Goal: Information Seeking & Learning: Learn about a topic

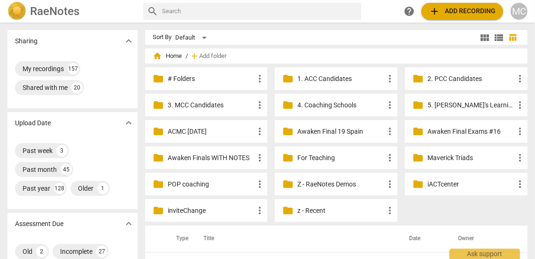
click at [304, 212] on p "z - Recent" at bounding box center [341, 210] width 87 height 10
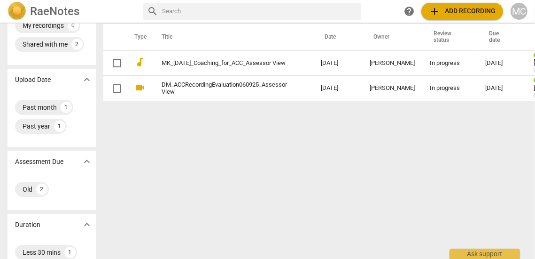
scroll to position [36, 0]
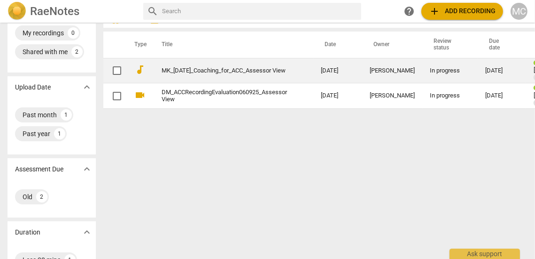
click at [213, 67] on link "MK_[DATE]_Coaching_for_ACC_Assessor View" at bounding box center [225, 70] width 126 height 7
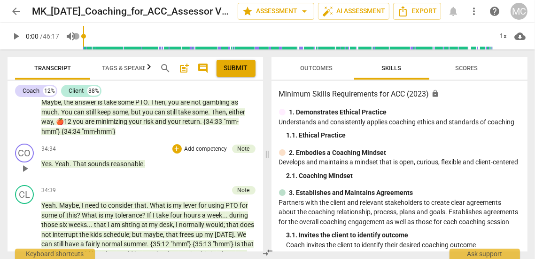
scroll to position [5092, 0]
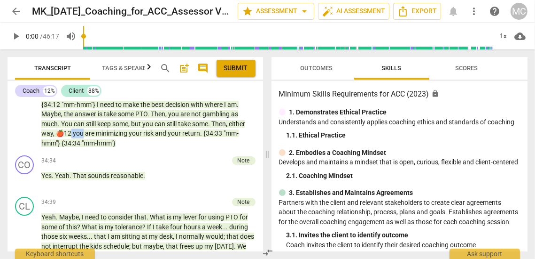
drag, startPoint x: 118, startPoint y: 190, endPoint x: 104, endPoint y: 190, distance: 13.2
click at [104, 148] on p "Yeah . Actually , I should have done it the other way . It is not cheap , [laug…" at bounding box center [148, 66] width 214 height 164
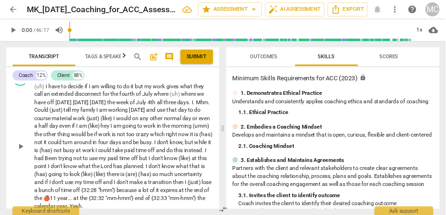
scroll to position [4682, 0]
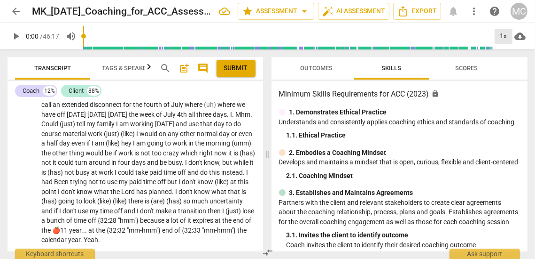
click at [506, 35] on div "1x" at bounding box center [504, 36] width 18 height 15
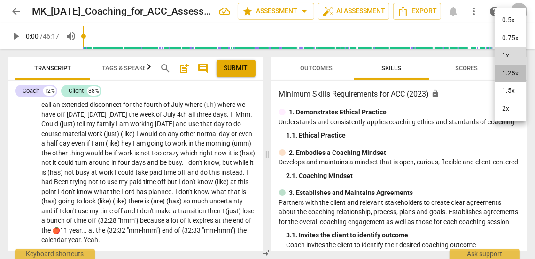
click at [510, 75] on li "1.25x" at bounding box center [510, 73] width 31 height 18
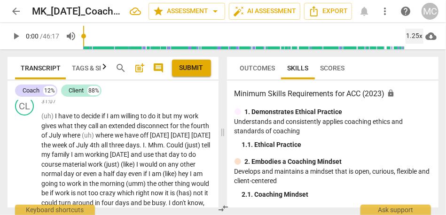
scroll to position [5428, 0]
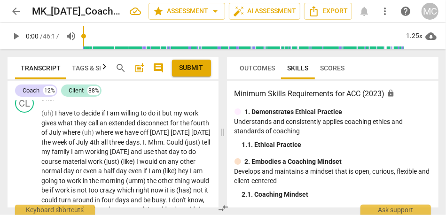
click at [56, 86] on span "work" at bounding box center [48, 82] width 15 height 8
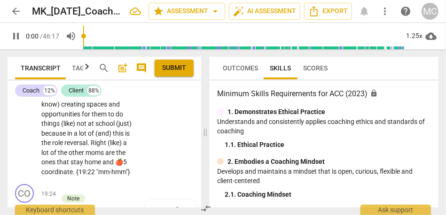
scroll to position [8941, 0]
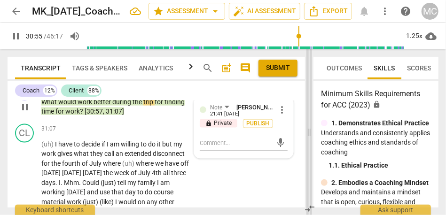
drag, startPoint x: 203, startPoint y: 137, endPoint x: 336, endPoint y: 140, distance: 133.1
click at [312, 140] on span at bounding box center [309, 132] width 6 height 166
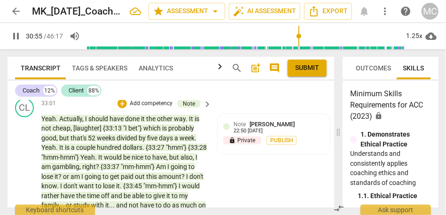
scroll to position [5514, 0]
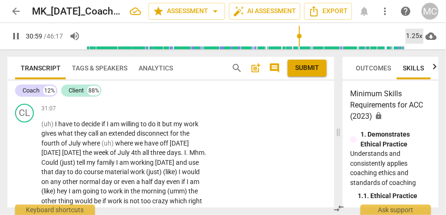
click at [410, 32] on div "1.25x" at bounding box center [415, 36] width 18 height 15
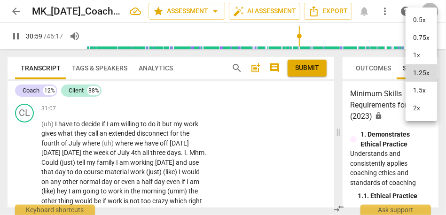
click at [416, 92] on li "1.5x" at bounding box center [421, 91] width 31 height 18
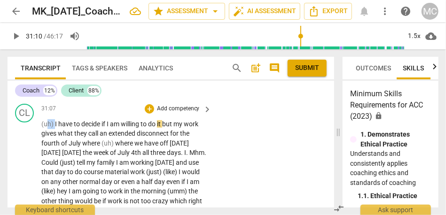
type input "1870"
drag, startPoint x: 55, startPoint y: 155, endPoint x: 36, endPoint y: 156, distance: 18.8
click at [36, 156] on div "CL play_arrow pause 31:07 + Add competency keyboard_arrow_right (uh) I have to …" at bounding box center [171, 213] width 327 height 226
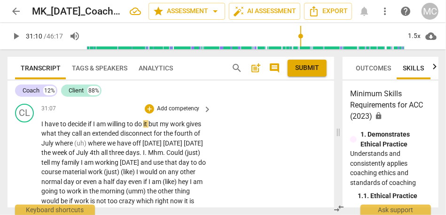
click at [267, 168] on div "CL play_arrow pause 31:07 + Add competency keyboard_arrow_right I have to decid…" at bounding box center [171, 208] width 327 height 216
click at [151, 128] on span "but" at bounding box center [154, 124] width 11 height 8
type input "1873"
click at [157, 128] on span "but" at bounding box center [154, 124] width 11 height 8
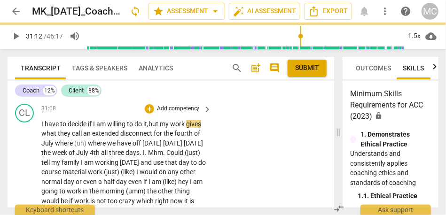
click at [43, 137] on span "what" at bounding box center [49, 134] width 16 height 8
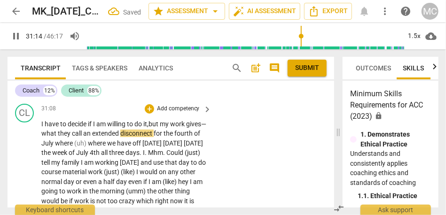
click at [88, 137] on span "an" at bounding box center [87, 134] width 9 height 8
click at [283, 162] on div "CL play_arrow pause 31:08 + Add competency keyboard_arrow_right I have to decid…" at bounding box center [171, 208] width 327 height 216
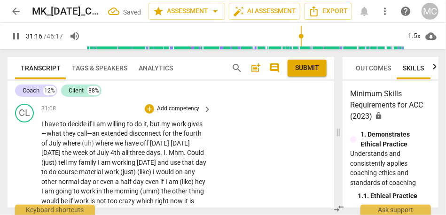
click at [83, 137] on span "call—an" at bounding box center [89, 134] width 24 height 8
drag, startPoint x: 114, startPoint y: 173, endPoint x: 79, endPoint y: 172, distance: 35.3
click at [79, 172] on p "I have to decide if I am willing to do it , but my work gives—what they call—an…" at bounding box center [124, 215] width 166 height 193
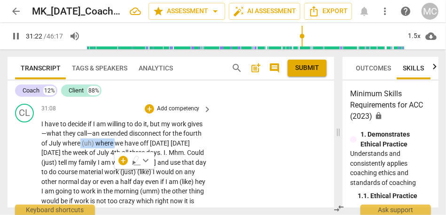
type input "1883"
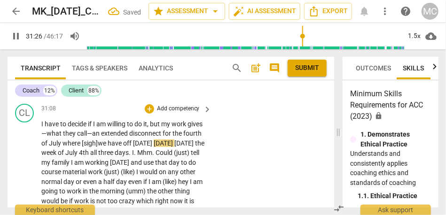
click at [120, 147] on span "have" at bounding box center [116, 144] width 16 height 8
click at [171, 147] on span "[DATE]" at bounding box center [164, 144] width 21 height 8
click at [200, 173] on p "I have to decide if I am willing to do it , but my work gives—what they call—an…" at bounding box center [124, 215] width 166 height 193
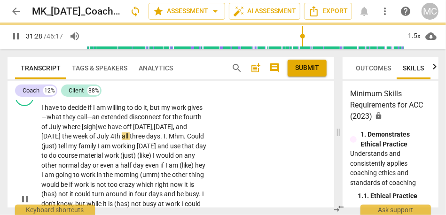
scroll to position [5531, 0]
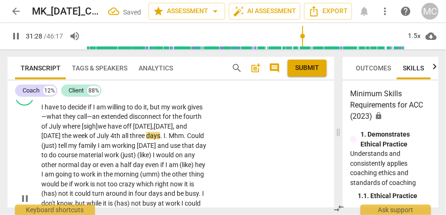
click at [130, 140] on span "all" at bounding box center [126, 136] width 8 height 8
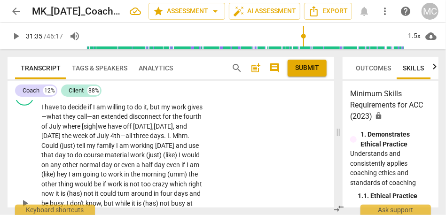
click at [150, 140] on span "three" at bounding box center [141, 136] width 16 height 8
click at [167, 140] on span "." at bounding box center [165, 136] width 3 height 8
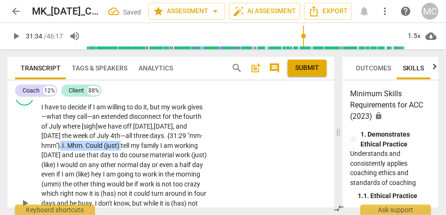
click at [131, 149] on span "tell" at bounding box center [126, 146] width 10 height 8
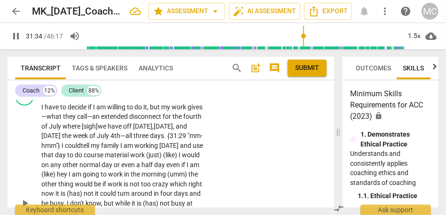
click at [276, 165] on div "CL play_arrow pause 31:08 + Add competency keyboard_arrow_right I have to decid…" at bounding box center [171, 196] width 327 height 226
click at [82, 149] on span "could" at bounding box center [73, 146] width 17 height 8
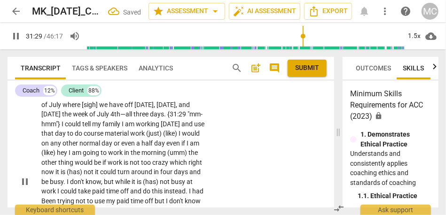
scroll to position [5553, 0]
drag, startPoint x: 75, startPoint y: 174, endPoint x: 34, endPoint y: 174, distance: 41.4
click at [34, 174] on div "CL play_arrow pause 31:08 + Add competency keyboard_arrow_right I have to decid…" at bounding box center [171, 174] width 327 height 226
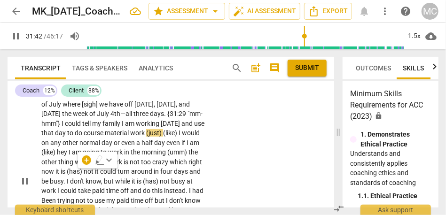
click at [50, 147] on span "on" at bounding box center [45, 143] width 9 height 8
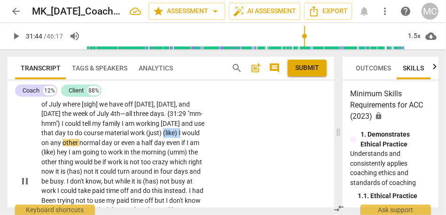
type input "1904"
drag, startPoint x: 75, startPoint y: 173, endPoint x: 29, endPoint y: 173, distance: 46.5
click at [29, 173] on div "CL play_arrow pause 31:08 + Add competency keyboard_arrow_right I have to decid…" at bounding box center [171, 174] width 327 height 226
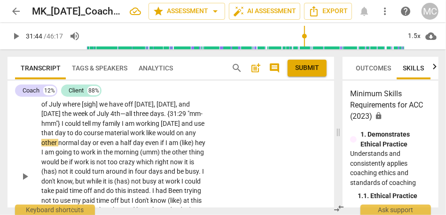
click at [194, 127] on span "use" at bounding box center [199, 124] width 10 height 8
click at [130, 137] on span "material" at bounding box center [117, 133] width 25 height 8
click at [156, 137] on span "work like" at bounding box center [143, 133] width 25 height 8
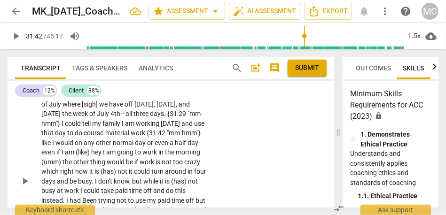
click at [317, 160] on div "CL play_arrow pause 31:08 + Add competency keyboard_arrow_right I have to decid…" at bounding box center [171, 174] width 327 height 226
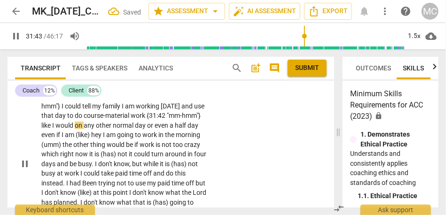
scroll to position [5579, 0]
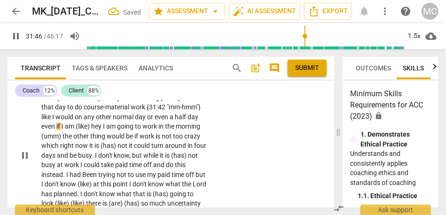
type input "1907"
click at [147, 121] on span "or" at bounding box center [151, 117] width 8 height 8
click at [191, 121] on span "day" at bounding box center [196, 117] width 11 height 8
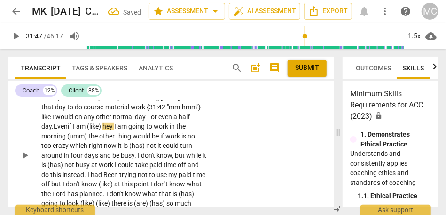
click at [54, 130] on span "day." at bounding box center [47, 127] width 12 height 8
drag, startPoint x: 165, startPoint y: 157, endPoint x: 123, endPoint y: 156, distance: 41.8
click at [123, 156] on p "I have to decide if I am willing to do it , but my work gives—what they call—an…" at bounding box center [124, 156] width 166 height 203
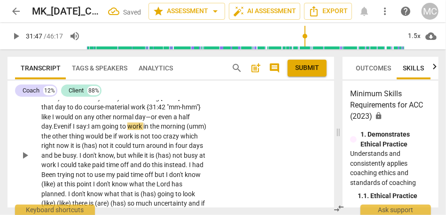
click at [158, 121] on span "even" at bounding box center [165, 117] width 15 height 8
click at [73, 130] on span "if" at bounding box center [70, 127] width 5 height 8
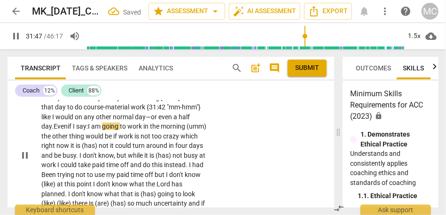
click at [73, 130] on span "if" at bounding box center [70, 127] width 5 height 8
click at [88, 130] on span "I say:" at bounding box center [80, 127] width 15 height 8
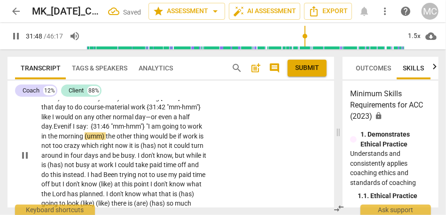
click at [117, 140] on span "the" at bounding box center [111, 137] width 11 height 8
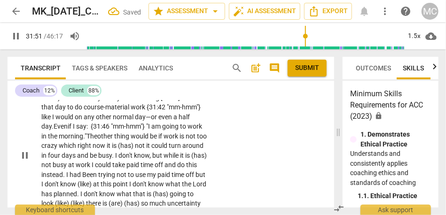
click at [223, 161] on div "CL play_arrow pause 31:08 + Add competency keyboard_arrow_right I have to decid…" at bounding box center [171, 148] width 327 height 226
click at [146, 140] on span "be" at bounding box center [150, 137] width 8 height 8
type input "1916"
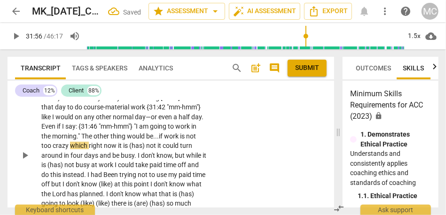
click at [164, 140] on span "work" at bounding box center [172, 137] width 16 height 8
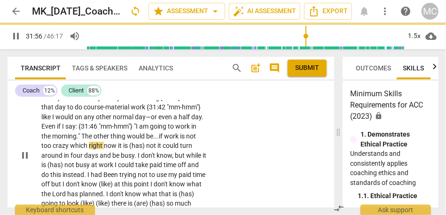
click at [70, 149] on span "crazy" at bounding box center [61, 146] width 17 height 8
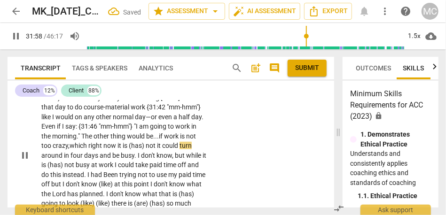
click at [88, 149] on span "which" at bounding box center [79, 146] width 19 height 8
click at [123, 149] on span "it" at bounding box center [120, 146] width 5 height 8
drag, startPoint x: 184, startPoint y: 176, endPoint x: 210, endPoint y: 176, distance: 26.3
click at [210, 176] on div "I have to decide if I am willing to do it , but my work gives—what they call—an…" at bounding box center [127, 156] width 172 height 203
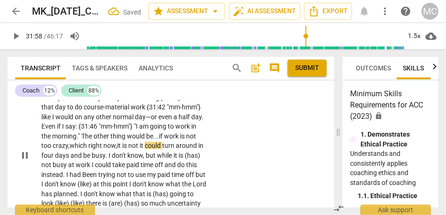
click at [145, 149] on span "it" at bounding box center [142, 146] width 5 height 8
click at [232, 174] on div "CL play_arrow pause 31:08 + Add competency keyboard_arrow_right I have to decid…" at bounding box center [171, 148] width 327 height 226
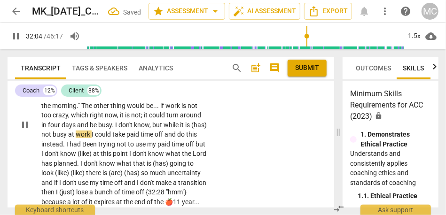
scroll to position [5610, 0]
type input "1925"
drag, startPoint x: 101, startPoint y: 165, endPoint x: 81, endPoint y: 165, distance: 20.2
click at [81, 165] on p "I have to decide if I am willing to do it , but my work gives—what they call—an…" at bounding box center [124, 125] width 166 height 203
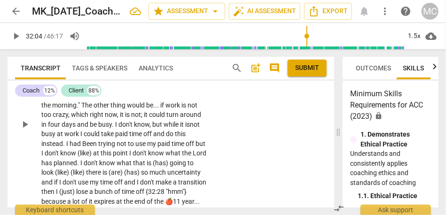
click at [164, 128] on span "while" at bounding box center [172, 125] width 16 height 8
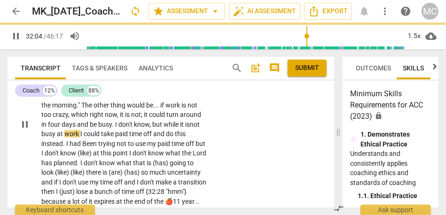
click at [84, 138] on span "I" at bounding box center [81, 134] width 3 height 8
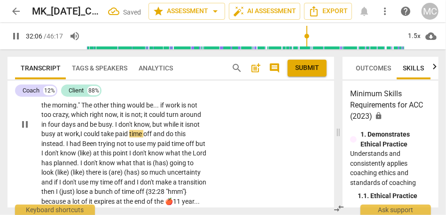
scroll to position [5629, 0]
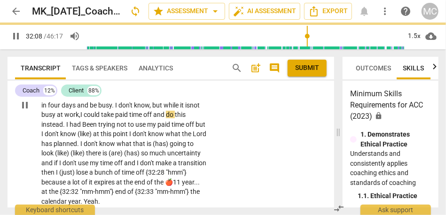
click at [143, 118] on span "time" at bounding box center [136, 115] width 14 height 8
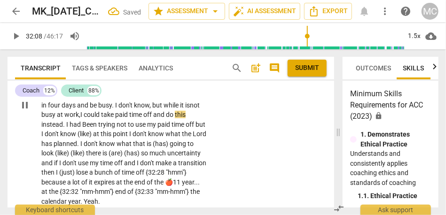
click at [143, 118] on span "time" at bounding box center [136, 115] width 14 height 8
click at [205, 143] on p "I have to decide if I am willing to do it , but my work gives—what they call—an…" at bounding box center [124, 105] width 166 height 203
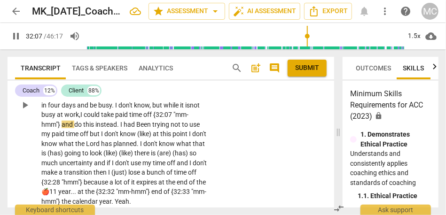
click at [284, 173] on div "CL play_arrow pause 31:08 + Add competency keyboard_arrow_right I have to decid…" at bounding box center [171, 98] width 327 height 226
click at [173, 159] on p "I have to decide if I am willing to do it , but my work gives—what they call—an…" at bounding box center [124, 105] width 166 height 203
type input "1932"
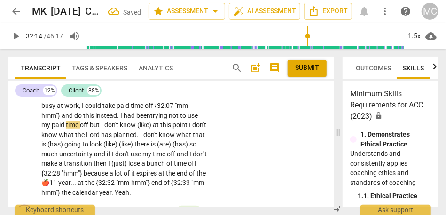
click at [136, 119] on span "had" at bounding box center [130, 116] width 13 height 8
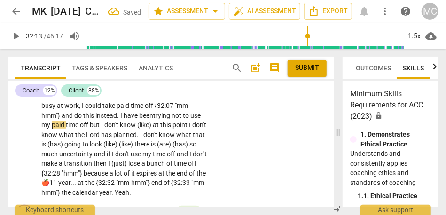
click at [139, 119] on span "have" at bounding box center [132, 116] width 16 height 8
click at [101, 129] on span "but" at bounding box center [95, 125] width 11 height 8
click at [115, 157] on p "I have to decide if I am willing to do it , but my work gives—what they call—an…" at bounding box center [124, 96] width 166 height 203
click at [66, 129] on span "paid" at bounding box center [59, 125] width 14 height 8
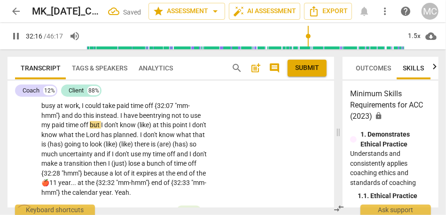
click at [66, 129] on span "paid" at bounding box center [59, 125] width 14 height 8
click at [101, 129] on span "but" at bounding box center [95, 125] width 11 height 8
type input "1935"
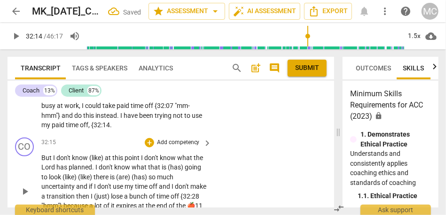
click at [42, 162] on span "But" at bounding box center [47, 158] width 12 height 8
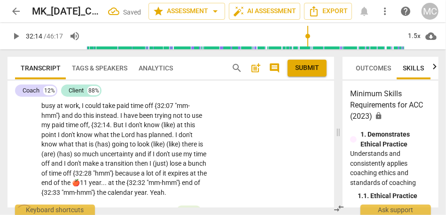
click at [113, 129] on span "." at bounding box center [111, 125] width 3 height 8
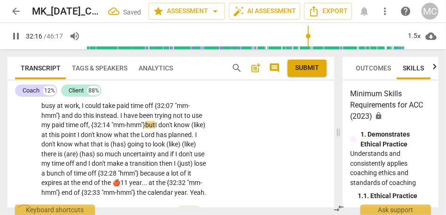
click at [191, 129] on span "(like)" at bounding box center [198, 125] width 14 height 8
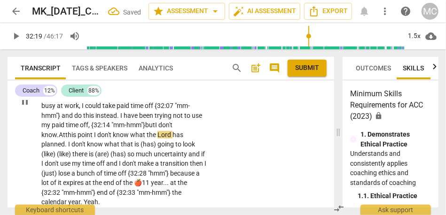
click at [59, 139] on span "know." at bounding box center [49, 135] width 17 height 8
click at [94, 139] on span "point" at bounding box center [86, 135] width 16 height 8
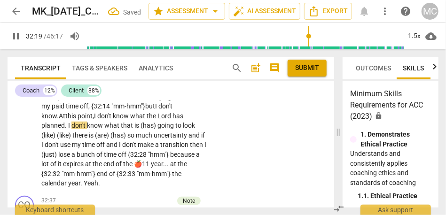
scroll to position [5658, 0]
drag, startPoint x: 177, startPoint y: 153, endPoint x: 201, endPoint y: 153, distance: 24.0
click at [201, 153] on p "I have to decide if I am willing to do it , but my work gives—what they call—an…" at bounding box center [124, 82] width 166 height 212
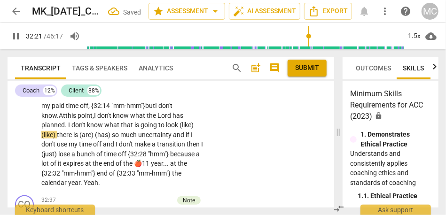
click at [232, 155] on div "CL play_arrow pause 31:08 + Add competency keyboard_arrow_right I have to decid…" at bounding box center [171, 74] width 327 height 235
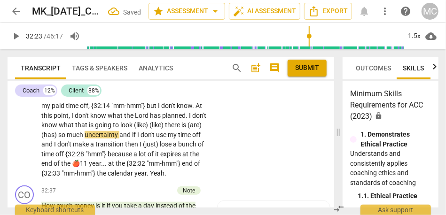
click at [192, 119] on span "don't" at bounding box center [199, 116] width 14 height 8
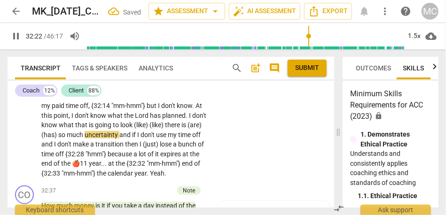
click at [192, 119] on span "don't" at bounding box center [199, 116] width 14 height 8
click at [192, 158] on p "I have to decide if I am willing to do it , but my work gives—what they call—an…" at bounding box center [124, 77] width 166 height 203
type input "1942"
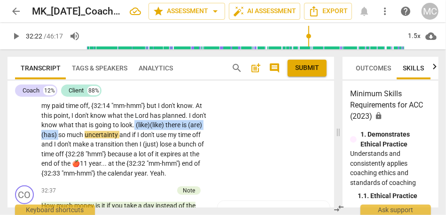
click at [67, 139] on span "so" at bounding box center [62, 135] width 8 height 8
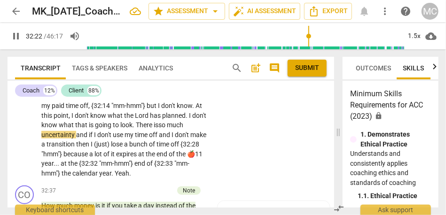
click at [212, 180] on div "CL play_arrow pause 31:08 + Add competency keyboard_arrow_right I have to decid…" at bounding box center [171, 70] width 327 height 226
click at [94, 139] on span "if" at bounding box center [91, 135] width 5 height 8
type input "1945"
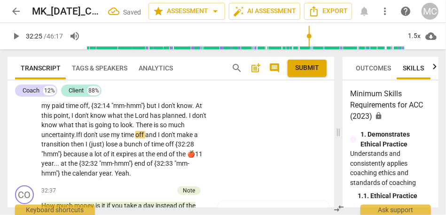
click at [70, 168] on p "I have to decide if I am willing to do it , but my work gives—what they call—an…" at bounding box center [124, 77] width 166 height 203
click at [168, 129] on span "much" at bounding box center [176, 125] width 16 height 8
click at [145, 139] on span "off" at bounding box center [140, 135] width 10 height 8
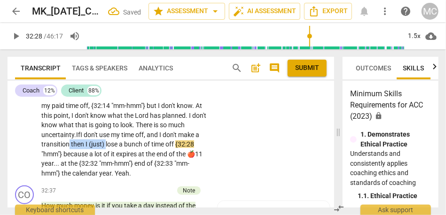
drag, startPoint x: 160, startPoint y: 173, endPoint x: 123, endPoint y: 174, distance: 36.7
click at [123, 174] on p "I have to decide if I am willing to do it , but my work gives—what they call—an…" at bounding box center [124, 77] width 166 height 203
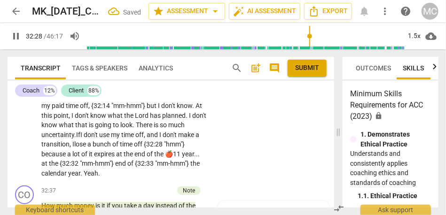
click at [93, 148] on span "a" at bounding box center [89, 145] width 5 height 8
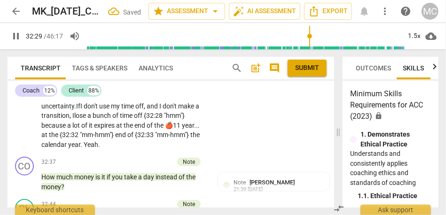
scroll to position [5688, 0]
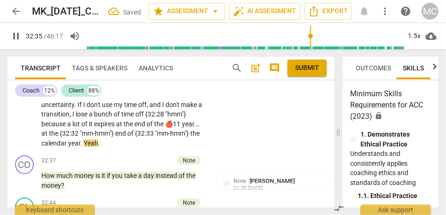
click at [226, 152] on div "CL play_arrow pause 31:08 + Add competency keyboard_arrow_right I have to decid…" at bounding box center [171, 40] width 327 height 226
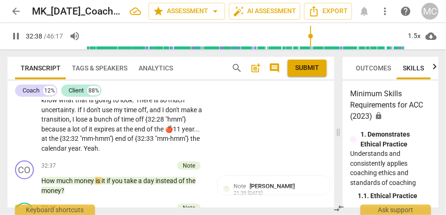
scroll to position [5723, 0]
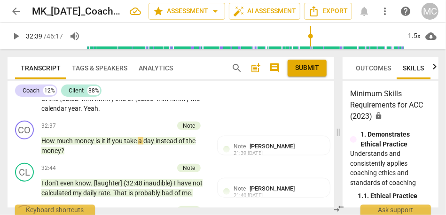
click at [68, 112] on span "calendar" at bounding box center [54, 109] width 27 height 8
click at [84, 112] on span "." at bounding box center [81, 109] width 3 height 8
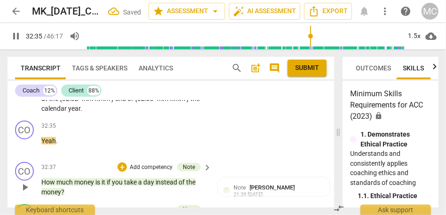
scroll to position [5764, 0]
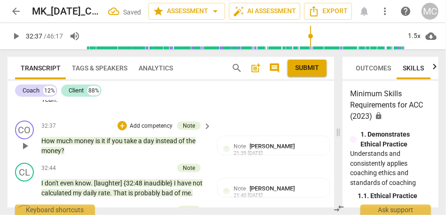
click at [42, 145] on span "How" at bounding box center [48, 141] width 15 height 8
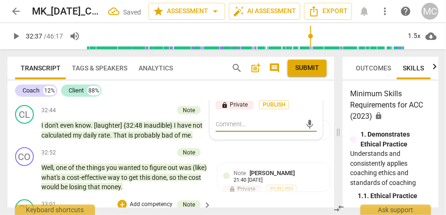
click at [41, 95] on div "play_arrow pause" at bounding box center [29, 88] width 24 height 13
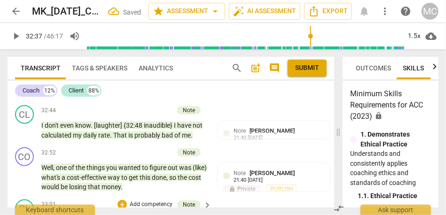
click at [41, 87] on span "How" at bounding box center [48, 83] width 15 height 8
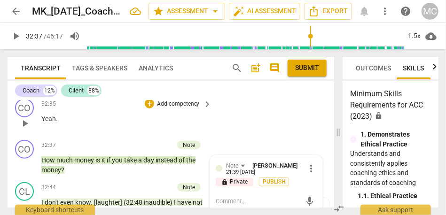
scroll to position [5746, 0]
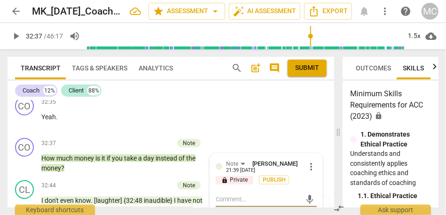
click at [42, 162] on span "How" at bounding box center [48, 159] width 15 height 8
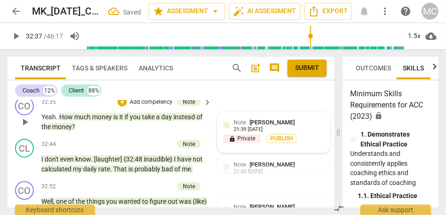
click at [272, 143] on div "Note [PERSON_NAME] 21:39 [DATE] lock Private Publish" at bounding box center [274, 132] width 112 height 40
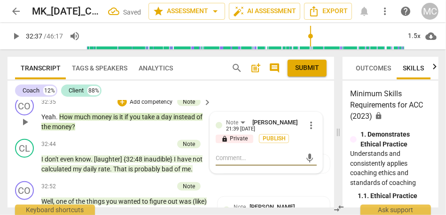
click at [309, 131] on span "more_vert" at bounding box center [311, 125] width 11 height 11
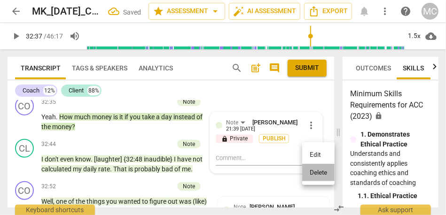
click at [314, 173] on li "Delete" at bounding box center [318, 173] width 32 height 18
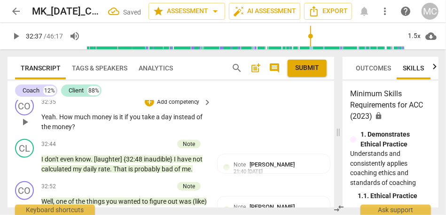
click at [176, 107] on p "Add competency" at bounding box center [178, 102] width 45 height 8
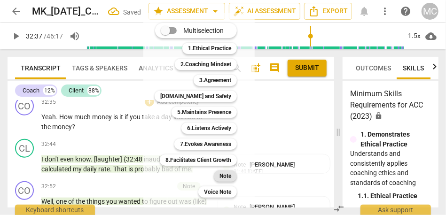
click at [222, 176] on b "Note" at bounding box center [226, 176] width 12 height 11
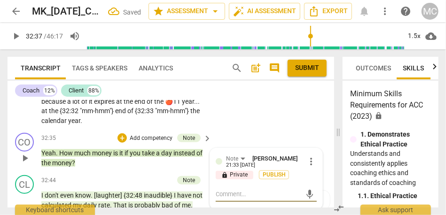
scroll to position [5708, 0]
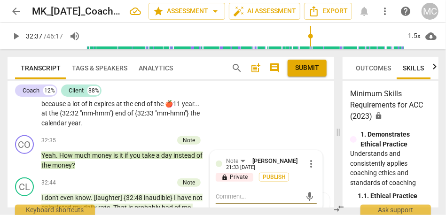
click at [165, 108] on span "🍎11" at bounding box center [173, 104] width 17 height 8
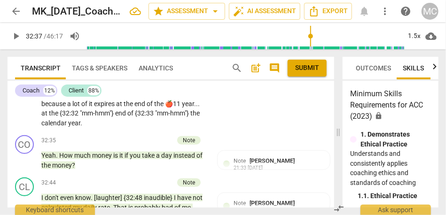
click at [134, 108] on span "the" at bounding box center [129, 104] width 11 height 8
click at [182, 108] on span "year" at bounding box center [188, 104] width 12 height 8
type input "1953"
click at [147, 108] on span "end" at bounding box center [140, 104] width 12 height 8
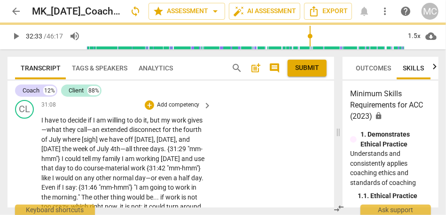
scroll to position [5515, 0]
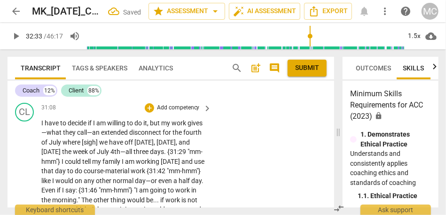
click at [175, 112] on p "Add competency" at bounding box center [178, 108] width 45 height 8
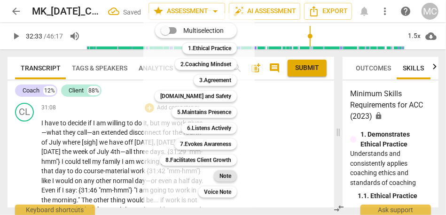
click at [231, 176] on b "Note" at bounding box center [226, 176] width 12 height 11
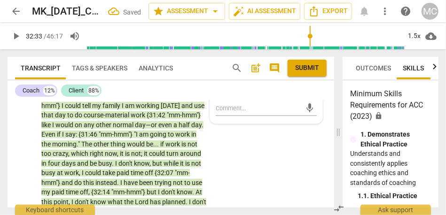
scroll to position [5602, 0]
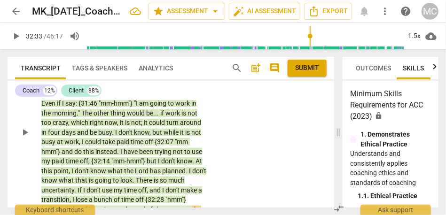
click at [230, 176] on div "CL play_arrow pause 31:08 + Add competency Note keyboard_arrow_right I have to …" at bounding box center [171, 125] width 327 height 226
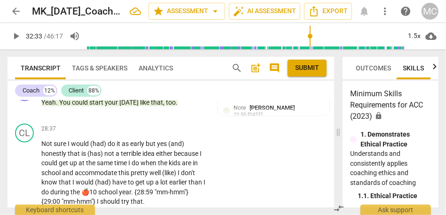
scroll to position [4975, 0]
click at [151, 107] on span "like" at bounding box center [145, 103] width 11 height 8
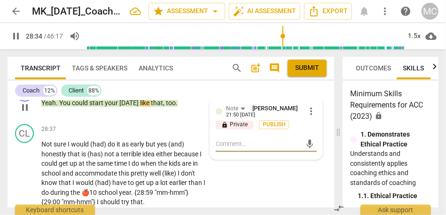
click at [151, 107] on span "like" at bounding box center [145, 103] width 11 height 8
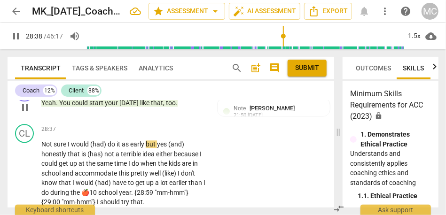
click at [151, 107] on span "like" at bounding box center [145, 103] width 11 height 8
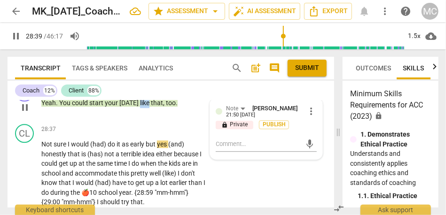
click at [151, 107] on span "like" at bounding box center [145, 103] width 11 height 8
click at [105, 148] on span "(had)" at bounding box center [98, 145] width 17 height 8
type input "1719"
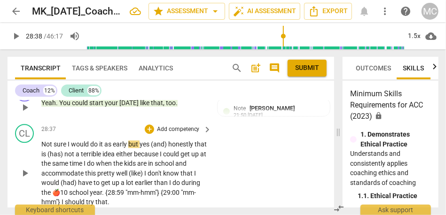
click at [92, 148] on span "do" at bounding box center [94, 145] width 9 height 8
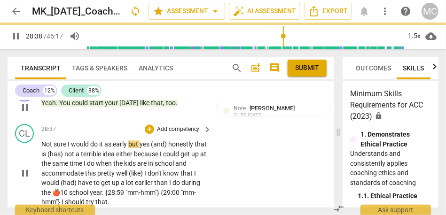
click at [130, 148] on span "but" at bounding box center [133, 145] width 11 height 8
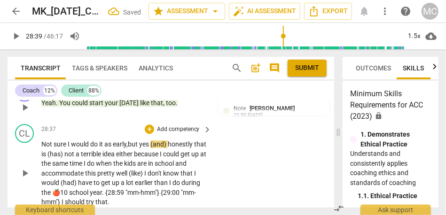
click at [150, 148] on span "yes" at bounding box center [144, 145] width 11 height 8
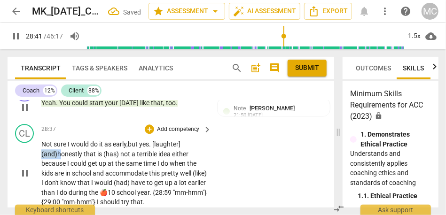
click at [57, 158] on span "honestly" at bounding box center [70, 154] width 26 height 8
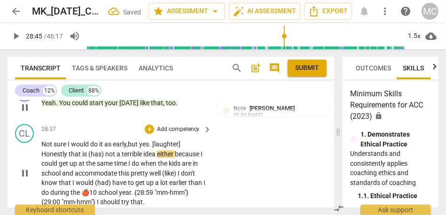
click at [69, 158] on span "that" at bounding box center [76, 154] width 14 height 8
click at [108, 158] on span "not" at bounding box center [110, 154] width 11 height 8
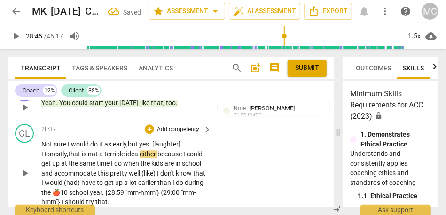
click at [91, 158] on span "not" at bounding box center [93, 154] width 11 height 8
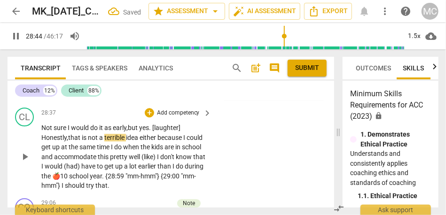
scroll to position [4994, 0]
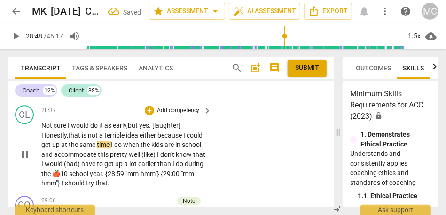
click at [140, 139] on span "idea" at bounding box center [133, 136] width 14 height 8
drag, startPoint x: 187, startPoint y: 163, endPoint x: 161, endPoint y: 162, distance: 25.9
click at [161, 162] on p "Not sure I would do it as early, but yes. [laughter] H onestly, that is not a t…" at bounding box center [124, 155] width 166 height 68
click at [66, 149] on span "same" at bounding box center [60, 145] width 17 height 8
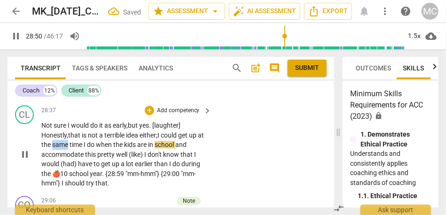
click at [66, 149] on span "same" at bounding box center [60, 145] width 17 height 8
click at [50, 149] on span "the" at bounding box center [46, 145] width 11 height 8
click at [84, 149] on span "time" at bounding box center [77, 145] width 14 height 8
click at [148, 158] on span "I" at bounding box center [145, 155] width 3 height 8
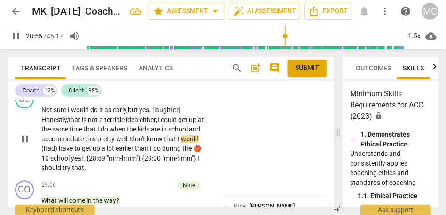
scroll to position [5010, 0]
click at [164, 142] on span "know" at bounding box center [155, 139] width 17 height 8
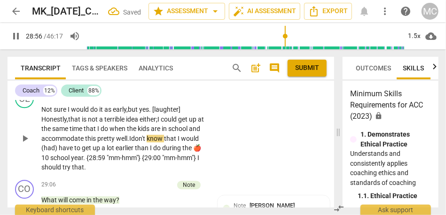
click at [74, 152] on span "have" at bounding box center [67, 148] width 16 height 8
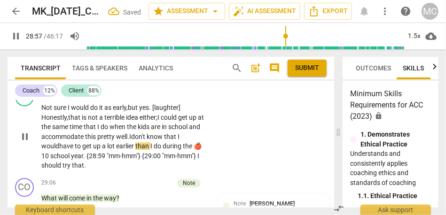
scroll to position [5005, 0]
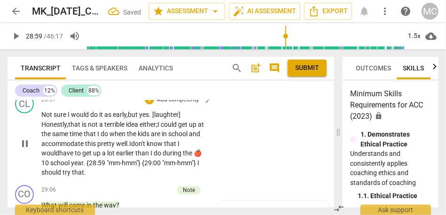
click at [192, 157] on span "the" at bounding box center [188, 153] width 11 height 8
click at [273, 174] on div "CL play_arrow pause 28:37 + Add competency keyboard_arrow_right Not sure I woul…" at bounding box center [171, 136] width 327 height 91
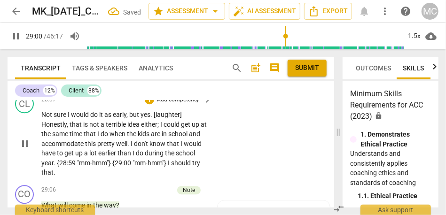
click at [176, 104] on p "Add competency" at bounding box center [178, 100] width 45 height 8
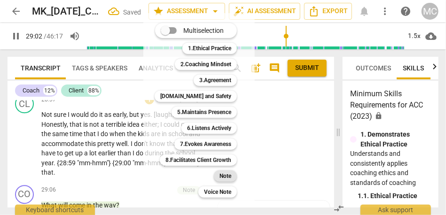
click at [228, 175] on b "Note" at bounding box center [226, 176] width 12 height 11
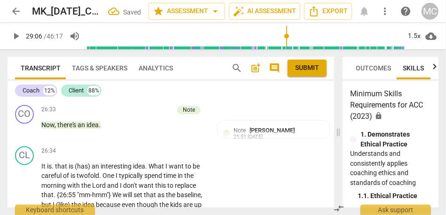
scroll to position [4685, 0]
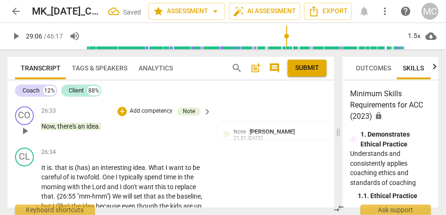
click at [93, 131] on span "idea" at bounding box center [92, 127] width 12 height 8
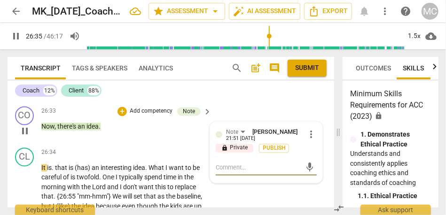
scroll to position [4730, 0]
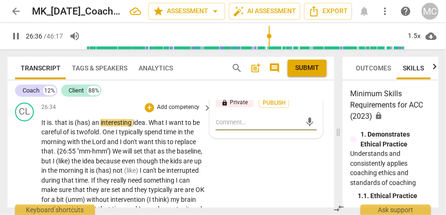
type input "1597"
click at [56, 127] on span "that" at bounding box center [62, 123] width 14 height 8
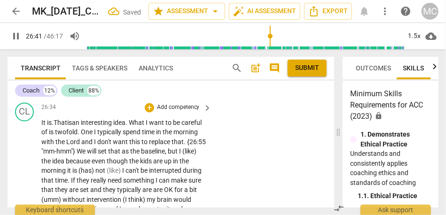
click at [49, 136] on span "of" at bounding box center [45, 133] width 8 height 8
click at [98, 136] on span "One" at bounding box center [91, 133] width 13 height 8
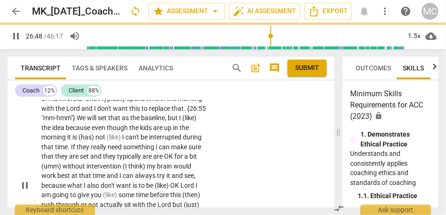
scroll to position [4735, 0]
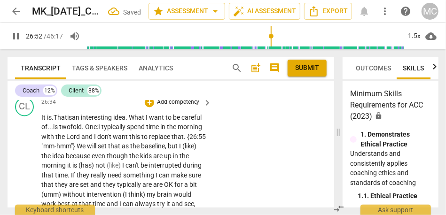
click at [94, 141] on span "and" at bounding box center [87, 137] width 13 height 8
click at [66, 141] on span "the" at bounding box center [60, 137] width 11 height 8
click at [86, 141] on span "I" at bounding box center [84, 137] width 3 height 8
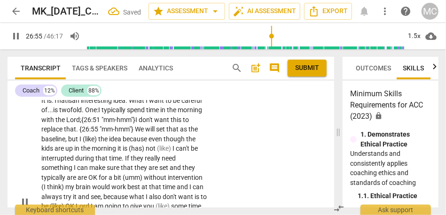
scroll to position [4753, 0]
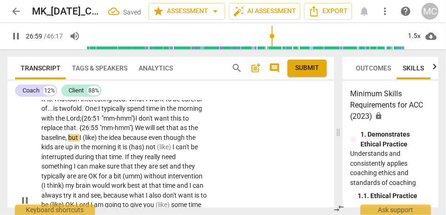
click at [145, 132] on span "We" at bounding box center [140, 129] width 10 height 8
click at [109, 142] on span "the" at bounding box center [103, 138] width 11 height 8
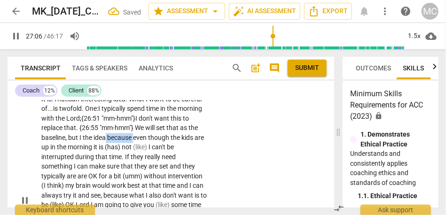
drag, startPoint x: 155, startPoint y: 157, endPoint x: 126, endPoint y: 155, distance: 29.2
click at [126, 155] on p "It is. That is a n interesting idea . What I want to be careful of... is twofol…" at bounding box center [124, 201] width 166 height 212
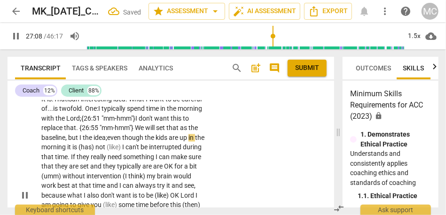
click at [122, 142] on span "even" at bounding box center [114, 138] width 15 height 8
click at [67, 151] on span "morning" at bounding box center [54, 148] width 26 height 8
drag, startPoint x: 151, startPoint y: 165, endPoint x: 101, endPoint y: 165, distance: 50.3
click at [101, 165] on p "It is. That is a n interesting idea . What I want to be careful of... is twofol…" at bounding box center [124, 196] width 166 height 203
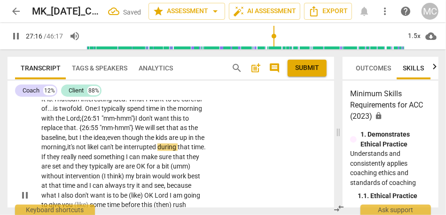
click at [67, 151] on span "morning," at bounding box center [54, 148] width 26 height 8
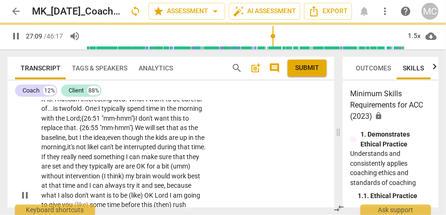
click at [97, 151] on span "it's not like" at bounding box center [82, 148] width 30 height 8
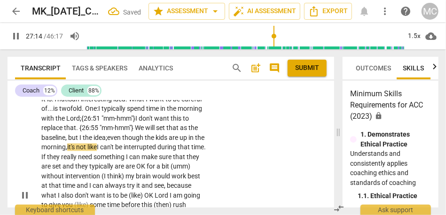
click at [67, 151] on span "morning," at bounding box center [54, 148] width 26 height 8
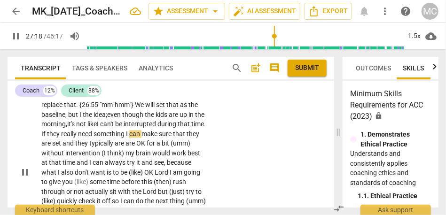
click at [126, 138] on span "something" at bounding box center [110, 135] width 32 height 8
click at [126, 138] on span "something," at bounding box center [110, 135] width 32 height 8
click at [89, 148] on span "they" at bounding box center [82, 144] width 14 height 8
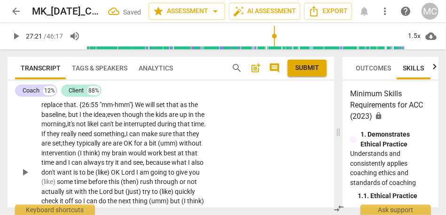
click at [124, 148] on span "are" at bounding box center [118, 144] width 11 height 8
click at [253, 163] on div "CL play_arrow pause 26:34 + Add competency keyboard_arrow_right It is. That is …" at bounding box center [171, 166] width 327 height 226
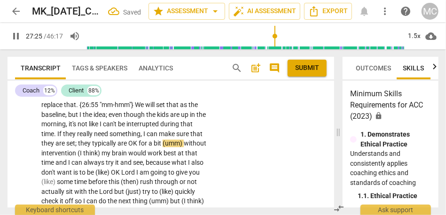
click at [184, 148] on span "without" at bounding box center [195, 144] width 23 height 8
type input "1646"
click at [154, 148] on span "bit" at bounding box center [158, 144] width 8 height 8
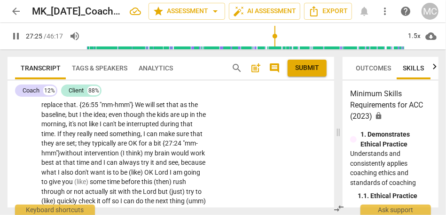
click at [126, 157] on span "(I" at bounding box center [123, 154] width 6 height 8
click at [84, 157] on span "without" at bounding box center [72, 154] width 24 height 8
click at [155, 157] on span "my" at bounding box center [149, 154] width 10 height 8
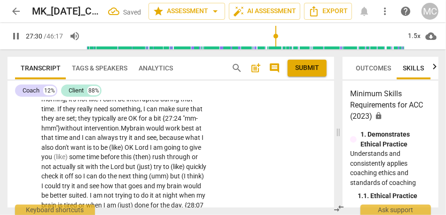
scroll to position [4805, 0]
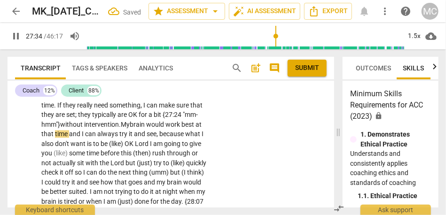
click at [146, 128] on span "brain" at bounding box center [138, 125] width 16 height 8
click at [85, 138] on span "I" at bounding box center [83, 134] width 3 height 8
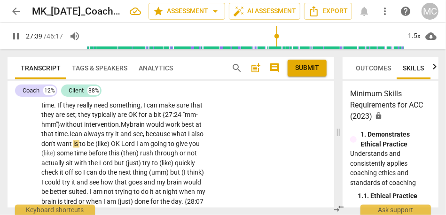
click at [55, 138] on span "that" at bounding box center [48, 134] width 14 height 8
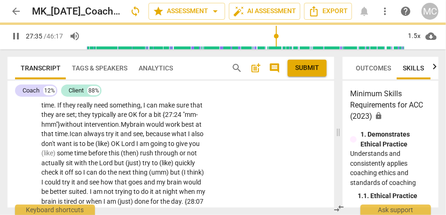
click at [71, 138] on span "I" at bounding box center [71, 134] width 2 height 8
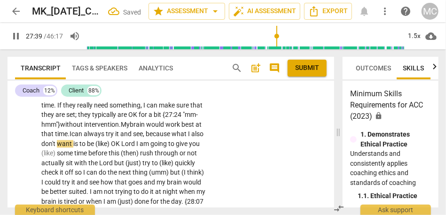
click at [106, 138] on span "always" at bounding box center [95, 134] width 22 height 8
drag, startPoint x: 70, startPoint y: 162, endPoint x: 31, endPoint y: 163, distance: 38.5
click at [31, 163] on div "CL play_arrow pause 26:34 + Add competency keyboard_arrow_right It is . That is…" at bounding box center [171, 137] width 327 height 226
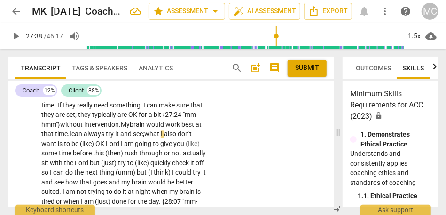
click at [144, 138] on span "what" at bounding box center [152, 134] width 16 height 8
click at [164, 138] on span "also" at bounding box center [171, 134] width 14 height 8
click at [64, 148] on span "is" at bounding box center [61, 144] width 6 height 8
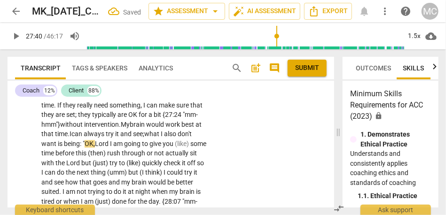
click at [110, 148] on span "Lord" at bounding box center [102, 144] width 15 height 8
click at [174, 148] on span "(like)" at bounding box center [182, 144] width 16 height 8
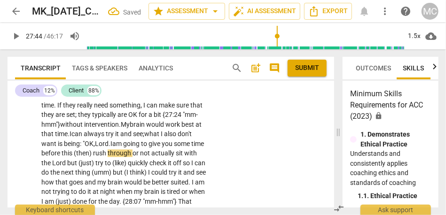
click at [93, 157] on span "(then)" at bounding box center [83, 153] width 19 height 8
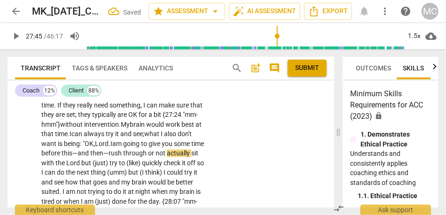
click at [123, 157] on span "rush" at bounding box center [116, 153] width 15 height 8
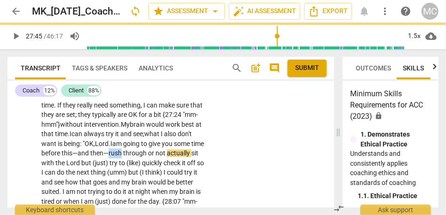
click at [123, 157] on span "rush" at bounding box center [116, 153] width 15 height 8
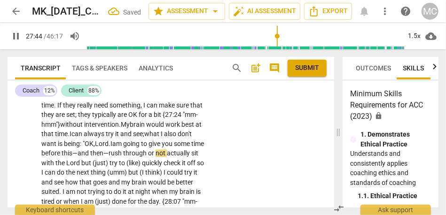
scroll to position [4820, 0]
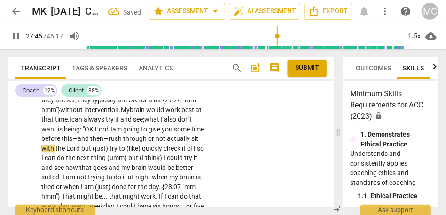
click at [123, 142] on span "through" at bounding box center [135, 139] width 25 height 8
click at [123, 142] on span "rush" at bounding box center [116, 139] width 15 height 8
click at [148, 142] on span "or" at bounding box center [152, 139] width 8 height 8
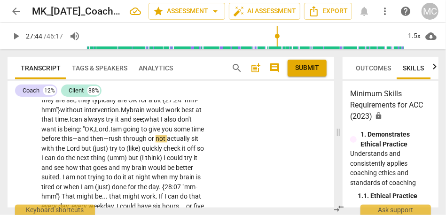
click at [109, 142] on span "this—and then—" at bounding box center [85, 139] width 47 height 8
click at [108, 142] on span "this," and then—" at bounding box center [85, 139] width 46 height 8
click at [118, 142] on span "rush" at bounding box center [111, 139] width 15 height 8
click at [81, 152] on span "Lord" at bounding box center [73, 149] width 15 height 8
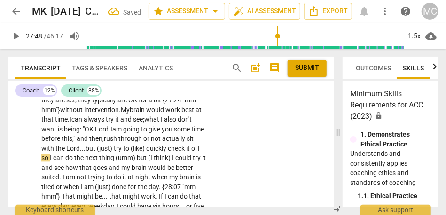
click at [123, 152] on span "try" at bounding box center [118, 149] width 9 height 8
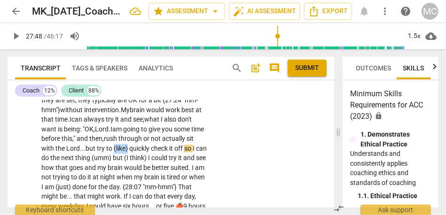
drag, startPoint x: 189, startPoint y: 169, endPoint x: 228, endPoint y: 167, distance: 38.6
click at [228, 167] on div "CL play_arrow pause 26:34 + Add competency keyboard_arrow_right It is . That is…" at bounding box center [171, 122] width 327 height 226
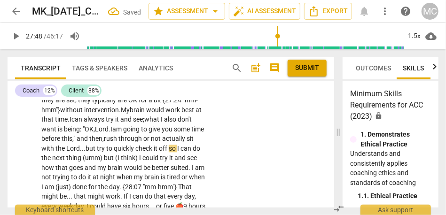
click at [228, 167] on div "CL play_arrow pause 26:34 + Add competency keyboard_arrow_right It is . That is…" at bounding box center [171, 122] width 327 height 226
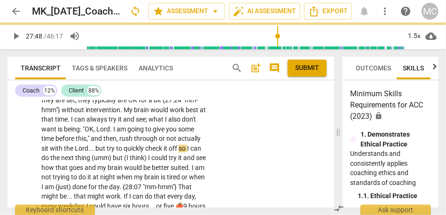
click at [145, 152] on span "quickly" at bounding box center [135, 149] width 22 height 8
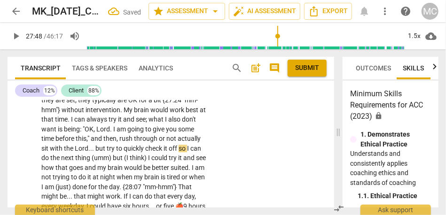
click at [145, 152] on span "quickly" at bounding box center [135, 149] width 22 height 8
drag, startPoint x: 188, startPoint y: 177, endPoint x: 130, endPoint y: 177, distance: 58.3
click at [130, 177] on p "It is . That is an interesting idea . What I want to be careful of . . . is two…" at bounding box center [124, 129] width 166 height 203
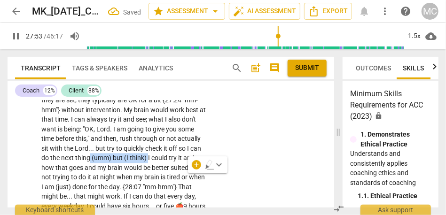
type input "1674"
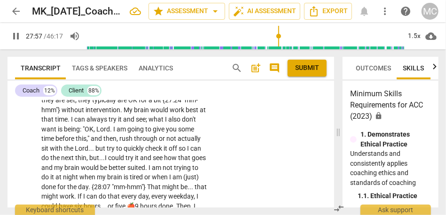
click at [126, 162] on span "could" at bounding box center [116, 158] width 17 height 8
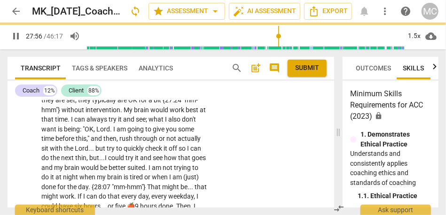
click at [164, 162] on span "see" at bounding box center [158, 158] width 11 height 8
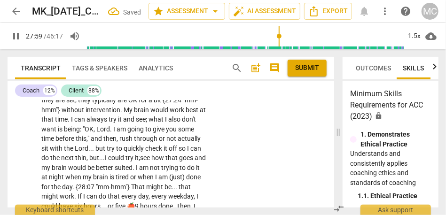
click at [151, 162] on span "see" at bounding box center [145, 158] width 11 height 8
click at [52, 172] on span "my" at bounding box center [46, 168] width 10 height 8
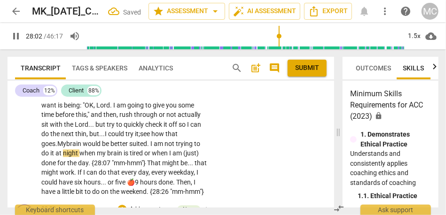
scroll to position [4846, 0]
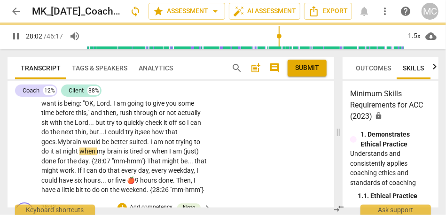
click at [102, 146] on span "would" at bounding box center [92, 142] width 19 height 8
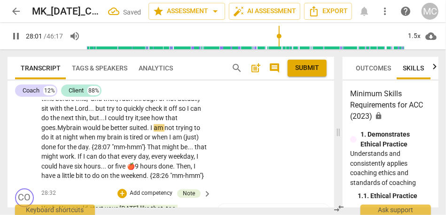
scroll to position [4867, 0]
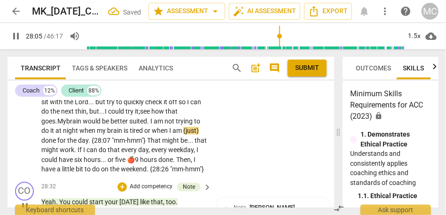
click at [183, 134] on span "(just)" at bounding box center [191, 131] width 16 height 8
click at [228, 178] on div "CL play_arrow pause 26:34 + Add competency keyboard_arrow_right It is . That is…" at bounding box center [171, 70] width 327 height 216
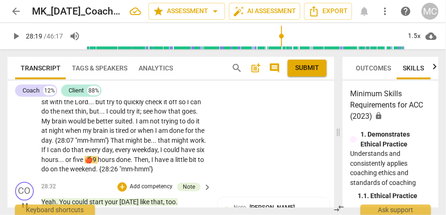
click at [132, 154] on span "every" at bounding box center [123, 150] width 17 height 8
type input "1700"
click at [68, 174] on p "It is . That is an interesting idea . What I want to be careful of . . . is two…" at bounding box center [124, 78] width 166 height 193
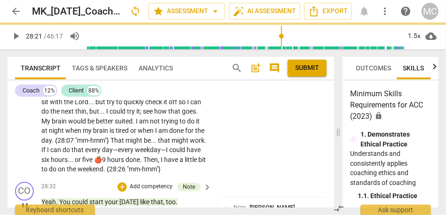
click at [169, 154] on span "could" at bounding box center [177, 150] width 17 height 8
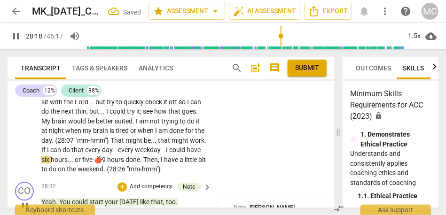
click at [170, 174] on p "It is . That is an interesting idea . What I want to be careful of . . . is two…" at bounding box center [124, 78] width 166 height 193
click at [228, 173] on div "CL play_arrow pause 26:34 + Add competency keyboard_arrow_right It is . That is…" at bounding box center [171, 70] width 327 height 216
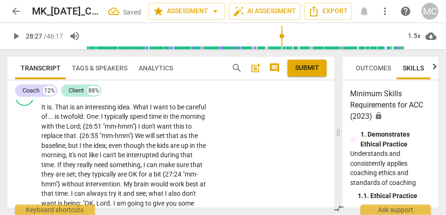
scroll to position [4744, 0]
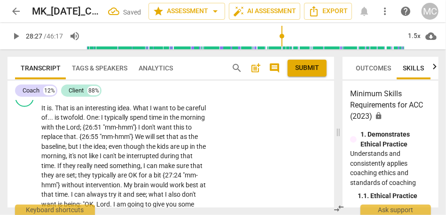
click at [180, 98] on p "Add competency" at bounding box center [178, 93] width 45 height 8
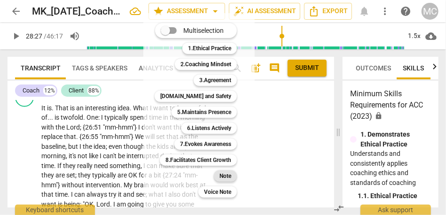
click at [224, 179] on b "Note" at bounding box center [226, 176] width 12 height 11
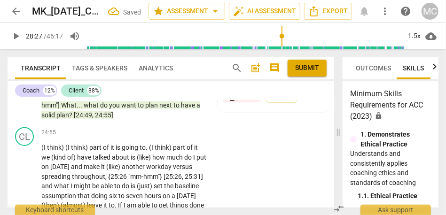
scroll to position [4426, 0]
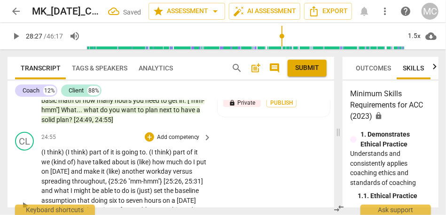
drag, startPoint x: 98, startPoint y: 139, endPoint x: 76, endPoint y: 151, distance: 25.2
click at [98, 124] on span "24:55]" at bounding box center [104, 120] width 18 height 8
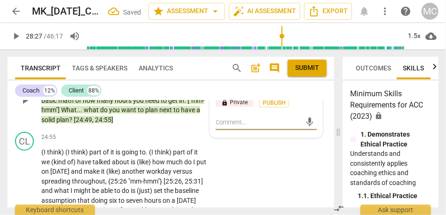
click at [61, 125] on p "No . (I mean) You figured out that you want to be done by the time the school s…" at bounding box center [124, 101] width 166 height 48
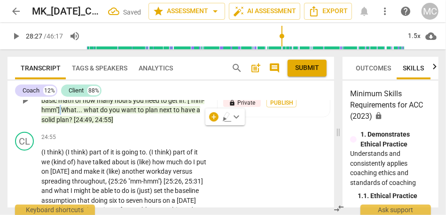
click at [63, 125] on p "No . (I mean) You figured out that you want to be done by the time the school s…" at bounding box center [124, 101] width 166 height 48
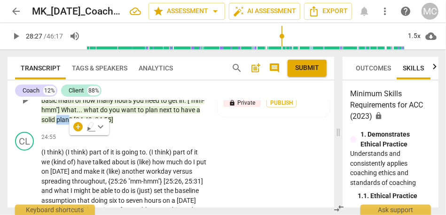
click at [63, 124] on span "plan" at bounding box center [62, 120] width 13 height 8
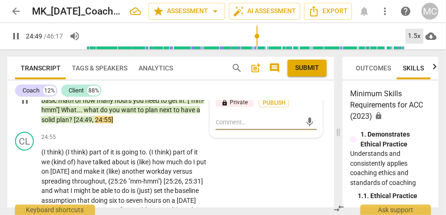
click at [412, 32] on div "1.5x" at bounding box center [415, 36] width 18 height 15
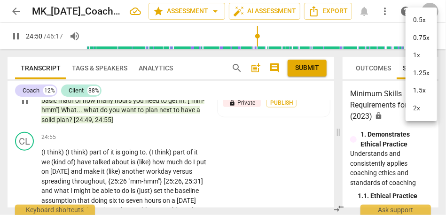
click at [419, 98] on li "1.5x" at bounding box center [421, 91] width 31 height 18
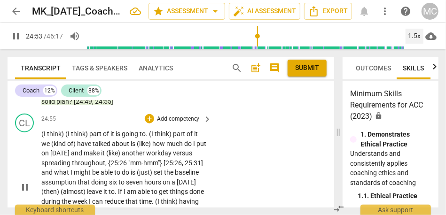
scroll to position [4453, 0]
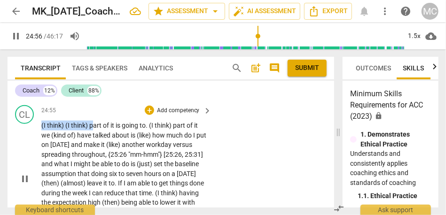
drag, startPoint x: 91, startPoint y: 144, endPoint x: 20, endPoint y: 145, distance: 71.5
click at [20, 145] on div "CL play_arrow pause 24:55 + Add competency keyboard_arrow_right (I think) (I th…" at bounding box center [171, 171] width 327 height 139
type input "1498"
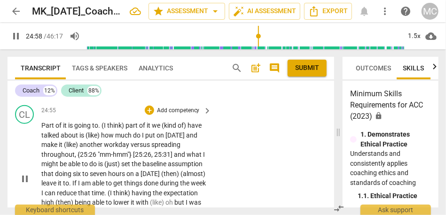
click at [238, 172] on div "CL play_arrow pause 24:55 + Add competency keyboard_arrow_right Part of it is g…" at bounding box center [171, 171] width 327 height 139
type input "1500"
drag, startPoint x: 112, startPoint y: 115, endPoint x: 97, endPoint y: 116, distance: 15.6
click at [97, 98] on p "No . (I mean) You figured out that you want to be done by the time the school s…" at bounding box center [124, 74] width 166 height 48
click at [67, 129] on span "it" at bounding box center [65, 126] width 5 height 8
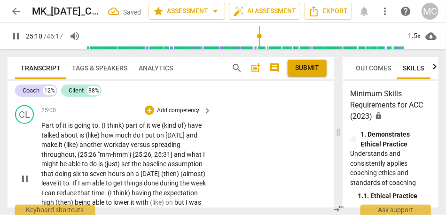
click at [67, 129] on span "it" at bounding box center [65, 126] width 5 height 8
click at [101, 129] on span "." at bounding box center [99, 126] width 3 height 8
type input "1502"
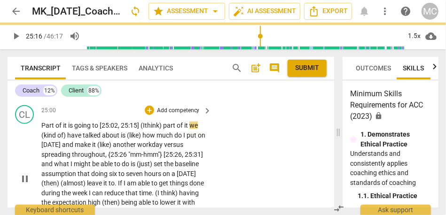
click at [101, 129] on span "to [25:02, 25:15]" at bounding box center [115, 126] width 47 height 8
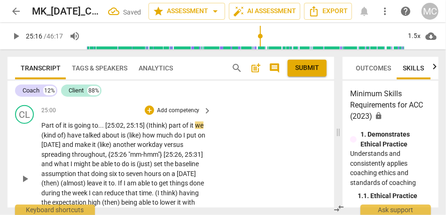
click at [171, 129] on span "part" at bounding box center [176, 126] width 14 height 8
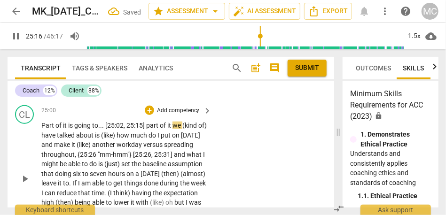
click at [152, 129] on span "part" at bounding box center [153, 126] width 14 height 8
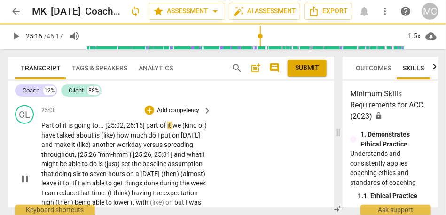
click at [174, 129] on span "we" at bounding box center [178, 126] width 10 height 8
click at [104, 139] on span "how" at bounding box center [108, 136] width 14 height 8
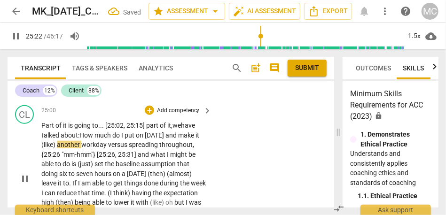
click at [63, 149] on span "another" at bounding box center [69, 145] width 24 height 8
click at [149, 139] on span "[DATE]" at bounding box center [155, 136] width 21 height 8
click at [165, 158] on p "Part of it is going to... [25:02, 25:15] part of it, we have talked about: How …" at bounding box center [124, 179] width 166 height 116
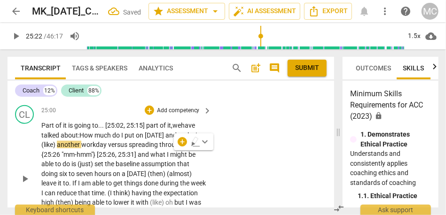
click at [164, 139] on span "[DATE]" at bounding box center [155, 136] width 21 height 8
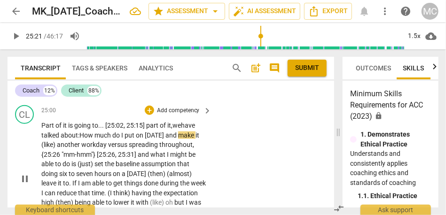
click at [178, 139] on span "and" at bounding box center [171, 136] width 13 height 8
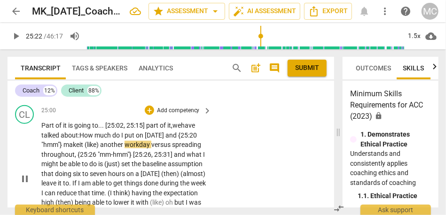
click at [100, 149] on span "(like)" at bounding box center [93, 145] width 16 height 8
click at [239, 161] on div "CL play_arrow pause 25:00 + Add competency keyboard_arrow_right Part of it is g…" at bounding box center [171, 171] width 327 height 139
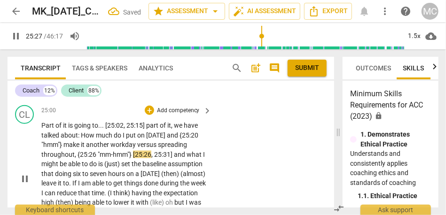
click at [53, 158] on span "throughout" at bounding box center [57, 155] width 33 height 8
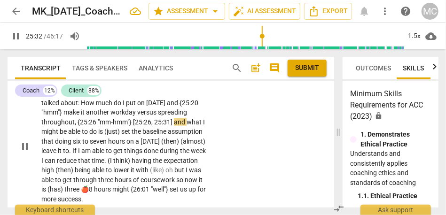
scroll to position [4490, 0]
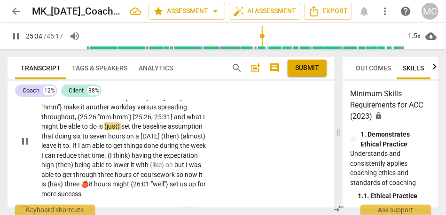
type input "1534"
click at [121, 130] on span "(just)" at bounding box center [112, 127] width 17 height 8
click at [157, 140] on span "(then)" at bounding box center [157, 137] width 19 height 8
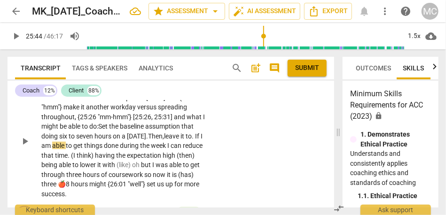
click at [195, 140] on span "." at bounding box center [193, 137] width 3 height 8
click at [167, 149] on span "week" at bounding box center [159, 146] width 16 height 8
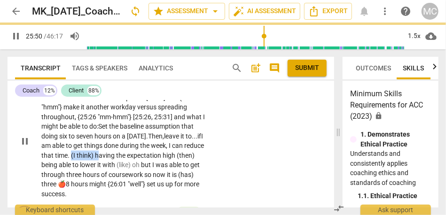
drag, startPoint x: 128, startPoint y: 176, endPoint x: 104, endPoint y: 175, distance: 24.4
click at [104, 175] on p "Part of it is going to . . . [25:02 , 25:15] part of it , we have talked about …" at bounding box center [124, 141] width 166 height 116
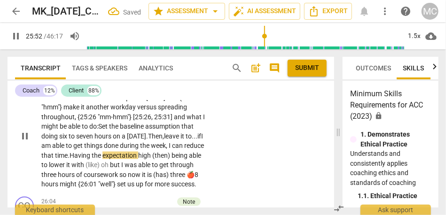
scroll to position [4524, 0]
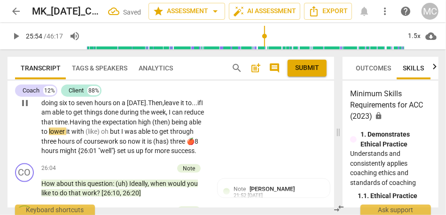
click at [152, 126] on span "high" at bounding box center [145, 122] width 14 height 8
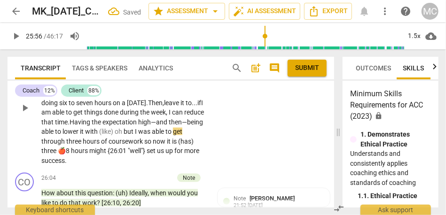
click at [99, 135] on span "with" at bounding box center [92, 132] width 14 height 8
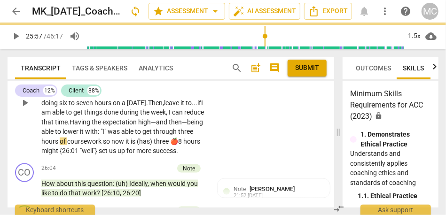
click at [121, 135] on span "was" at bounding box center [115, 132] width 14 height 8
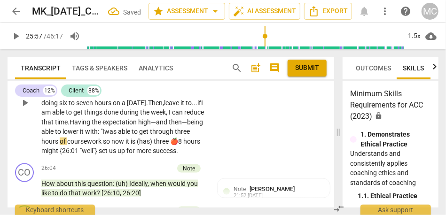
click at [102, 135] on span "with: "" at bounding box center [93, 132] width 17 height 8
click at [111, 145] on span "so" at bounding box center [107, 142] width 8 height 8
click at [131, 145] on span "it" at bounding box center [128, 142] width 5 height 8
drag, startPoint x: 180, startPoint y: 162, endPoint x: 70, endPoint y: 174, distance: 110.3
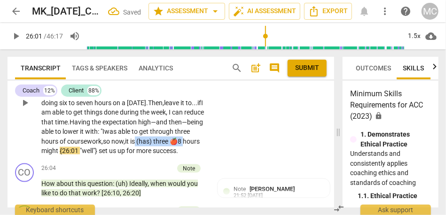
click at [70, 156] on p "Part of it is going to . . . [25:02 , 25:15] part of it , we have talked about …" at bounding box center [124, 103] width 166 height 106
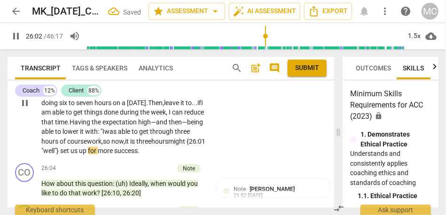
click at [151, 145] on span "hours" at bounding box center [159, 142] width 17 height 8
click at [168, 145] on span "might" at bounding box center [177, 142] width 18 height 8
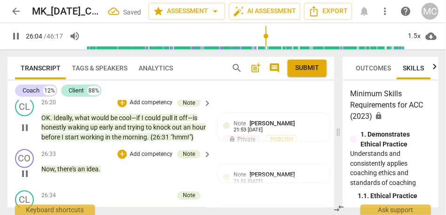
click at [83, 141] on span "working" at bounding box center [92, 137] width 25 height 8
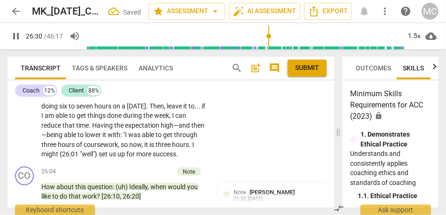
scroll to position [4521, 0]
click at [60, 158] on span "might" at bounding box center [50, 154] width 18 height 8
click at [176, 158] on span "success" at bounding box center [165, 154] width 24 height 8
type input "1563"
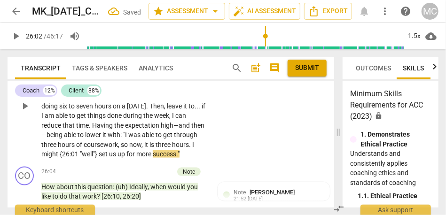
click at [109, 158] on span "set" at bounding box center [104, 154] width 10 height 8
click at [118, 158] on span "us" at bounding box center [113, 154] width 8 height 8
click at [228, 158] on div "CL play_arrow pause 25:00 + Add competency keyboard_arrow_right Part of it is g…" at bounding box center [171, 98] width 327 height 129
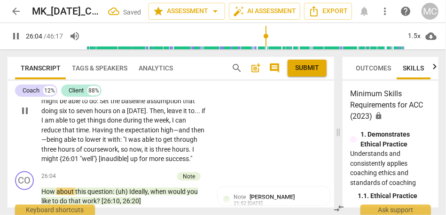
scroll to position [4432, 0]
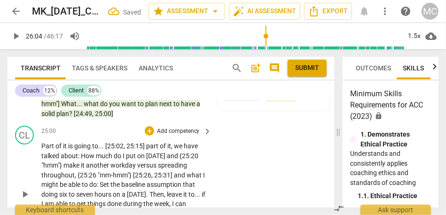
click at [182, 136] on p "Add competency" at bounding box center [178, 131] width 45 height 8
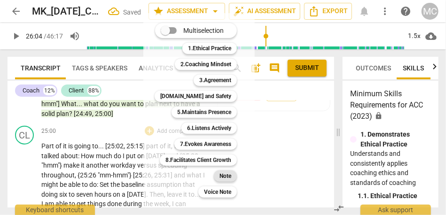
click at [229, 173] on b "Note" at bounding box center [226, 176] width 12 height 11
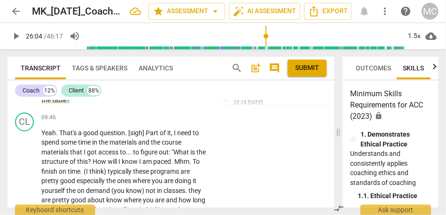
scroll to position [1788, 0]
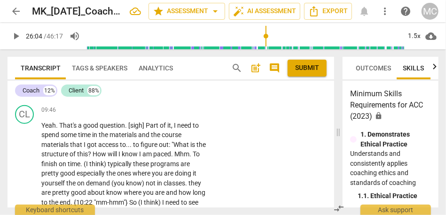
click at [63, 96] on span "table" at bounding box center [59, 93] width 15 height 8
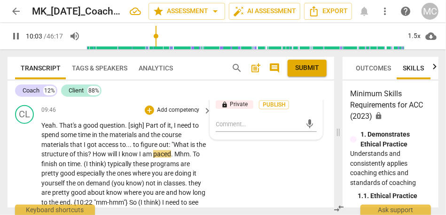
click at [187, 158] on span "Mhm" at bounding box center [181, 154] width 15 height 8
type input "604"
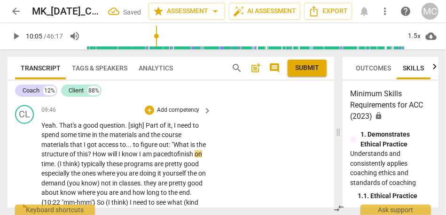
click at [171, 158] on span "paced" at bounding box center [162, 154] width 18 height 8
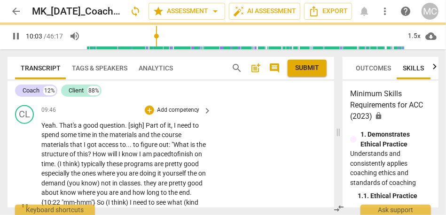
click at [63, 168] on span "(I" at bounding box center [60, 164] width 6 height 8
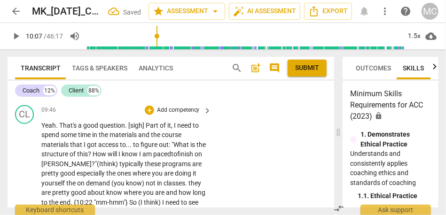
click at [119, 168] on span "typically" at bounding box center [131, 164] width 25 height 8
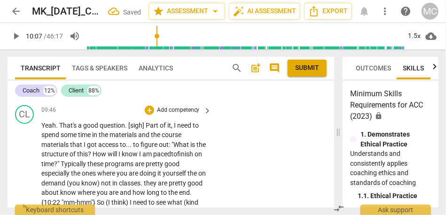
click at [87, 168] on span "ypically" at bounding box center [75, 164] width 23 height 8
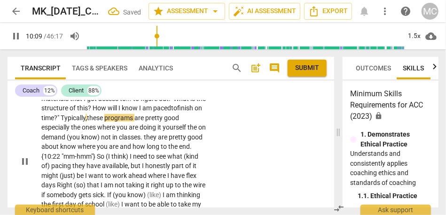
scroll to position [1834, 0]
click at [134, 122] on span "programs" at bounding box center [119, 118] width 30 height 8
click at [205, 137] on div "Yeah . That's a good question . [sigh] Part of it , I need to spend some time i…" at bounding box center [127, 161] width 172 height 173
type input "614"
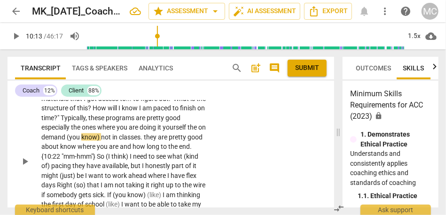
click at [188, 131] on span "yourself" at bounding box center [175, 128] width 25 height 8
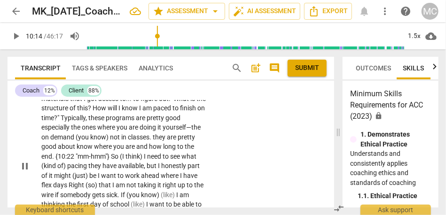
click at [66, 141] on span "demand" at bounding box center [62, 137] width 25 height 8
click at [51, 141] on span "on-" at bounding box center [45, 137] width 9 height 8
click at [122, 141] on span "not" at bounding box center [115, 137] width 11 height 8
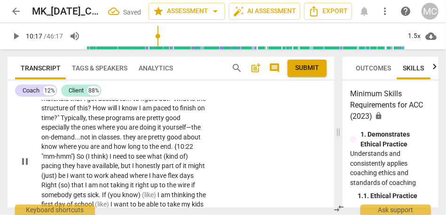
click at [120, 141] on span "classes" at bounding box center [109, 137] width 22 height 8
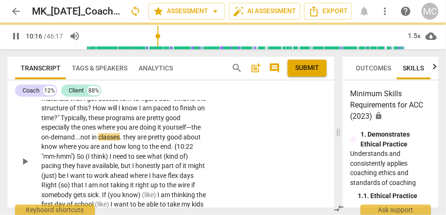
click at [123, 141] on span "." at bounding box center [121, 137] width 3 height 8
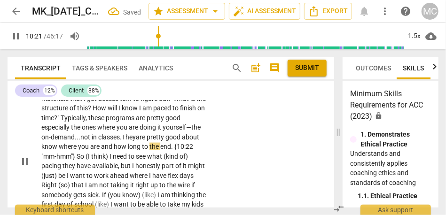
click at [147, 141] on span "are" at bounding box center [141, 137] width 11 height 8
click at [182, 141] on span "about" at bounding box center [190, 137] width 17 height 8
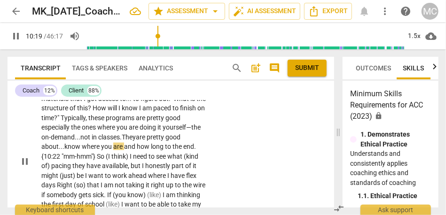
scroll to position [1856, 0]
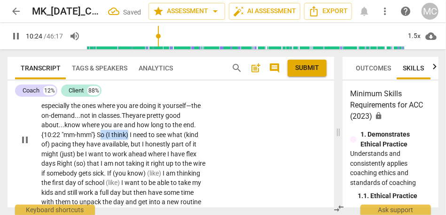
drag, startPoint x: 130, startPoint y: 144, endPoint x: 100, endPoint y: 143, distance: 30.1
click at [100, 143] on p "Yeah . That's a good question . [sigh] Part of it , I need to spend some time i…" at bounding box center [124, 139] width 166 height 173
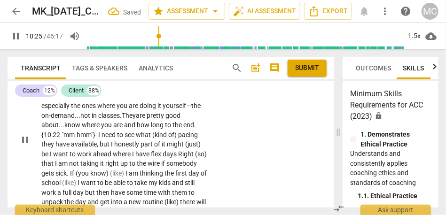
click at [266, 144] on div "CL play_arrow pause 09:46 + Add competency keyboard_arrow_right Yeah . That's a…" at bounding box center [171, 132] width 327 height 196
click at [180, 139] on span "pacing" at bounding box center [187, 135] width 20 height 8
type input "629"
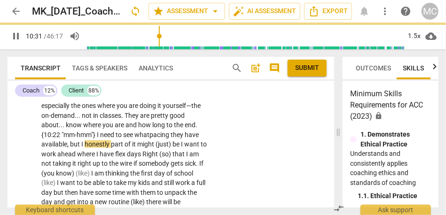
click at [80, 148] on span "but" at bounding box center [75, 145] width 11 height 8
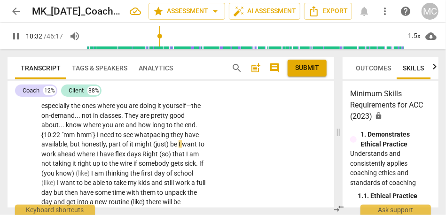
click at [172, 148] on span "be" at bounding box center [174, 145] width 8 height 8
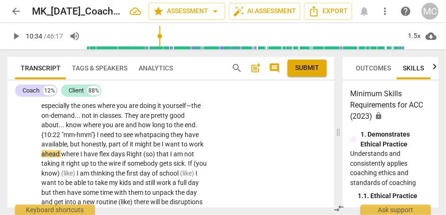
click at [163, 148] on span "I" at bounding box center [163, 145] width 3 height 8
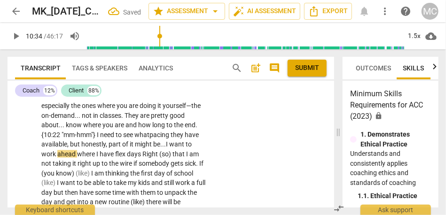
click at [182, 149] on p "Yeah . That's a good question . [sigh] Part of it , I need to spend some time i…" at bounding box center [124, 139] width 166 height 173
click at [179, 148] on span "want" at bounding box center [177, 145] width 16 height 8
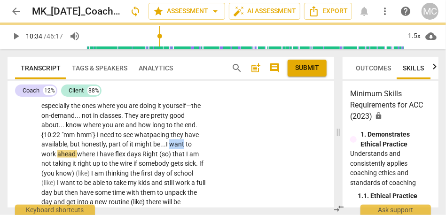
click at [179, 148] on span "want" at bounding box center [177, 145] width 16 height 8
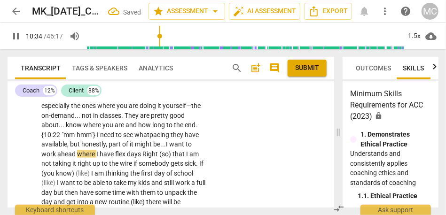
click at [144, 158] on span "Right" at bounding box center [150, 154] width 17 height 8
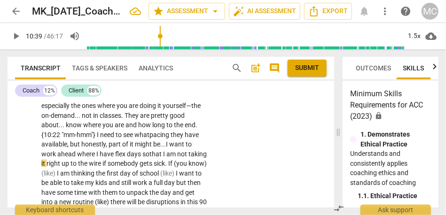
click at [144, 158] on span "days so" at bounding box center [138, 154] width 23 height 8
click at [136, 158] on span "days so" at bounding box center [138, 154] width 23 height 8
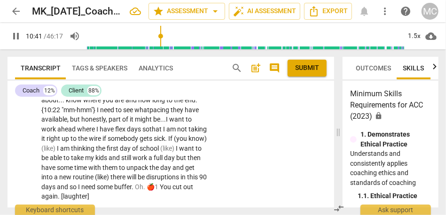
scroll to position [1882, 0]
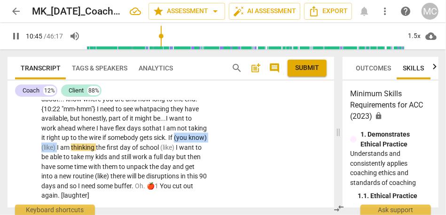
drag, startPoint x: 91, startPoint y: 157, endPoint x: 37, endPoint y: 157, distance: 54.1
click at [37, 157] on div "CL play_arrow pause 09:46 + Add competency keyboard_arrow_right Yeah . That's a…" at bounding box center [171, 106] width 327 height 196
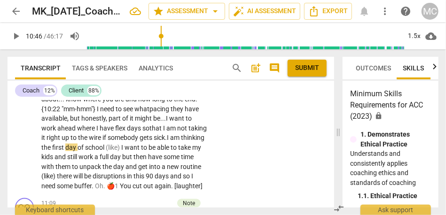
click at [181, 141] on span "thinking" at bounding box center [193, 138] width 24 height 8
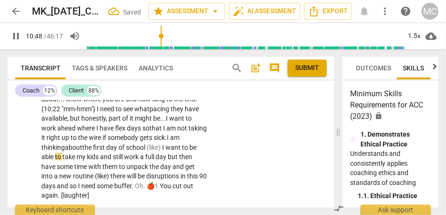
click at [165, 151] on span "I" at bounding box center [163, 148] width 3 height 8
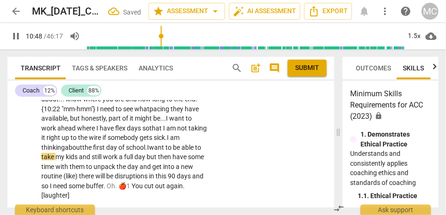
click at [161, 151] on span "want" at bounding box center [157, 148] width 16 height 8
click at [100, 161] on span "still" at bounding box center [97, 157] width 11 height 8
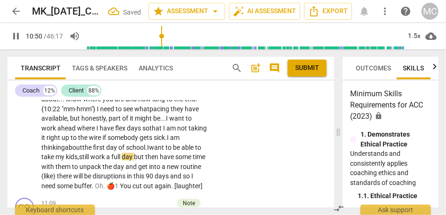
click at [134, 161] on span "day" at bounding box center [128, 157] width 12 height 8
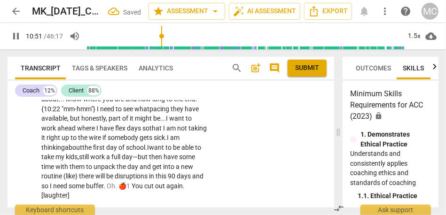
click at [164, 161] on span "then" at bounding box center [156, 157] width 15 height 8
click at [183, 161] on span "have" at bounding box center [175, 157] width 16 height 8
click at [79, 180] on span "(like)" at bounding box center [71, 177] width 16 height 8
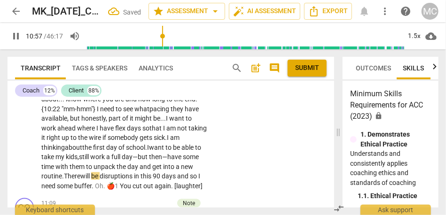
scroll to position [1910, 0]
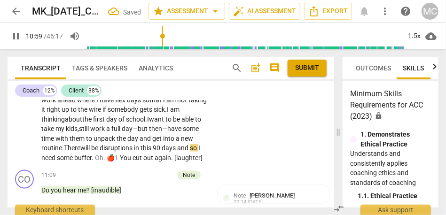
click at [198, 152] on span "I" at bounding box center [199, 148] width 2 height 8
click at [194, 135] on p "Yeah . That's a good question . [sigh] Part of it , I need to spend some time i…" at bounding box center [124, 81] width 166 height 164
click at [88, 162] on span "Oh" at bounding box center [83, 158] width 8 height 8
click at [180, 152] on span "need" at bounding box center [187, 148] width 14 height 8
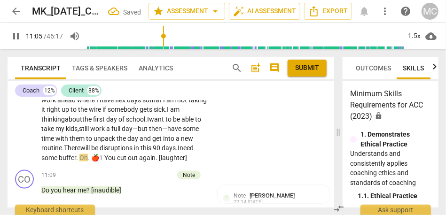
click at [180, 152] on span "need" at bounding box center [187, 148] width 14 height 8
click at [117, 162] on span "You" at bounding box center [110, 158] width 13 height 8
click at [88, 162] on span "Oh" at bounding box center [83, 158] width 8 height 8
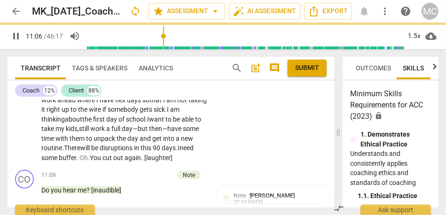
click at [249, 154] on div "CL play_arrow pause 09:46 + Add competency keyboard_arrow_right Yeah . That's a…" at bounding box center [171, 73] width 327 height 187
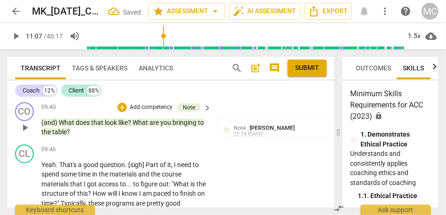
scroll to position [1744, 0]
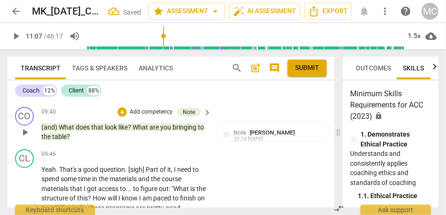
click at [178, 159] on p "Add competency" at bounding box center [178, 154] width 45 height 8
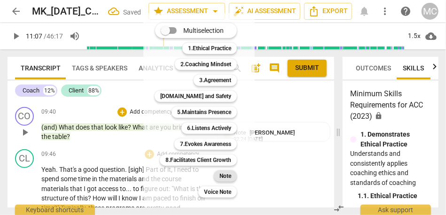
click at [230, 181] on b "Note" at bounding box center [226, 176] width 12 height 11
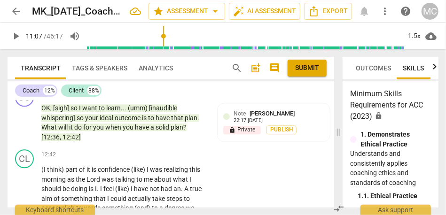
scroll to position [2176, 0]
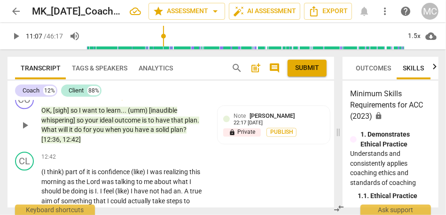
click at [67, 143] on span "12:42]" at bounding box center [72, 140] width 18 height 8
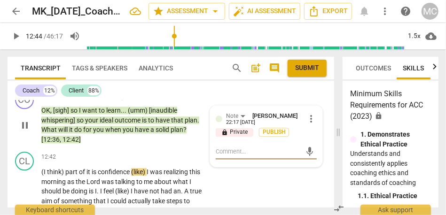
type input "764"
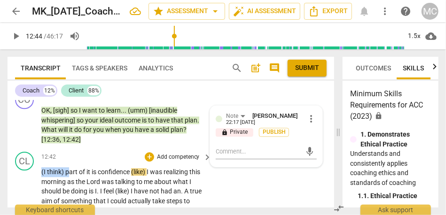
drag, startPoint x: 69, startPoint y: 182, endPoint x: 28, endPoint y: 182, distance: 40.9
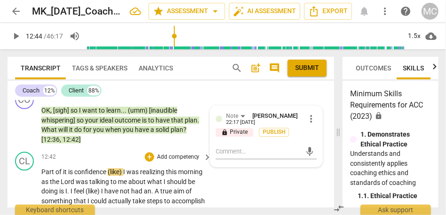
click at [47, 176] on span "Part" at bounding box center [48, 172] width 14 height 8
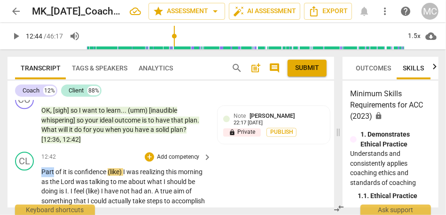
click at [47, 176] on span "Part" at bounding box center [48, 172] width 14 height 8
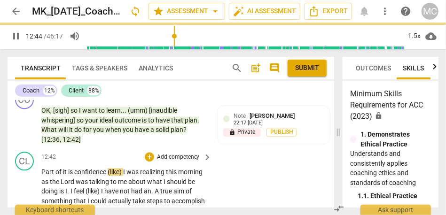
click at [126, 176] on span "I" at bounding box center [124, 172] width 3 height 8
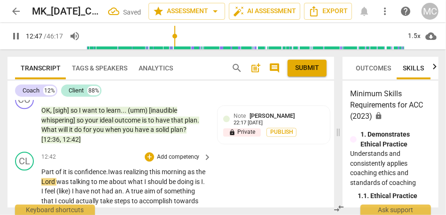
click at [132, 176] on span "realizing" at bounding box center [137, 172] width 26 height 8
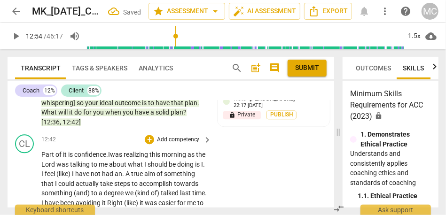
click at [144, 158] on span "realizing" at bounding box center [137, 155] width 26 height 8
click at [193, 158] on span "as" at bounding box center [192, 155] width 8 height 8
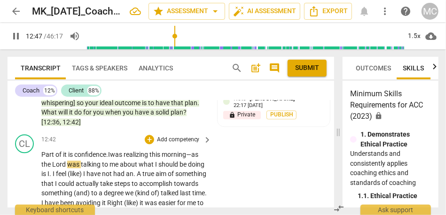
type input "770"
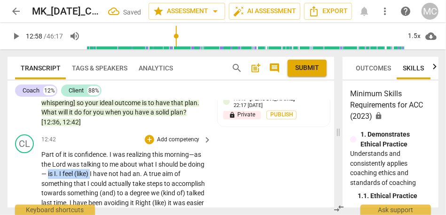
drag, startPoint x: 92, startPoint y: 184, endPoint x: 48, endPoint y: 183, distance: 43.7
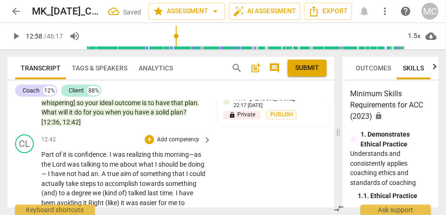
click at [102, 178] on span "A" at bounding box center [105, 174] width 6 height 8
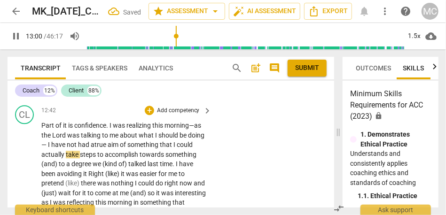
scroll to position [2224, 0]
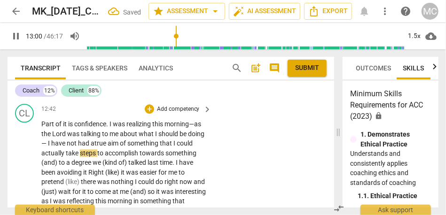
click at [48, 147] on span "I" at bounding box center [49, 144] width 3 height 8
type input "783"
click at [71, 147] on span "not" at bounding box center [70, 144] width 11 height 8
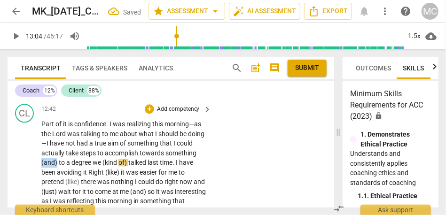
drag, startPoint x: 57, startPoint y: 173, endPoint x: 24, endPoint y: 173, distance: 33.8
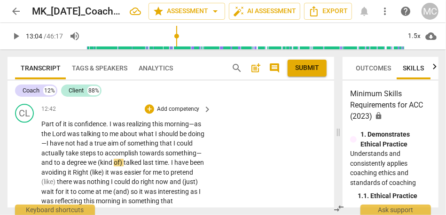
click at [41, 167] on span "something—and" at bounding box center [121, 157] width 160 height 17
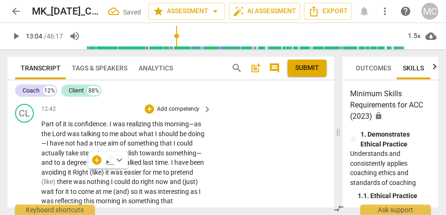
click at [77, 166] on span "degree" at bounding box center [77, 163] width 21 height 8
type input "785"
click at [89, 166] on span "we" at bounding box center [93, 163] width 10 height 8
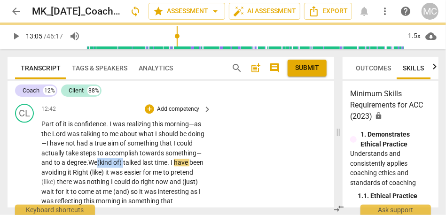
drag, startPoint x: 127, startPoint y: 173, endPoint x: 102, endPoint y: 172, distance: 25.9
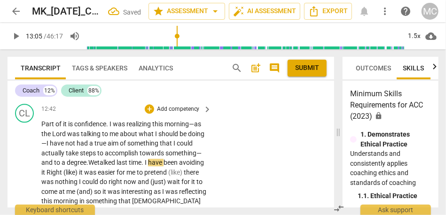
click at [102, 166] on span "talked" at bounding box center [106, 163] width 19 height 8
click at [107, 166] on span "talked" at bounding box center [106, 163] width 19 height 8
click at [179, 166] on span "avoiding" at bounding box center [191, 163] width 25 height 8
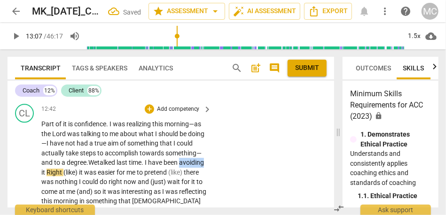
click at [179, 166] on span "avoiding" at bounding box center [191, 163] width 25 height 8
click at [47, 176] on span "it" at bounding box center [43, 173] width 5 height 8
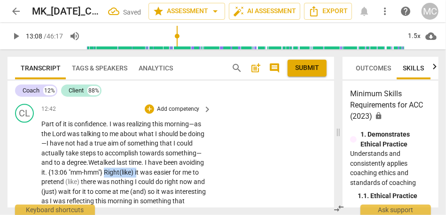
drag, startPoint x: 165, startPoint y: 181, endPoint x: 131, endPoint y: 181, distance: 33.8
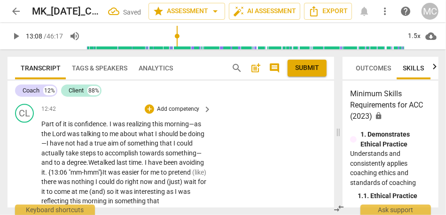
click at [122, 176] on span "was" at bounding box center [115, 173] width 14 height 8
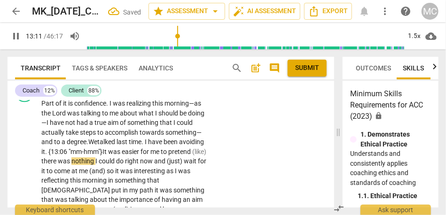
click at [192, 156] on span "(like)" at bounding box center [199, 152] width 14 height 8
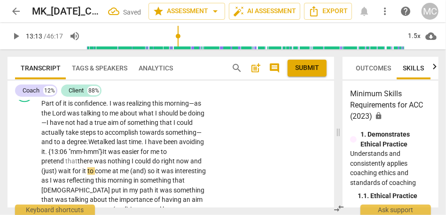
click at [81, 165] on span "there" at bounding box center [86, 161] width 16 height 8
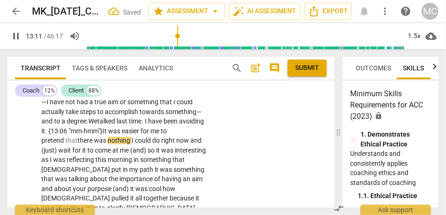
scroll to position [2267, 0]
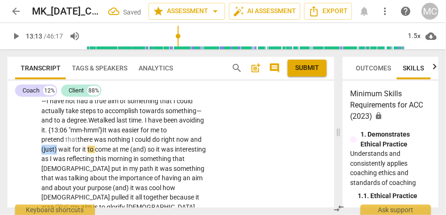
drag, startPoint x: 57, startPoint y: 158, endPoint x: 29, endPoint y: 158, distance: 28.2
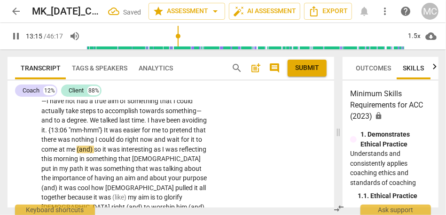
click at [108, 153] on span "it" at bounding box center [104, 150] width 5 height 8
type input "796"
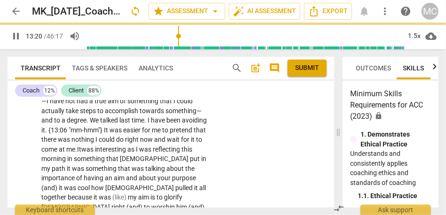
click at [136, 153] on span "as" at bounding box center [131, 150] width 8 height 8
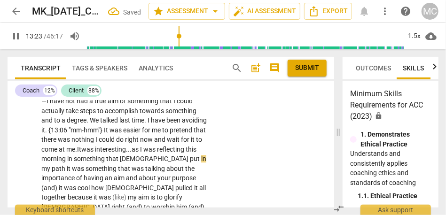
click at [186, 153] on span "this" at bounding box center [191, 150] width 11 height 8
click at [55, 173] on span "path" at bounding box center [59, 169] width 15 height 8
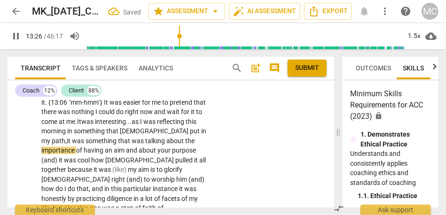
scroll to position [2294, 0]
click at [92, 145] on span "something" at bounding box center [102, 141] width 32 height 8
click at [127, 154] on span "and" at bounding box center [132, 151] width 13 height 8
click at [59, 164] on span "it" at bounding box center [61, 161] width 5 height 8
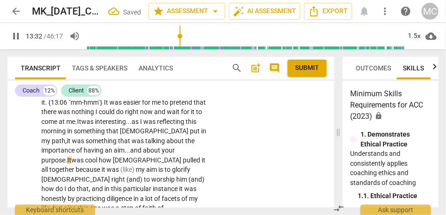
scroll to position [2315, 0]
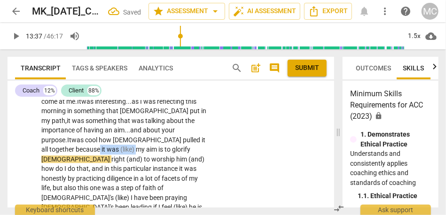
drag, startPoint x: 102, startPoint y: 159, endPoint x: 67, endPoint y: 160, distance: 35.7
click at [67, 160] on p "Part of it is confidence . I was realizing this morning—as the Lord was talking…" at bounding box center [124, 217] width 166 height 376
click at [106, 153] on span "my" at bounding box center [111, 150] width 10 height 8
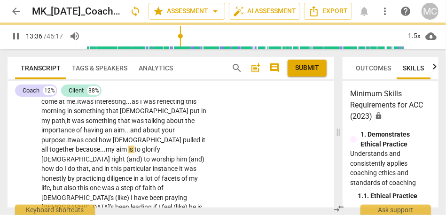
click at [144, 158] on span "(and)" at bounding box center [134, 160] width 17 height 8
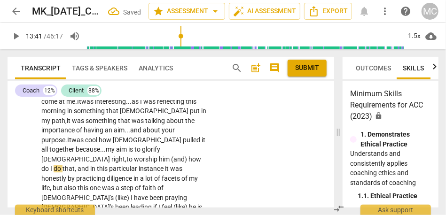
click at [159, 158] on span "worship" at bounding box center [146, 160] width 25 height 8
click at [171, 160] on span "him" at bounding box center [165, 160] width 12 height 8
click at [203, 161] on p "Part of it is confidence . I was realizing this morning—as the Lord was talking…" at bounding box center [124, 217] width 166 height 376
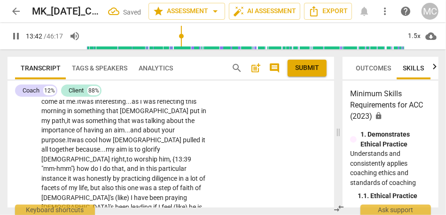
click at [103, 165] on span "I" at bounding box center [101, 169] width 3 height 8
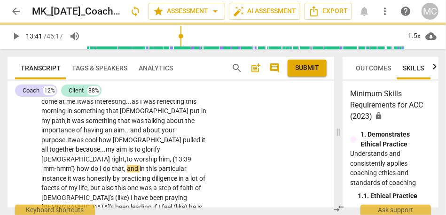
click at [140, 172] on span "and" at bounding box center [133, 169] width 13 height 8
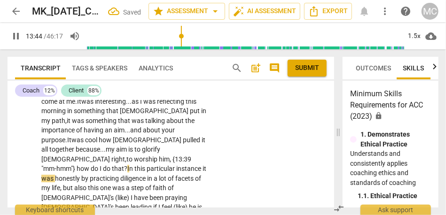
click at [176, 173] on span "instance" at bounding box center [189, 169] width 26 height 8
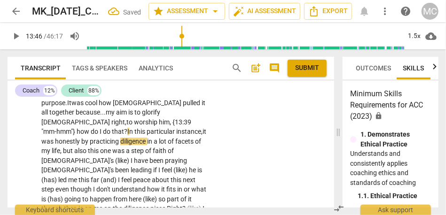
click at [55, 140] on span "was" at bounding box center [48, 142] width 14 height 8
click at [86, 144] on span "honestly" at bounding box center [72, 142] width 26 height 8
click at [85, 144] on span "honestly," at bounding box center [72, 142] width 26 height 8
click at [100, 152] on span "this" at bounding box center [94, 151] width 12 height 8
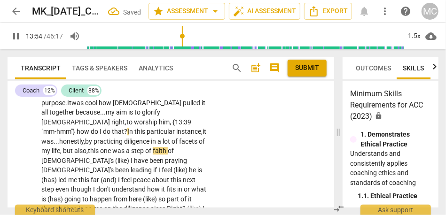
click at [100, 152] on span "this" at bounding box center [94, 151] width 12 height 8
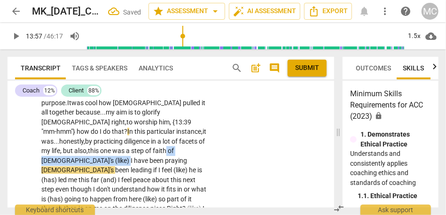
drag, startPoint x: 98, startPoint y: 160, endPoint x: 55, endPoint y: 159, distance: 43.2
click at [55, 159] on p "Part of it is confidence . I was realizing this morning—as the Lord was talking…" at bounding box center [124, 180] width 166 height 376
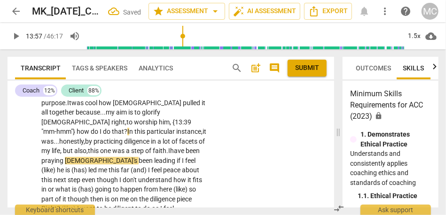
click at [170, 155] on span "have" at bounding box center [178, 151] width 16 height 8
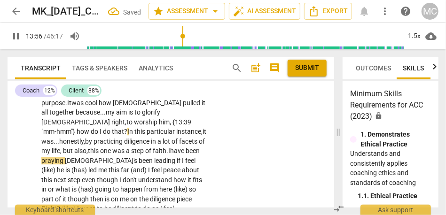
scroll to position [2367, 0]
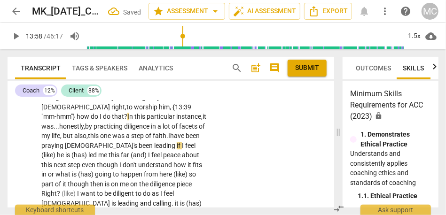
click at [186, 140] on span "been" at bounding box center [193, 136] width 14 height 8
click at [118, 147] on span "[DEMOGRAPHIC_DATA]'s" at bounding box center [102, 146] width 74 height 8
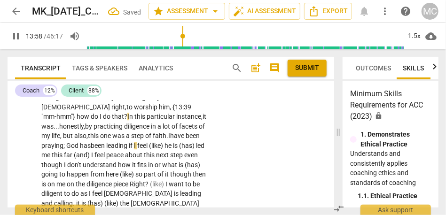
click at [134, 144] on span "if" at bounding box center [131, 146] width 5 height 8
drag, startPoint x: 58, startPoint y: 154, endPoint x: 28, endPoint y: 154, distance: 30.1
click at [28, 154] on div "CL play_arrow pause 12:42 + Add competency keyboard_arrow_right Part of it is c…" at bounding box center [171, 148] width 327 height 380
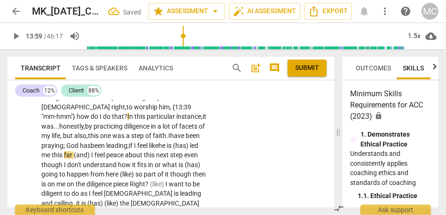
click at [173, 149] on span "(has)" at bounding box center [181, 146] width 17 height 8
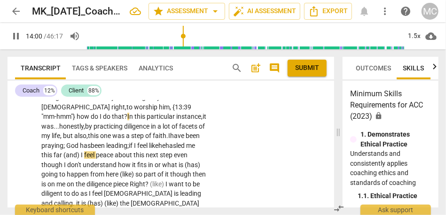
click at [81, 154] on span "(and)" at bounding box center [71, 155] width 17 height 8
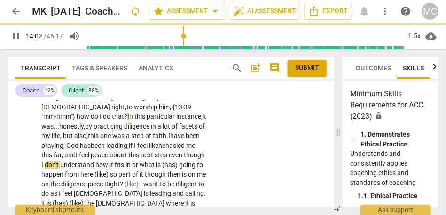
click at [155, 159] on span "step" at bounding box center [162, 155] width 14 height 8
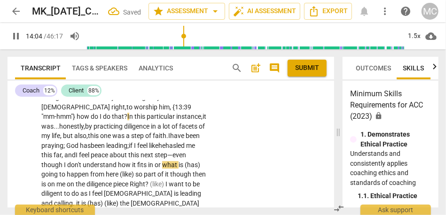
click at [64, 166] on span "though" at bounding box center [52, 165] width 23 height 8
click at [185, 169] on span "(has)" at bounding box center [193, 165] width 16 height 8
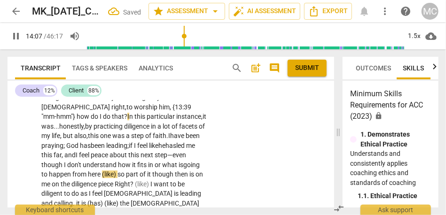
click at [126, 174] on span "so" at bounding box center [122, 175] width 8 height 8
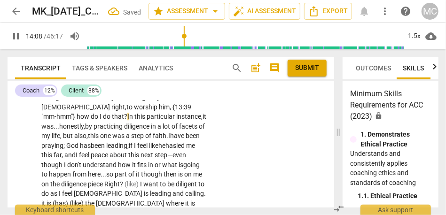
scroll to position [2387, 0]
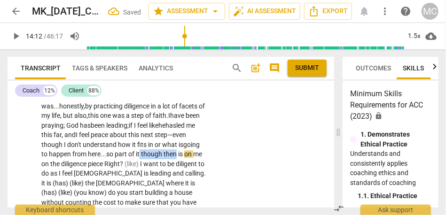
drag, startPoint x: 190, startPoint y: 156, endPoint x: 78, endPoint y: 165, distance: 112.3
click at [78, 165] on p "Part of it is confidence . I was realizing this morning—as the Lord was talking…" at bounding box center [124, 135] width 166 height 357
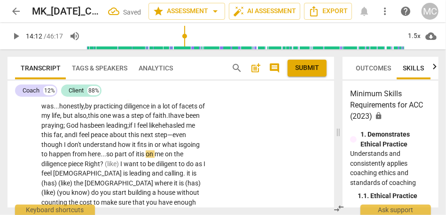
click at [136, 152] on span "of" at bounding box center [132, 154] width 8 height 8
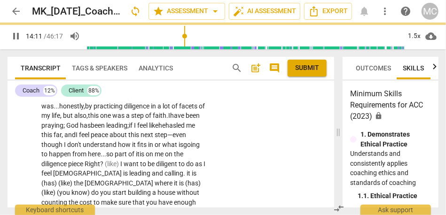
click at [136, 152] on span "of" at bounding box center [132, 154] width 8 height 8
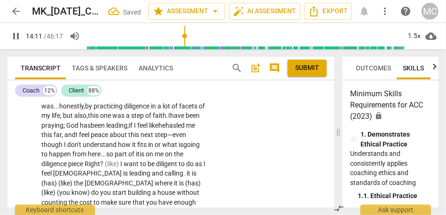
click at [146, 157] on span "is" at bounding box center [143, 154] width 6 height 8
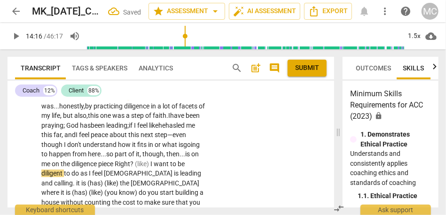
click at [115, 165] on span "piece" at bounding box center [106, 164] width 16 height 8
click at [115, 167] on span "piece" at bounding box center [106, 164] width 16 height 8
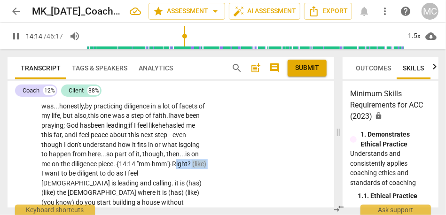
drag, startPoint x: 114, startPoint y: 175, endPoint x: 83, endPoint y: 174, distance: 31.0
click at [83, 174] on p "Part of it is confidence . I was realizing this morning—as the Lord was talking…" at bounding box center [124, 140] width 166 height 366
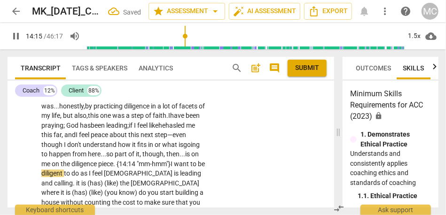
scroll to position [2406, 0]
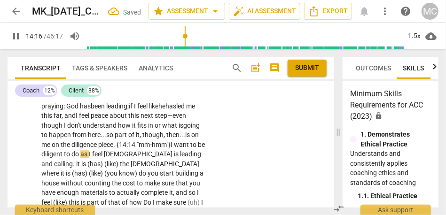
click at [198, 149] on span "be" at bounding box center [201, 145] width 7 height 8
click at [71, 155] on span "to" at bounding box center [68, 154] width 8 height 8
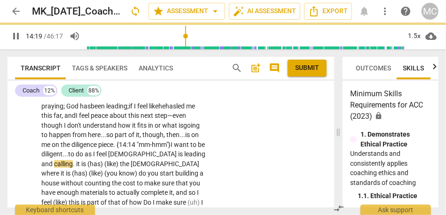
click at [85, 153] on span "do" at bounding box center [80, 154] width 9 height 8
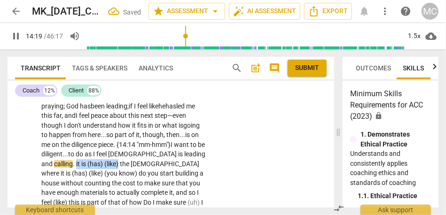
drag, startPoint x: 143, startPoint y: 163, endPoint x: 100, endPoint y: 162, distance: 43.7
click at [100, 162] on p "Part of it is confidence . I was realizing this morning—as the Lord was talking…" at bounding box center [124, 115] width 166 height 357
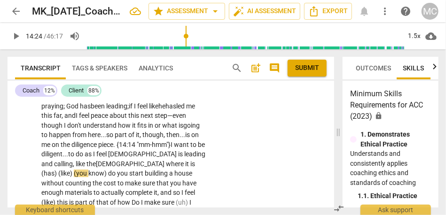
click at [96, 163] on span "the" at bounding box center [90, 164] width 9 height 8
click at [166, 165] on span "where" at bounding box center [175, 164] width 19 height 8
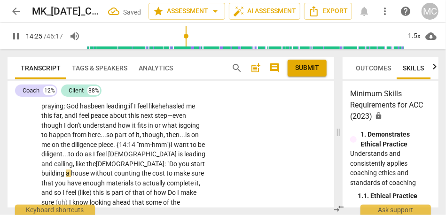
click at [191, 163] on span "start" at bounding box center [198, 164] width 14 height 8
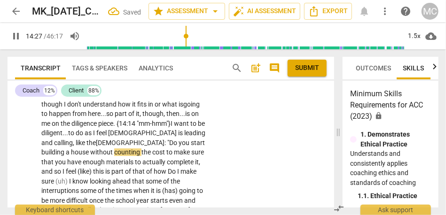
scroll to position [2427, 0]
click at [182, 160] on span "complete" at bounding box center [181, 163] width 28 height 8
click at [181, 152] on span "make" at bounding box center [182, 153] width 17 height 8
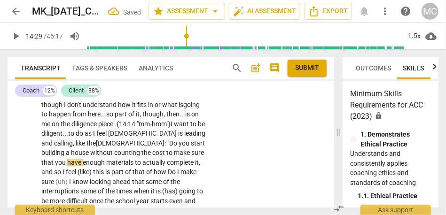
click at [205, 153] on p "Part of it is confidence . I was realizing this morning—as the Lord was talking…" at bounding box center [124, 90] width 166 height 347
click at [201, 153] on span "sure" at bounding box center [197, 153] width 13 height 8
click at [62, 163] on span "you" at bounding box center [61, 163] width 12 height 8
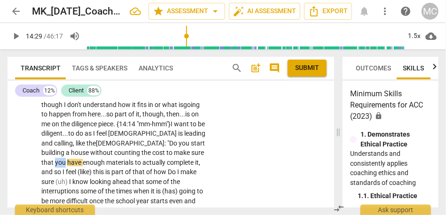
click at [62, 163] on span "you" at bounding box center [61, 163] width 12 height 8
click at [64, 164] on span "you" at bounding box center [61, 163] width 12 height 8
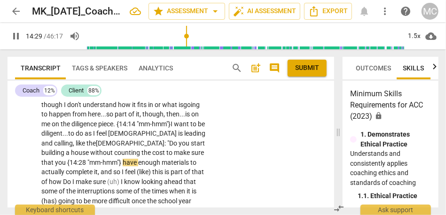
scroll to position [2451, 0]
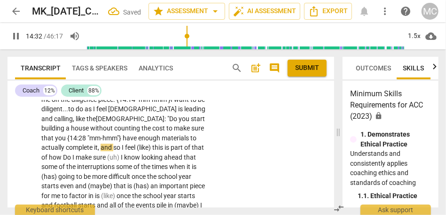
click at [102, 150] on span "and" at bounding box center [107, 148] width 13 height 8
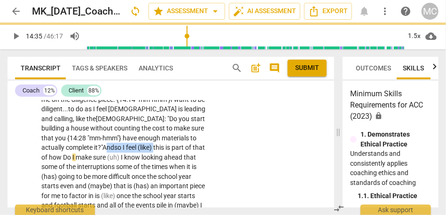
drag, startPoint x: 160, startPoint y: 148, endPoint x: 107, endPoint y: 149, distance: 52.7
click at [107, 149] on p "Part of it is confidence . I was realizing this morning—as the Lord was talking…" at bounding box center [124, 70] width 166 height 357
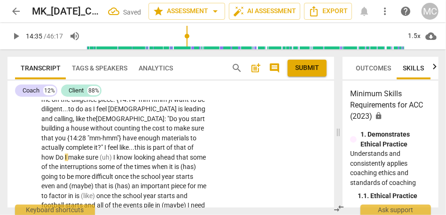
click at [145, 146] on span "this" at bounding box center [140, 148] width 12 height 8
click at [193, 145] on span "of" at bounding box center [191, 148] width 6 height 8
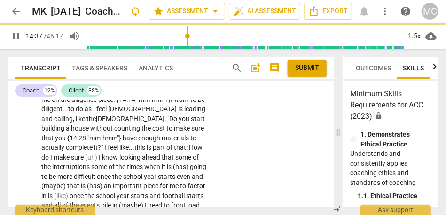
click at [99, 157] on span "(uh)" at bounding box center [92, 158] width 14 height 8
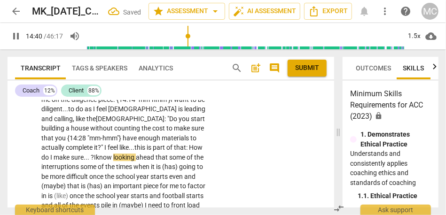
click at [209, 169] on div "Part of it is confidence . I was realizing this morning—as the Lord was talking…" at bounding box center [127, 65] width 172 height 347
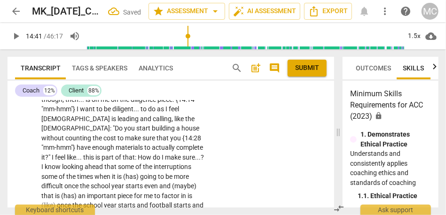
click at [62, 163] on span "know" at bounding box center [53, 167] width 17 height 8
click at [85, 163] on span "looking" at bounding box center [73, 167] width 23 height 8
type input "881"
click at [122, 163] on span "that" at bounding box center [115, 167] width 14 height 8
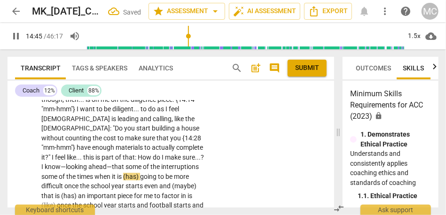
click at [126, 163] on span "that" at bounding box center [119, 167] width 14 height 8
click at [161, 166] on span "interruptions" at bounding box center [180, 167] width 38 height 8
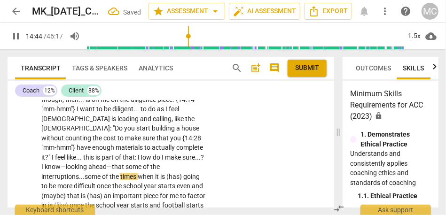
click at [188, 173] on span "going" at bounding box center [191, 177] width 16 height 8
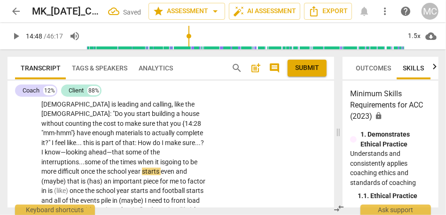
click at [177, 158] on span "going" at bounding box center [174, 162] width 18 height 8
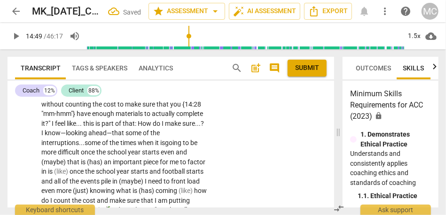
click at [121, 158] on span "important" at bounding box center [128, 162] width 31 height 8
click at [121, 149] on span "school" at bounding box center [117, 153] width 21 height 8
click at [177, 149] on span "and" at bounding box center [181, 153] width 11 height 8
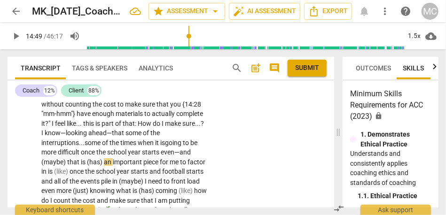
click at [41, 154] on div "play_arrow pause" at bounding box center [29, 37] width 24 height 351
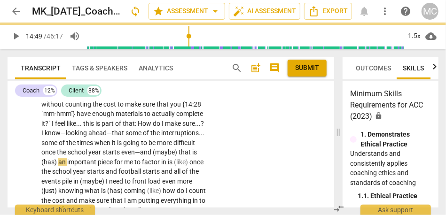
type input "889"
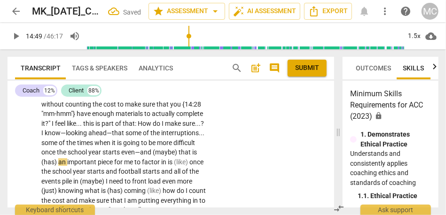
click at [153, 152] on span "(maybe)" at bounding box center [166, 153] width 26 height 8
click at [151, 155] on span "maybe)" at bounding box center [163, 153] width 24 height 8
click at [67, 158] on span "an" at bounding box center [62, 162] width 9 height 8
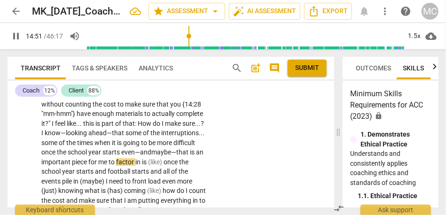
click at [190, 153] on span "is" at bounding box center [193, 153] width 6 height 8
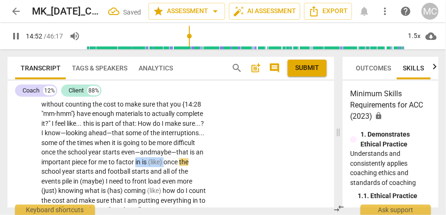
drag, startPoint x: 71, startPoint y: 160, endPoint x: 37, endPoint y: 160, distance: 33.8
click at [37, 160] on div "CL play_arrow pause 12:42 + Add competency keyboard_arrow_right Part of it is c…" at bounding box center [171, 29] width 327 height 380
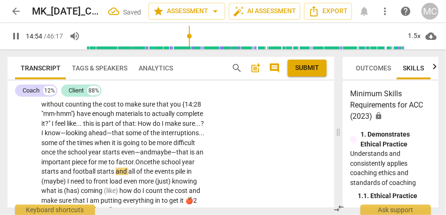
click at [187, 169] on span "in" at bounding box center [189, 172] width 5 height 8
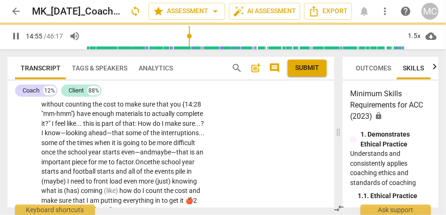
click at [60, 168] on span "starts" at bounding box center [50, 172] width 19 height 8
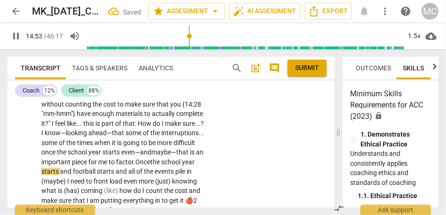
click at [73, 168] on span "and" at bounding box center [66, 172] width 13 height 8
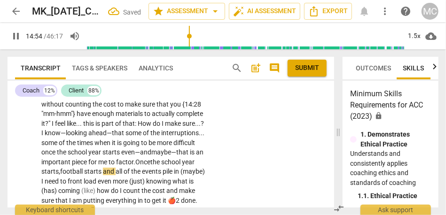
click at [103, 168] on span "starts" at bounding box center [93, 172] width 19 height 8
drag, startPoint x: 133, startPoint y: 173, endPoint x: 106, endPoint y: 173, distance: 26.8
click at [106, 173] on p "Part of it is confidence . I was realizing this morning—as the Lord was talking…" at bounding box center [124, 37] width 166 height 357
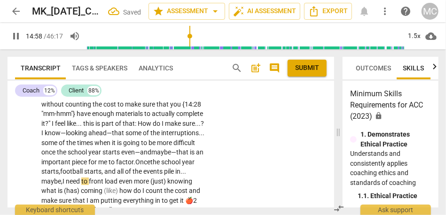
scroll to position [2510, 0]
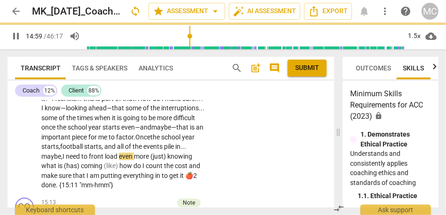
click at [150, 155] on span "(just)" at bounding box center [158, 157] width 17 height 8
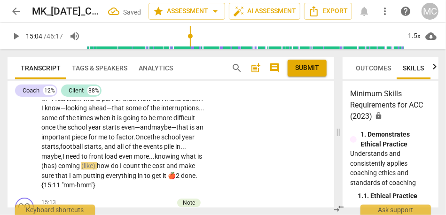
click at [58, 162] on span "(has)" at bounding box center [49, 166] width 17 height 8
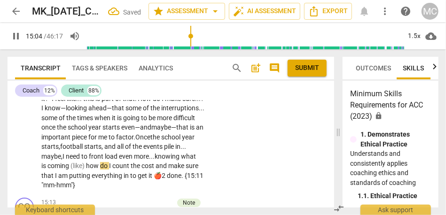
click at [100, 162] on span "how" at bounding box center [93, 166] width 14 height 8
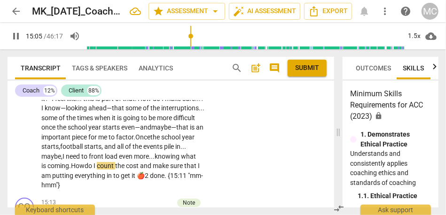
click at [115, 162] on span "count" at bounding box center [106, 166] width 18 height 8
click at [150, 173] on span "done" at bounding box center [157, 176] width 15 height 8
click at [155, 173] on span "{15:11" at bounding box center [165, 176] width 20 height 8
click at [115, 162] on span "count" at bounding box center [106, 166] width 18 height 8
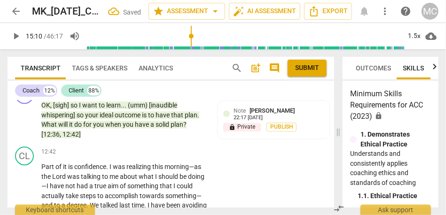
scroll to position [2173, 0]
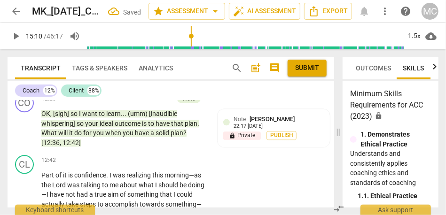
click at [173, 165] on p "Add competency" at bounding box center [178, 161] width 45 height 8
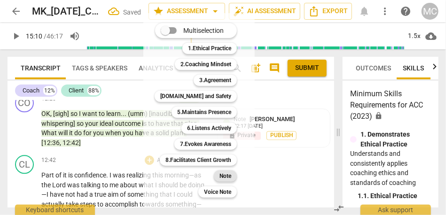
click at [219, 177] on div "Note" at bounding box center [225, 176] width 23 height 11
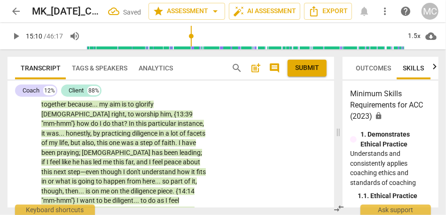
scroll to position [2245, 0]
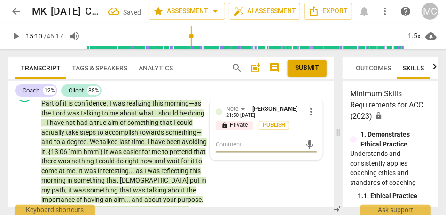
click at [163, 68] on span "Analytics" at bounding box center [156, 68] width 34 height 8
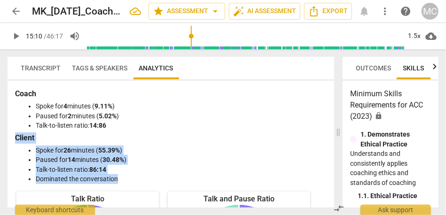
drag, startPoint x: 126, startPoint y: 180, endPoint x: 8, endPoint y: 133, distance: 127.0
click at [8, 133] on div "Coach Spoke for 4 minutes ( 9.11% ) Paused for 2 minutes ( 5.02% ) Talk-to-list…" at bounding box center [171, 144] width 327 height 127
copy div "Client Spoke for 26 minutes ( 55.39% ) Paused for 14 minutes ( 30.48% ) Talk-to…"
click at [46, 65] on span "Transcript" at bounding box center [41, 68] width 40 height 8
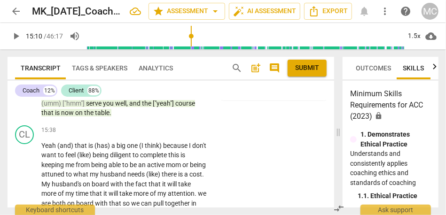
scroll to position [2611, 0]
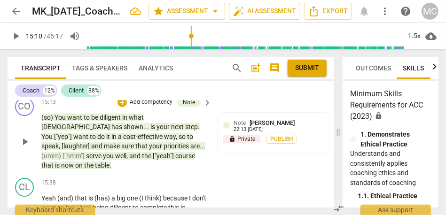
click at [95, 162] on span "the" at bounding box center [89, 166] width 11 height 8
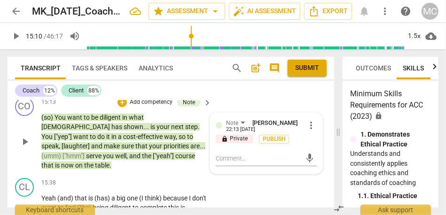
click at [95, 162] on span "the" at bounding box center [89, 166] width 11 height 8
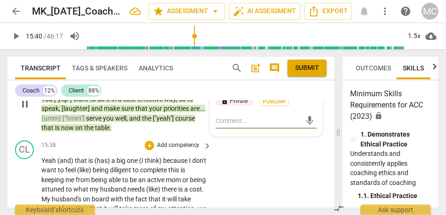
type input "941"
click at [163, 157] on span "because" at bounding box center [176, 161] width 26 height 8
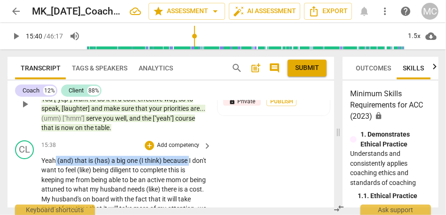
drag, startPoint x: 190, startPoint y: 141, endPoint x: 55, endPoint y: 141, distance: 134.9
click at [55, 156] on p "Yeah (and) that is (has) a big one (I think) because I don't want to feel (like…" at bounding box center [124, 214] width 166 height 116
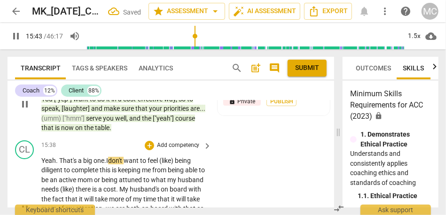
click at [175, 157] on span "(like)" at bounding box center [167, 161] width 16 height 8
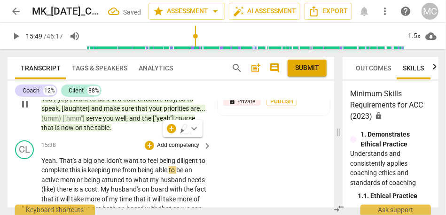
type input "949"
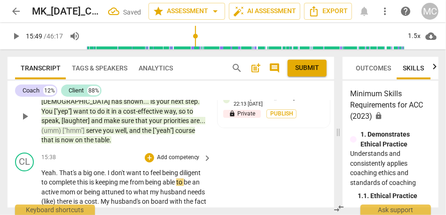
click at [159, 169] on span "feel" at bounding box center [156, 173] width 12 height 8
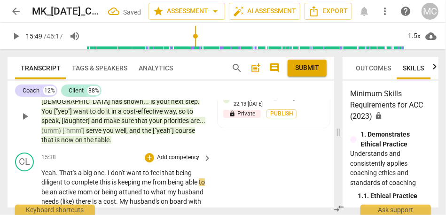
click at [175, 169] on span "feel that" at bounding box center [162, 173] width 25 height 8
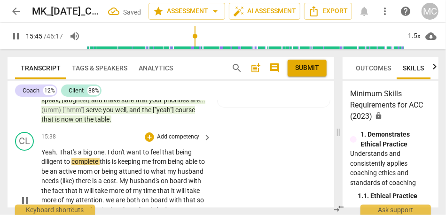
scroll to position [2658, 0]
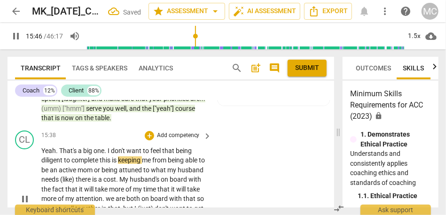
click at [114, 157] on span "is" at bounding box center [115, 161] width 6 height 8
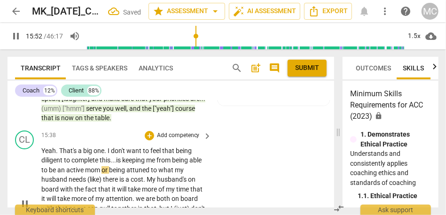
click at [102, 166] on span "mom" at bounding box center [93, 170] width 16 height 8
click at [109, 166] on span "or" at bounding box center [106, 170] width 8 height 8
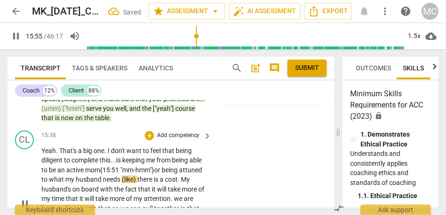
click at [137, 176] on span "(like)" at bounding box center [130, 180] width 16 height 8
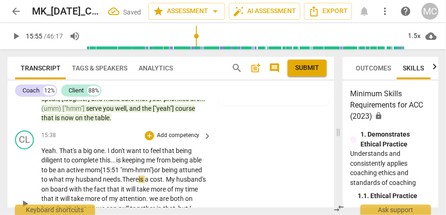
click at [103, 176] on span "husband" at bounding box center [89, 180] width 27 height 8
click at [139, 176] on span "There" at bounding box center [130, 180] width 16 height 8
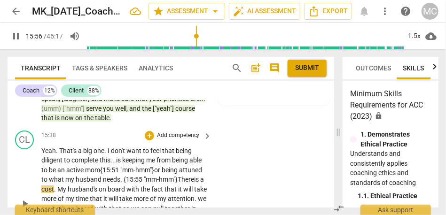
click at [224, 173] on div "CL play_arrow pause 15:38 + Add competency keyboard_arrow_right Yeah . That's a…" at bounding box center [171, 196] width 327 height 139
click at [84, 166] on p "Yeah . That's a big one . I don't want to feel that being diligent to complete …" at bounding box center [124, 204] width 166 height 116
click at [54, 186] on span "cost" at bounding box center [47, 190] width 13 height 8
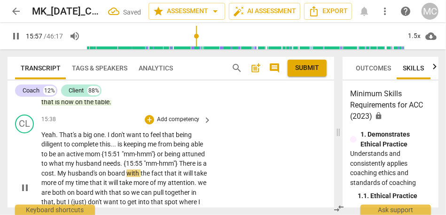
scroll to position [2680, 0]
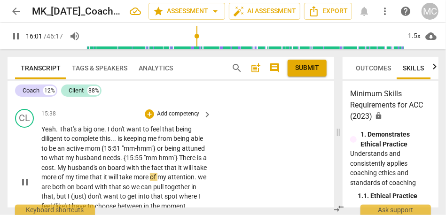
click at [103, 173] on span "that" at bounding box center [97, 177] width 14 height 8
type input "962"
click at [113, 173] on span "ill" at bounding box center [111, 177] width 6 height 8
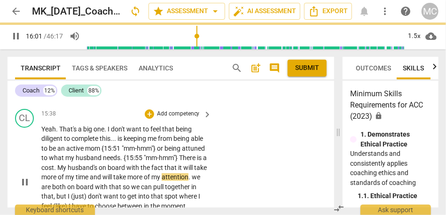
click at [188, 173] on span "." at bounding box center [189, 177] width 3 height 8
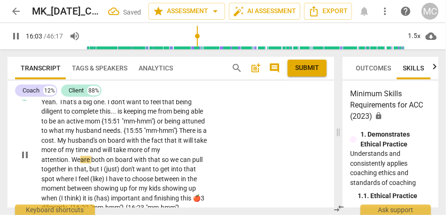
scroll to position [2713, 0]
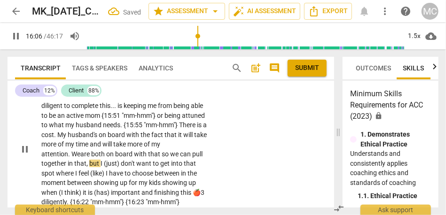
click at [121, 160] on span "(just)" at bounding box center [112, 164] width 17 height 8
click at [170, 150] on span "so" at bounding box center [166, 154] width 8 height 8
click at [101, 160] on span "but" at bounding box center [94, 164] width 11 height 8
click at [86, 160] on span "that" at bounding box center [80, 164] width 12 height 8
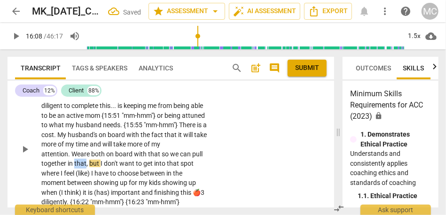
click at [86, 160] on span "that" at bounding box center [80, 164] width 12 height 8
click at [101, 160] on span "but" at bounding box center [94, 164] width 11 height 8
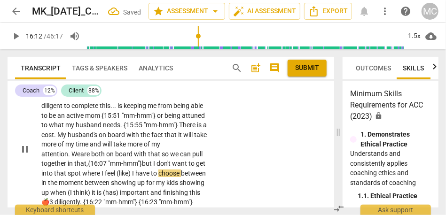
click at [132, 170] on span "(like)" at bounding box center [125, 174] width 16 height 8
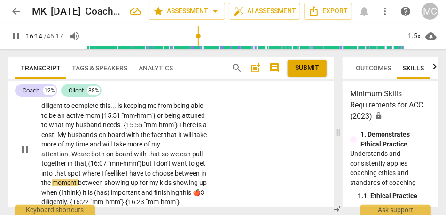
click at [175, 149] on p "Yeah . That's a big one . I don't want to feel that being diligent to complete …" at bounding box center [124, 150] width 166 height 116
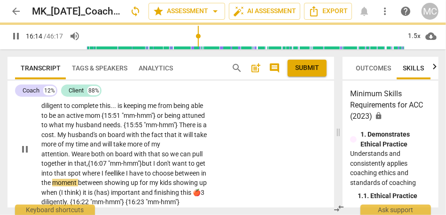
click at [175, 149] on p "Yeah . That's a big one . I don't want to feel that being diligent to complete …" at bounding box center [124, 150] width 166 height 116
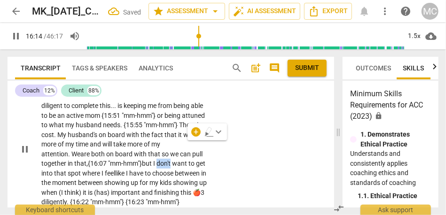
click at [175, 170] on span "choose" at bounding box center [163, 174] width 23 height 8
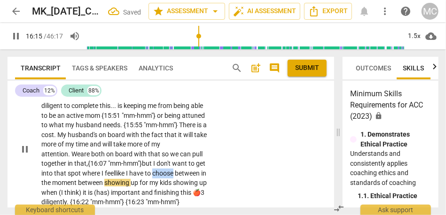
click at [175, 170] on span "choose" at bounding box center [163, 174] width 23 height 8
click at [67, 179] on span "moment" at bounding box center [54, 183] width 26 height 8
click at [235, 157] on div "CL play_arrow pause 15:38 + Add competency keyboard_arrow_right Yeah . That's a…" at bounding box center [171, 141] width 327 height 139
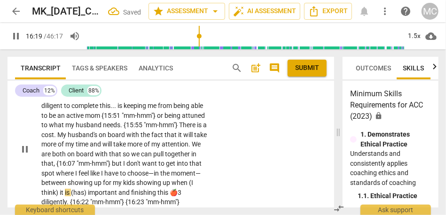
click at [136, 179] on span "kids" at bounding box center [129, 183] width 13 height 8
type input "981"
click at [170, 179] on span "when" at bounding box center [178, 183] width 17 height 8
click at [60, 189] on span "think)" at bounding box center [50, 193] width 18 height 8
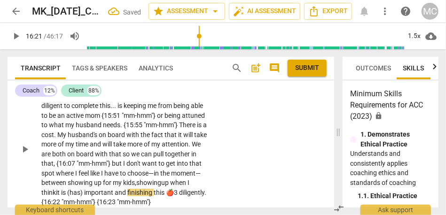
click at [170, 179] on span "when" at bounding box center [178, 183] width 17 height 8
click at [56, 189] on span "think" at bounding box center [48, 193] width 15 height 8
click at [116, 189] on span "and" at bounding box center [109, 193] width 13 height 8
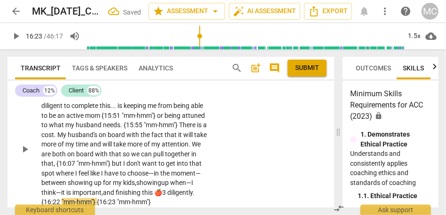
click at [103, 189] on span "important," at bounding box center [87, 193] width 31 height 8
drag, startPoint x: 188, startPoint y: 174, endPoint x: 208, endPoint y: 174, distance: 20.2
click at [208, 174] on div "Yeah . That's a big one . I don't want to feel that being diligent to complete …" at bounding box center [127, 150] width 172 height 116
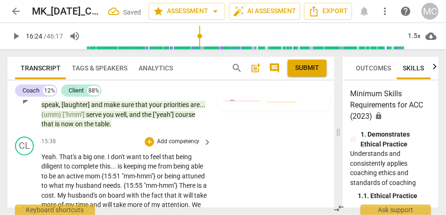
scroll to position [2652, 0]
click at [171, 138] on p "Add competency" at bounding box center [178, 142] width 45 height 8
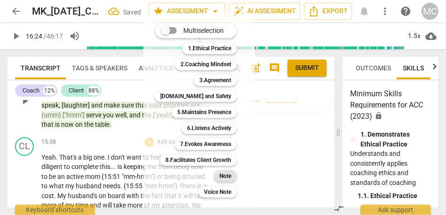
click at [227, 174] on b "Note" at bounding box center [226, 176] width 12 height 11
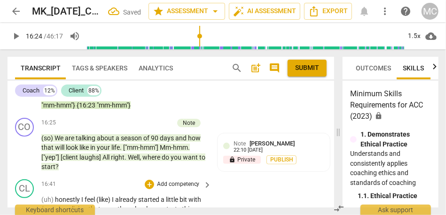
scroll to position [2807, 0]
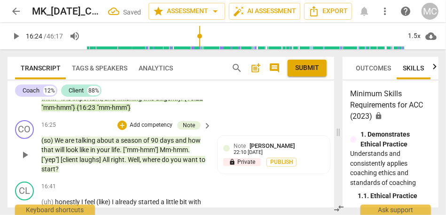
click at [151, 156] on span "where" at bounding box center [151, 160] width 19 height 8
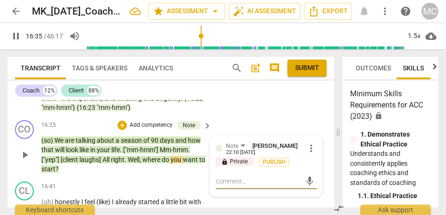
scroll to position [2855, 0]
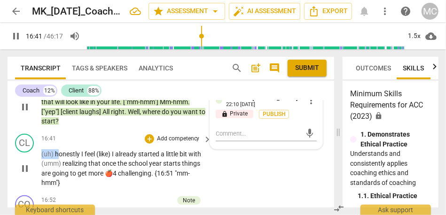
drag, startPoint x: 59, startPoint y: 133, endPoint x: 31, endPoint y: 136, distance: 27.5
click at [31, 136] on div "CL play_arrow pause 16:41 + Add competency keyboard_arrow_right (uh) honestly I…" at bounding box center [171, 161] width 327 height 62
type input "1002"
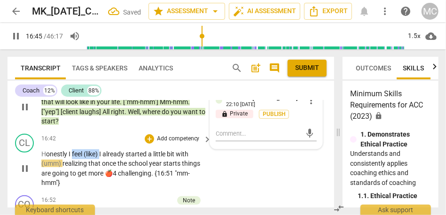
drag, startPoint x: 100, startPoint y: 133, endPoint x: 70, endPoint y: 133, distance: 30.6
click at [70, 149] on p "H onestly I feel (like) I already started a little bit with (umm) realizing tha…" at bounding box center [124, 168] width 166 height 39
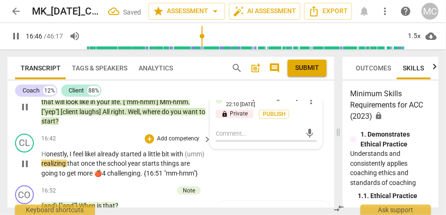
click at [97, 150] on span "I" at bounding box center [95, 154] width 3 height 8
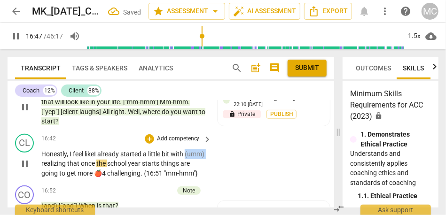
drag, startPoint x: 63, startPoint y: 145, endPoint x: 33, endPoint y: 144, distance: 30.1
click at [33, 144] on div "CL play_arrow pause 16:42 + Add competency keyboard_arrow_right H onestly, I fe…" at bounding box center [171, 156] width 327 height 52
click at [151, 150] on span "little" at bounding box center [155, 154] width 14 height 8
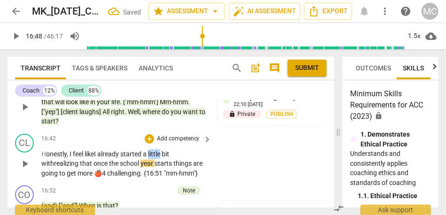
click at [151, 150] on span "little" at bounding box center [155, 154] width 14 height 8
click at [95, 160] on span "once" at bounding box center [102, 164] width 16 height 8
click at [154, 160] on span "year" at bounding box center [151, 164] width 14 height 8
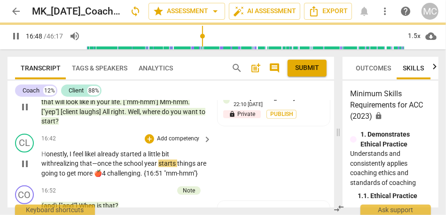
click at [179, 149] on p "H onestly, I feel like I already started a little bit with realizing that— once…" at bounding box center [124, 163] width 166 height 29
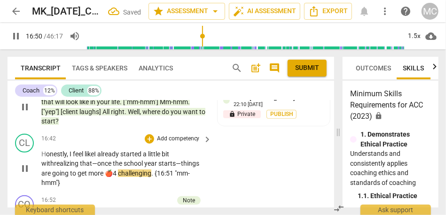
click at [118, 170] on span "challenging" at bounding box center [134, 174] width 33 height 8
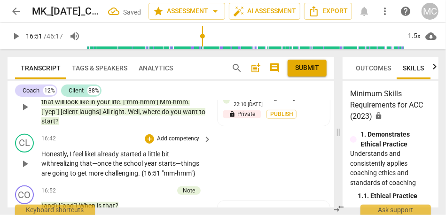
click at [169, 135] on p "Add competency" at bounding box center [178, 139] width 45 height 8
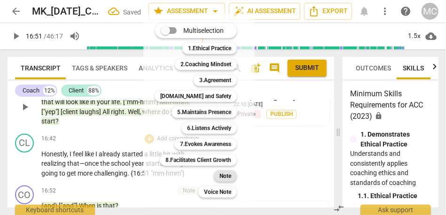
click at [223, 174] on b "Note" at bounding box center [226, 176] width 12 height 11
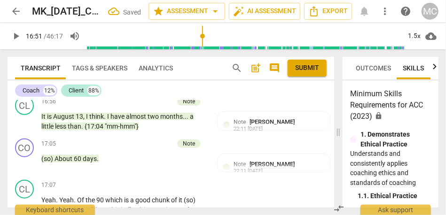
scroll to position [3017, 0]
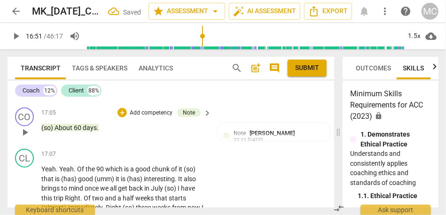
click at [90, 124] on span "days" at bounding box center [90, 128] width 14 height 8
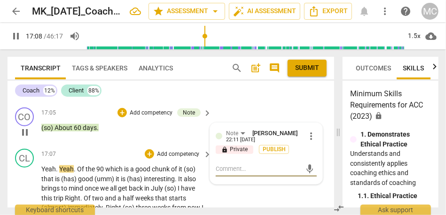
scroll to position [3039, 0]
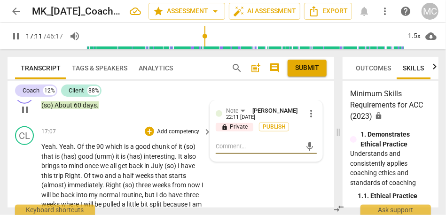
click at [52, 143] on span "Yeah" at bounding box center [48, 147] width 15 height 8
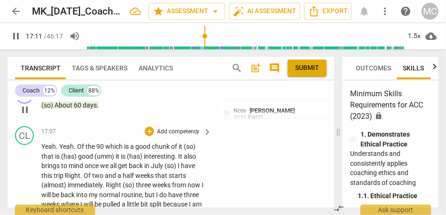
click at [52, 143] on span "Yeah" at bounding box center [48, 147] width 15 height 8
click at [76, 143] on span "." at bounding box center [75, 147] width 3 height 8
type input "1029"
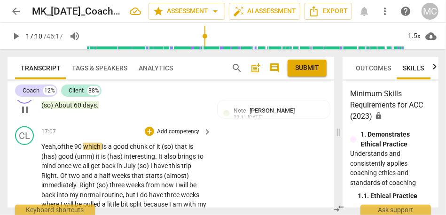
click at [86, 143] on span "which" at bounding box center [92, 147] width 19 height 8
click at [186, 143] on span "that" at bounding box center [186, 147] width 14 height 8
click at [151, 143] on span "chunk" at bounding box center [143, 147] width 19 height 8
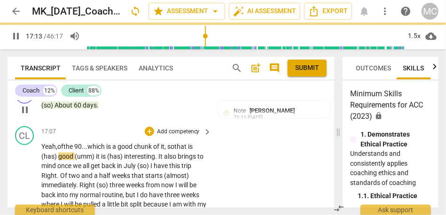
click at [153, 143] on span "chunk" at bounding box center [143, 147] width 19 height 8
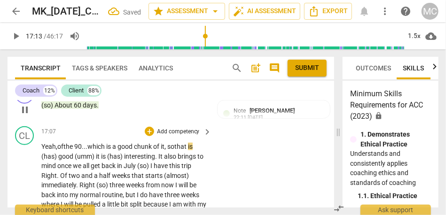
click at [188, 143] on span "that" at bounding box center [181, 147] width 14 height 8
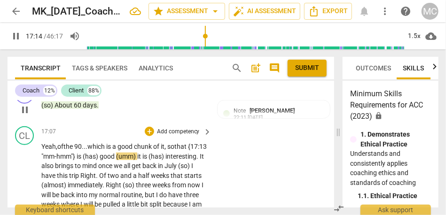
click at [116, 153] on span "good" at bounding box center [108, 157] width 16 height 8
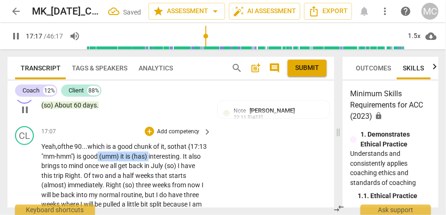
drag, startPoint x: 171, startPoint y: 137, endPoint x: 120, endPoint y: 137, distance: 50.8
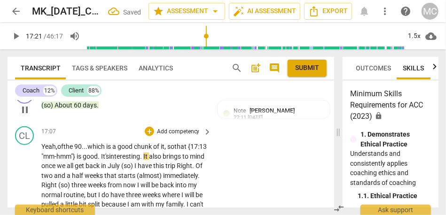
click at [105, 153] on span "good. It's" at bounding box center [96, 157] width 26 height 8
click at [109, 153] on span "good. It's" at bounding box center [96, 157] width 26 height 8
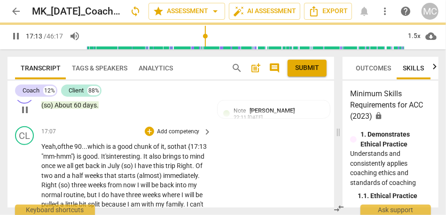
click at [140, 153] on span "interesting" at bounding box center [124, 157] width 31 height 8
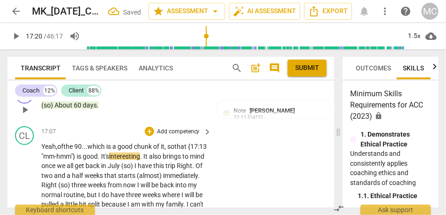
click at [109, 153] on span "good. It's" at bounding box center [96, 157] width 26 height 8
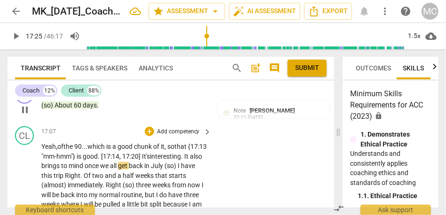
click at [184, 153] on span "It" at bounding box center [187, 157] width 6 height 8
click at [186, 153] on span "also" at bounding box center [192, 157] width 12 height 8
click at [100, 162] on span "once" at bounding box center [93, 166] width 16 height 8
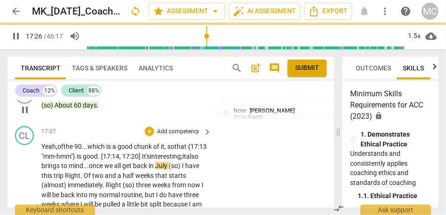
click at [182, 162] on span "I" at bounding box center [183, 166] width 3 height 8
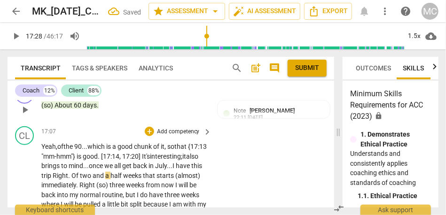
click at [80, 172] on span "Of" at bounding box center [75, 176] width 8 height 8
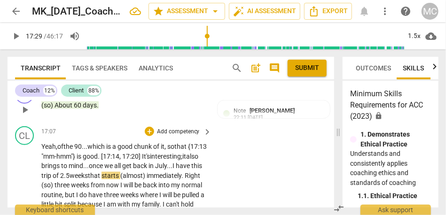
click at [88, 172] on span "weeks" at bounding box center [79, 176] width 18 height 8
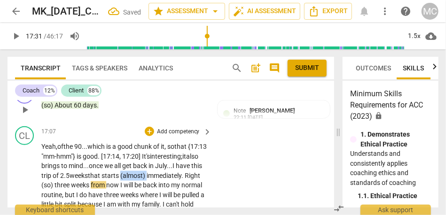
drag, startPoint x: 67, startPoint y: 166, endPoint x: 24, endPoint y: 166, distance: 43.7
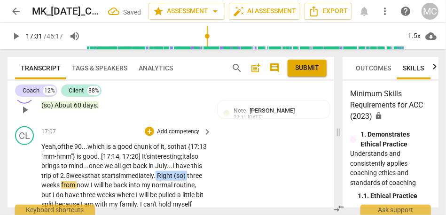
drag, startPoint x: 129, startPoint y: 166, endPoint x: 96, endPoint y: 166, distance: 32.9
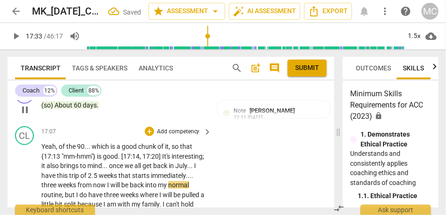
click at [191, 172] on span "." at bounding box center [192, 176] width 2 height 8
type input "1053"
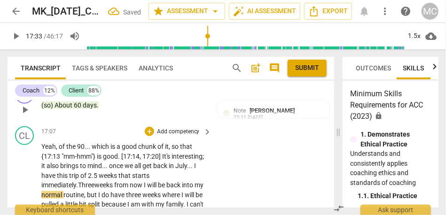
click at [101, 181] on span "weeks" at bounding box center [104, 185] width 20 height 8
click at [144, 181] on span "now" at bounding box center [137, 185] width 14 height 8
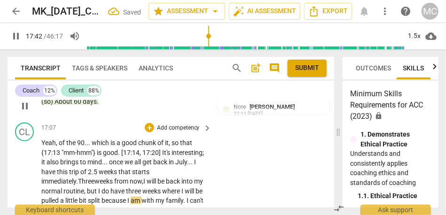
click at [127, 178] on span "from" at bounding box center [122, 182] width 16 height 8
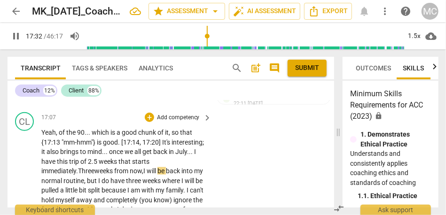
scroll to position [3065, 0]
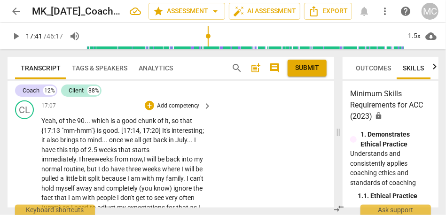
click at [60, 175] on span "pulled" at bounding box center [50, 179] width 19 height 8
click at [124, 175] on span "because" at bounding box center [115, 179] width 26 height 8
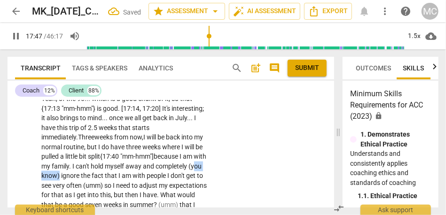
drag, startPoint x: 108, startPoint y: 156, endPoint x: 79, endPoint y: 157, distance: 28.7
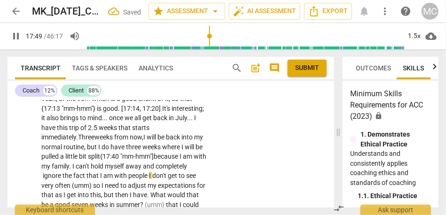
click at [233, 153] on div "CL play_arrow pause 17:07 + Add competency keyboard_arrow_right Yeah , of the 9…" at bounding box center [171, 216] width 327 height 283
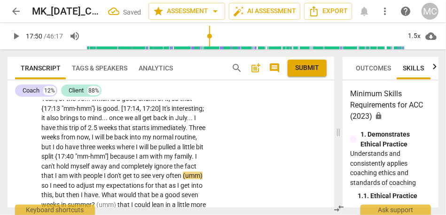
click at [185, 163] on span "fact" at bounding box center [191, 167] width 12 height 8
drag, startPoint x: 132, startPoint y: 167, endPoint x: 99, endPoint y: 166, distance: 32.4
type input "1073"
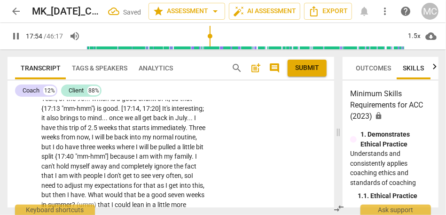
click at [222, 163] on div "CL play_arrow pause 17:07 + Add competency keyboard_arrow_right Yeah , of the 9…" at bounding box center [171, 216] width 327 height 283
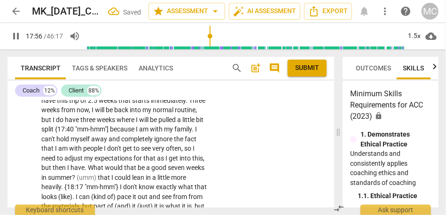
scroll to position [3119, 0]
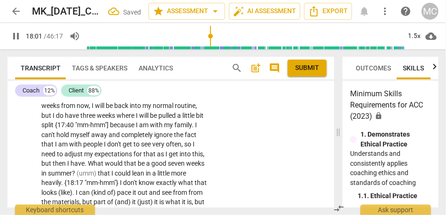
click at [71, 160] on span "I" at bounding box center [68, 164] width 3 height 8
type input "1082"
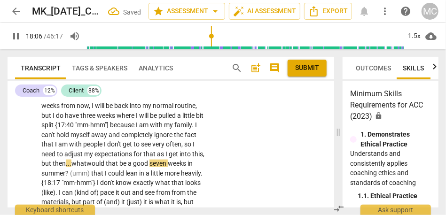
click at [86, 160] on span "would" at bounding box center [95, 164] width 19 height 8
click at [128, 160] on span "a" at bounding box center [130, 164] width 5 height 8
click at [91, 170] on span "(umm)" at bounding box center [80, 174] width 21 height 8
click at [169, 160] on span "weeks" at bounding box center [179, 164] width 20 height 8
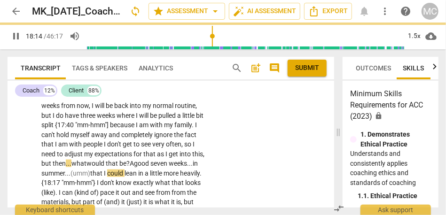
click at [94, 170] on span "that" at bounding box center [97, 174] width 14 height 8
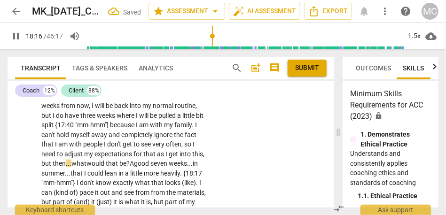
click at [257, 185] on div "CL play_arrow pause 17:07 + Add competency keyboard_arrow_right Yeah , of the 9…" at bounding box center [171, 180] width 327 height 274
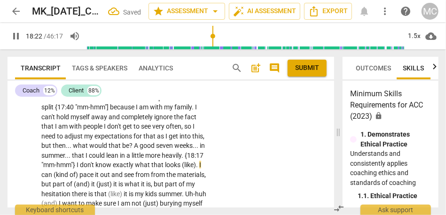
type input "1102"
click at [199, 161] on span "I" at bounding box center [200, 165] width 2 height 8
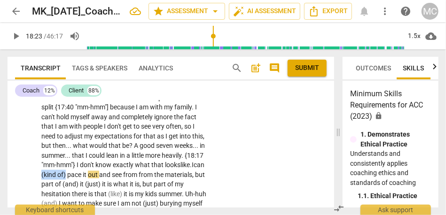
drag, startPoint x: 171, startPoint y: 155, endPoint x: 225, endPoint y: 155, distance: 53.6
click at [225, 155] on div "CL play_arrow pause 17:07 + Add competency keyboard_arrow_right Yeah , of the 9…" at bounding box center [171, 162] width 327 height 274
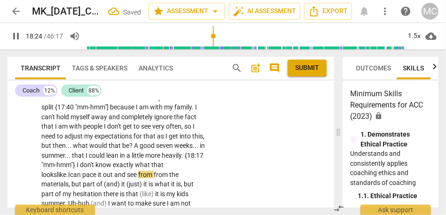
click at [98, 171] on span "pace" at bounding box center [90, 175] width 16 height 8
click at [81, 171] on span "can" at bounding box center [75, 175] width 11 height 8
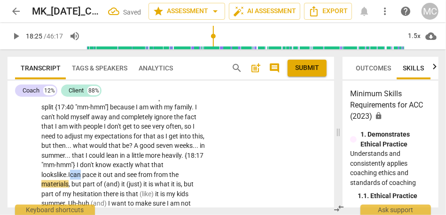
click at [81, 171] on span "can" at bounding box center [75, 175] width 11 height 8
click at [138, 171] on span "from" at bounding box center [146, 175] width 16 height 8
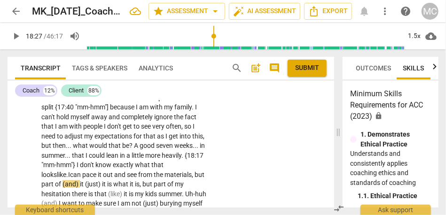
click at [138, 171] on span "from" at bounding box center [146, 175] width 16 height 8
drag, startPoint x: 195, startPoint y: 166, endPoint x: 153, endPoint y: 166, distance: 41.4
click at [153, 166] on p "Yeah , of the 90 . . . which is a good chunk of it , so that {17:13 "mm-hmm"} i…" at bounding box center [124, 170] width 166 height 251
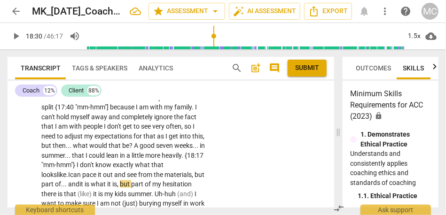
click at [85, 181] on span "it" at bounding box center [81, 185] width 5 height 8
click at [120, 181] on span "but" at bounding box center [125, 185] width 11 height 8
click at [79, 181] on span "of... and" at bounding box center [67, 185] width 24 height 8
click at [118, 181] on span "but" at bounding box center [123, 185] width 11 height 8
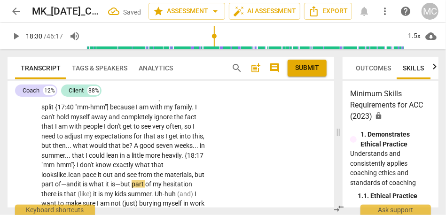
click at [110, 181] on span "is—" at bounding box center [115, 185] width 10 height 8
click at [93, 190] on span "(like)" at bounding box center [86, 194] width 16 height 8
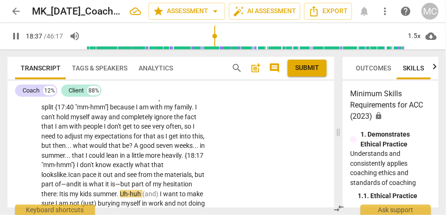
click at [117, 190] on span "summer" at bounding box center [105, 194] width 24 height 8
click at [63, 190] on span "there: It" at bounding box center [52, 194] width 22 height 8
click at [116, 190] on span "." at bounding box center [117, 194] width 3 height 8
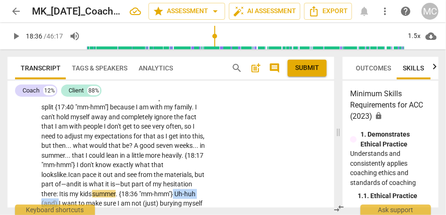
click at [62, 200] on span "I" at bounding box center [60, 204] width 3 height 8
click at [246, 168] on div "CL play_arrow pause 17:07 + Add competency keyboard_arrow_right Yeah , of the 9…" at bounding box center [171, 162] width 327 height 274
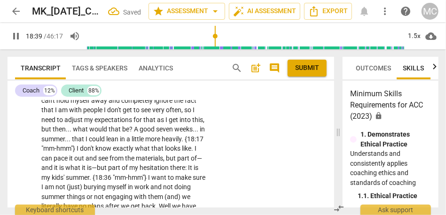
scroll to position [3156, 0]
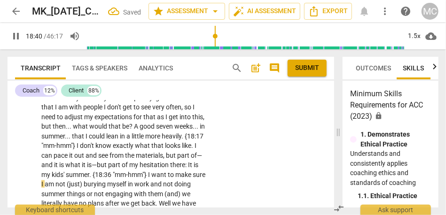
click at [193, 171] on span "sure" at bounding box center [199, 175] width 13 height 8
type input "1121"
click at [181, 171] on span "sure that" at bounding box center [123, 179] width 164 height 17
click at [97, 181] on span "burying" at bounding box center [109, 185] width 24 height 8
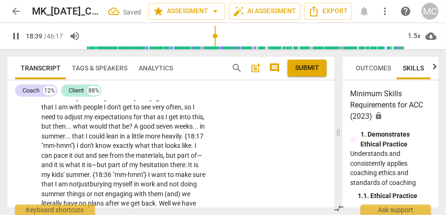
scroll to position [3176, 0]
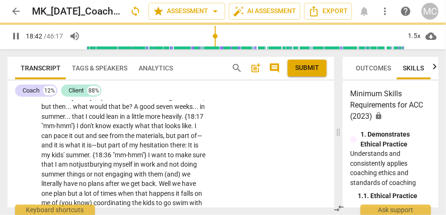
click at [169, 161] on span "not" at bounding box center [174, 165] width 11 height 8
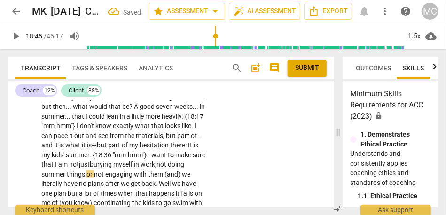
click at [86, 171] on span "or" at bounding box center [90, 175] width 8 height 8
click at [182, 171] on span "we" at bounding box center [186, 175] width 8 height 8
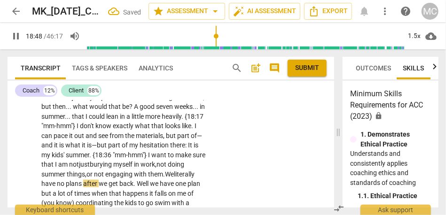
click at [174, 171] on span "literally" at bounding box center [184, 175] width 21 height 8
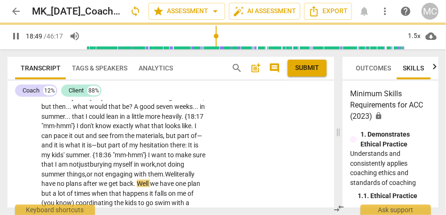
click at [150, 180] on span "we" at bounding box center [155, 184] width 10 height 8
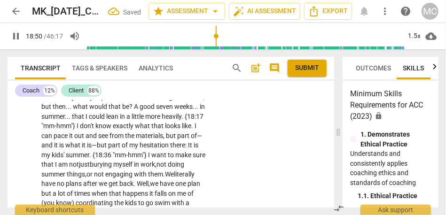
scroll to position [3191, 0]
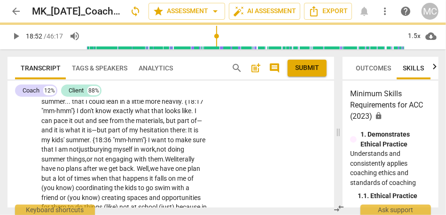
click at [188, 165] on span "plan" at bounding box center [194, 169] width 13 height 8
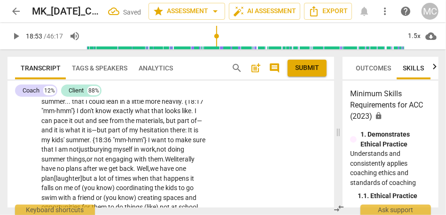
click at [68, 175] on span "plan [laughter]" at bounding box center [61, 179] width 41 height 8
click at [82, 175] on span "plan [laughter]" at bounding box center [61, 179] width 41 height 8
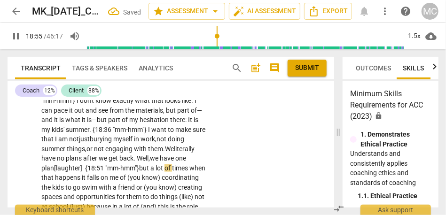
click at [192, 160] on p "Yeah , of the 90 . . . which is a good chunk of it , so that {17:13 "mm-hmm"} i…" at bounding box center [124, 105] width 166 height 251
click at [82, 174] on span "happens" at bounding box center [68, 178] width 27 height 8
drag, startPoint x: 148, startPoint y: 170, endPoint x: 202, endPoint y: 170, distance: 54.1
click at [202, 170] on p "Yeah , of the 90 . . . which is a good chunk of it , so that {17:13 "mm-hmm"} i…" at bounding box center [124, 105] width 166 height 251
click at [220, 170] on div "CL play_arrow pause 17:07 + Add competency keyboard_arrow_right Yeah , of the 9…" at bounding box center [171, 98] width 327 height 274
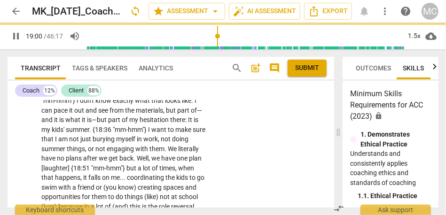
scroll to position [3196, 0]
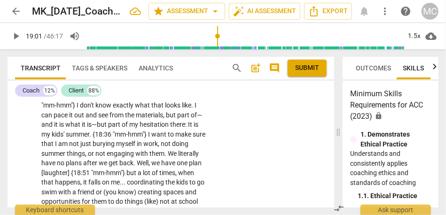
click at [151, 159] on span "we" at bounding box center [156, 163] width 10 height 8
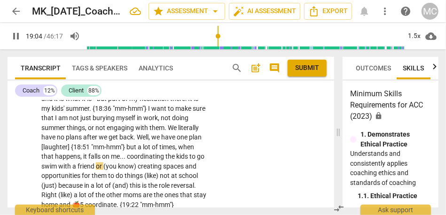
click at [137, 163] on span "know)" at bounding box center [128, 167] width 20 height 8
type input "1145"
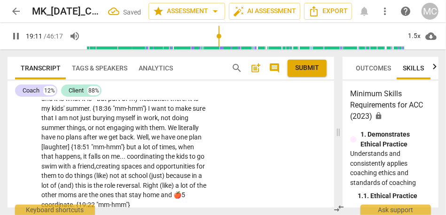
click at [121, 172] on span "not" at bounding box center [115, 176] width 11 height 8
click at [150, 172] on span "(just)" at bounding box center [141, 176] width 17 height 8
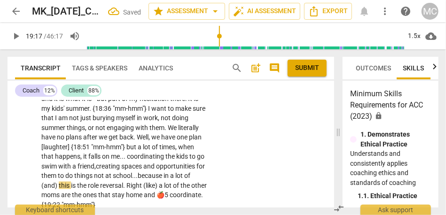
click at [126, 172] on span "school..." at bounding box center [125, 176] width 25 height 8
click at [149, 172] on span "because" at bounding box center [151, 176] width 26 height 8
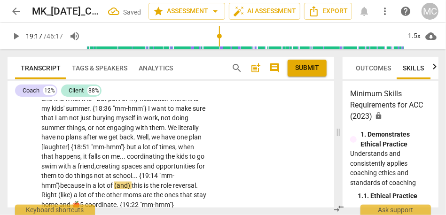
click at [79, 182] on span "because" at bounding box center [73, 186] width 26 height 8
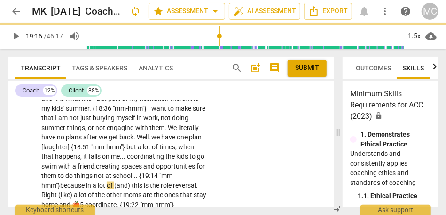
click at [88, 182] on span "in" at bounding box center [89, 186] width 7 height 8
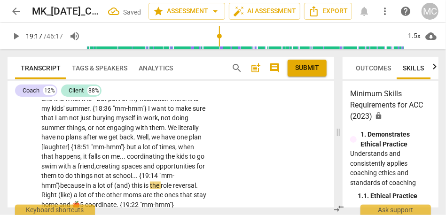
click at [134, 182] on span "this" at bounding box center [138, 186] width 12 height 8
click at [89, 182] on span "in" at bounding box center [89, 186] width 7 height 8
click at [136, 182] on span "this" at bounding box center [138, 186] width 12 height 8
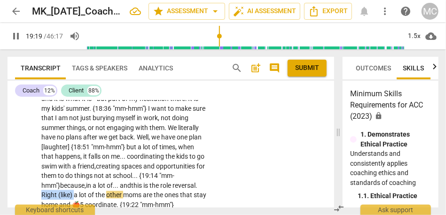
drag, startPoint x: 74, startPoint y: 185, endPoint x: 19, endPoint y: 185, distance: 55.5
click at [19, 185] on div "CL play_arrow pause 17:07 + Add competency keyboard_arrow_right Yeah , of the 9…" at bounding box center [171, 77] width 327 height 274
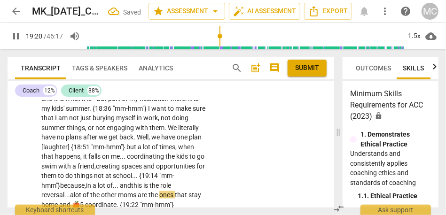
click at [233, 181] on div "CL play_arrow pause 17:07 + Add competency keyboard_arrow_right Yeah , of the 9…" at bounding box center [171, 77] width 327 height 274
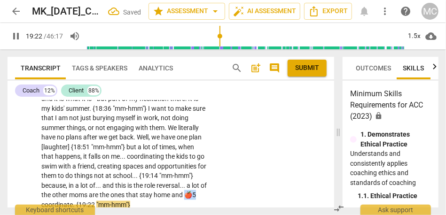
type input "1163"
drag, startPoint x: 193, startPoint y: 185, endPoint x: 220, endPoint y: 185, distance: 27.7
click at [220, 185] on div "CL play_arrow pause 17:07 + Add competency keyboard_arrow_right Yeah , of the 9…" at bounding box center [171, 77] width 327 height 274
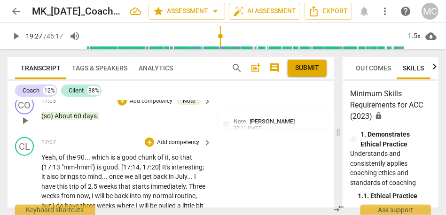
scroll to position [3028, 0]
click at [177, 139] on p "Add competency" at bounding box center [178, 143] width 45 height 8
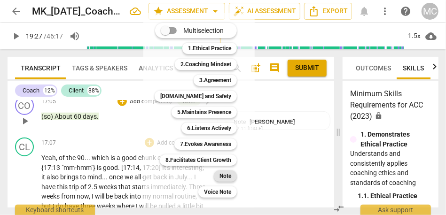
click at [219, 174] on div "Note" at bounding box center [225, 176] width 23 height 11
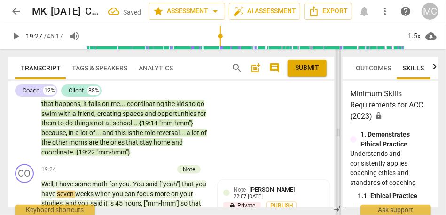
scroll to position [3121, 0]
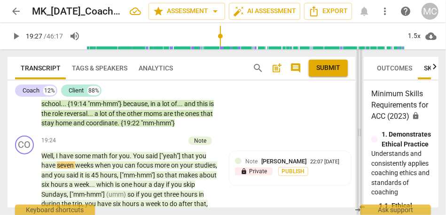
drag, startPoint x: 340, startPoint y: 133, endPoint x: 361, endPoint y: 133, distance: 21.2
click at [361, 133] on span at bounding box center [360, 132] width 6 height 166
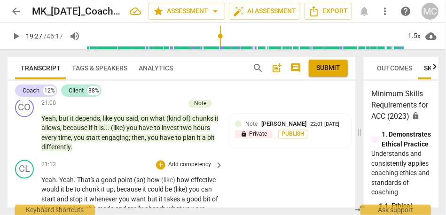
scroll to position [3417, 0]
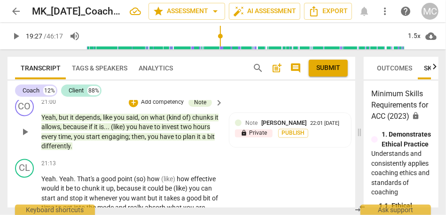
click at [58, 147] on span "differently" at bounding box center [55, 147] width 29 height 8
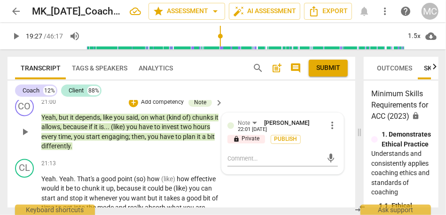
click at [58, 147] on span "differently" at bounding box center [55, 147] width 29 height 8
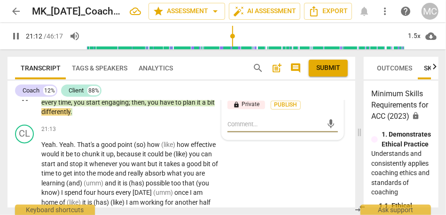
scroll to position [3453, 0]
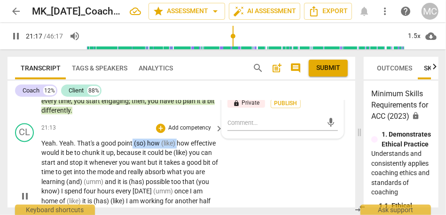
drag, startPoint x: 179, startPoint y: 143, endPoint x: 132, endPoint y: 143, distance: 46.5
click at [132, 143] on p "Yeah . Yeah . That's a good point (so) how (like) how effective would it be to …" at bounding box center [129, 197] width 177 height 116
type input "1278"
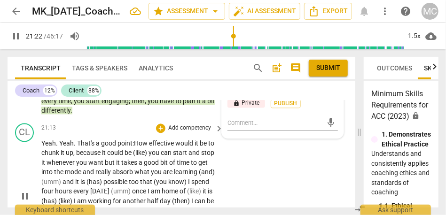
click at [157, 145] on span "effective" at bounding box center [162, 144] width 26 height 8
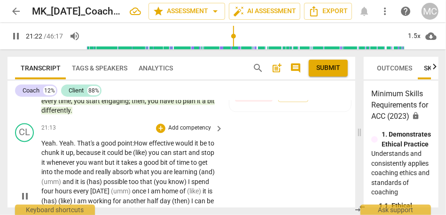
click at [157, 145] on span "effective" at bounding box center [162, 144] width 26 height 8
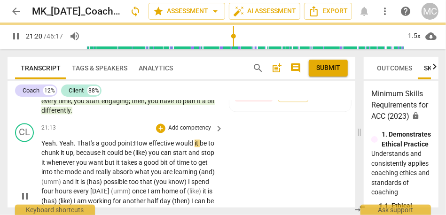
click at [86, 152] on span "because" at bounding box center [89, 153] width 26 height 8
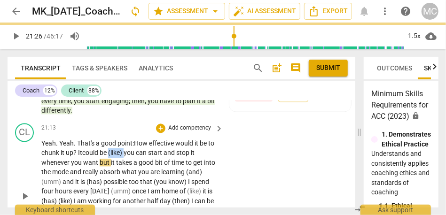
drag, startPoint x: 133, startPoint y: 152, endPoint x: 117, endPoint y: 152, distance: 16.9
click at [117, 152] on p "Yeah . Yeah . That's a good point: How effective would it be to chunk it up? It…" at bounding box center [129, 197] width 177 height 116
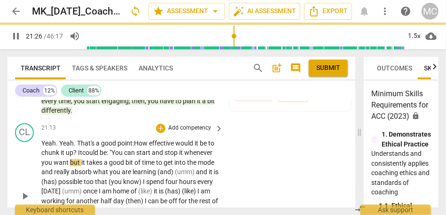
click at [136, 150] on span "can" at bounding box center [130, 153] width 12 height 8
click at [70, 162] on span "want" at bounding box center [62, 163] width 16 height 8
click at [83, 162] on span "but" at bounding box center [76, 163] width 11 height 8
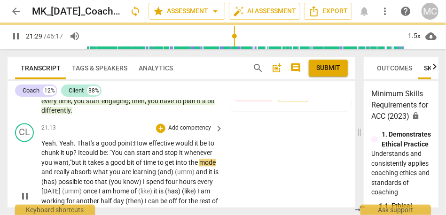
click at [71, 172] on span "really" at bounding box center [62, 172] width 17 height 8
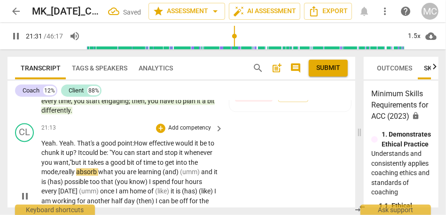
click at [188, 166] on span "the" at bounding box center [192, 163] width 9 height 8
click at [76, 173] on span "really" at bounding box center [67, 172] width 17 height 8
click at [76, 172] on span "really" at bounding box center [67, 172] width 17 height 8
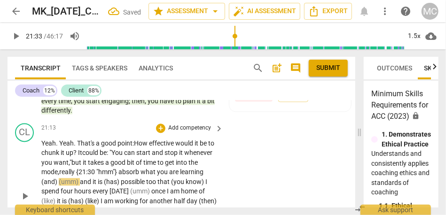
click at [59, 173] on span "mode," at bounding box center [50, 172] width 18 height 8
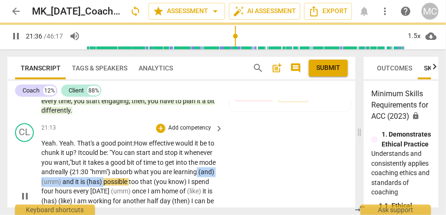
drag, startPoint x: 147, startPoint y: 181, endPoint x: 64, endPoint y: 181, distance: 82.7
click at [64, 181] on p "Yeah . Yeah . That's a good point: How effective would it be to chunk it up? It…" at bounding box center [129, 197] width 177 height 116
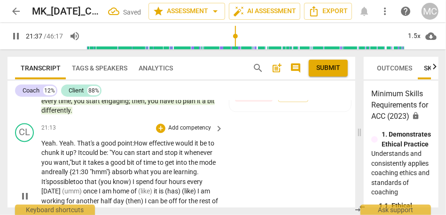
click at [85, 183] on span "too" at bounding box center [78, 182] width 11 height 8
click at [100, 182] on span "that" at bounding box center [93, 182] width 14 height 8
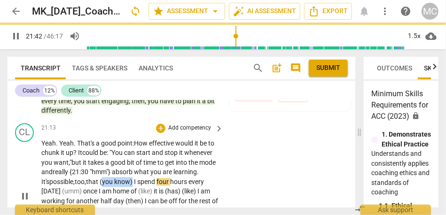
drag, startPoint x: 164, startPoint y: 182, endPoint x: 131, endPoint y: 182, distance: 32.9
click at [131, 182] on p "Yeah . Yeah . That's a good point: How effective would it be to chunk it up? It…" at bounding box center [129, 197] width 177 height 116
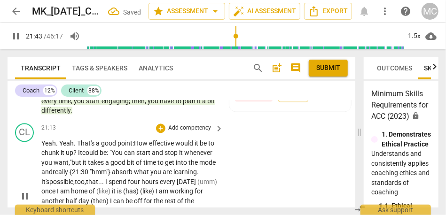
click at [264, 178] on div "CL play_arrow pause 21:13 + Add competency keyboard_arrow_right Yeah . Yeah . T…" at bounding box center [182, 188] width 348 height 139
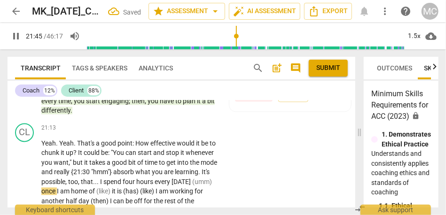
click at [123, 181] on span "spend" at bounding box center [112, 182] width 19 height 8
click at [14, 39] on span "pause" at bounding box center [15, 36] width 11 height 11
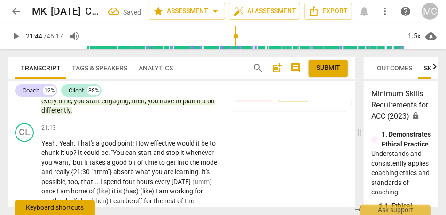
type input "1304"
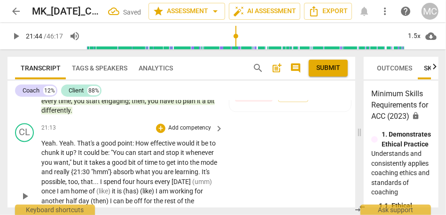
click at [172, 186] on span "[DATE]" at bounding box center [182, 182] width 21 height 8
click at [110, 192] on span "home" at bounding box center [101, 192] width 18 height 8
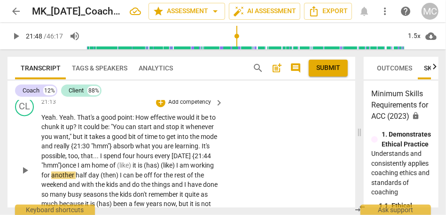
click at [110, 168] on span "home" at bounding box center [101, 166] width 18 height 8
click at [110, 164] on span "home" at bounding box center [101, 166] width 18 height 8
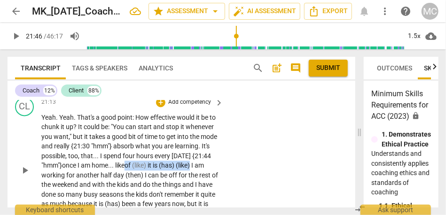
click at [176, 169] on span "(like)" at bounding box center [184, 166] width 16 height 8
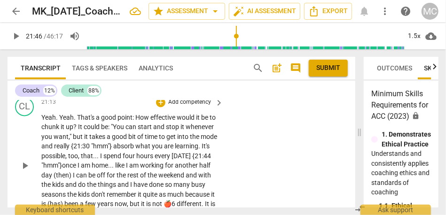
click at [247, 165] on div "CL play_arrow pause 21:13 + Add competency keyboard_arrow_right Yeah . Yeah . T…" at bounding box center [182, 158] width 348 height 129
click at [73, 177] on span "(then)" at bounding box center [63, 176] width 19 height 8
type input "1311"
click at [201, 169] on span "half" at bounding box center [206, 166] width 11 height 8
click at [70, 176] on span "day Then," at bounding box center [55, 176] width 28 height 8
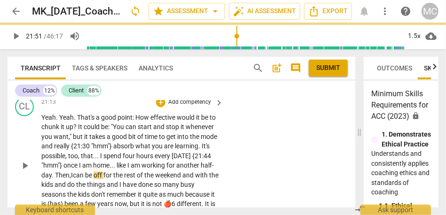
click at [71, 176] on span "day. Then," at bounding box center [56, 176] width 30 height 8
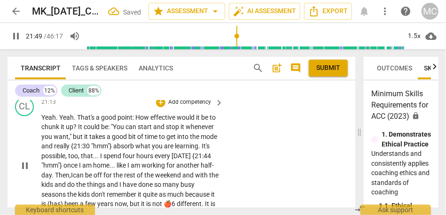
click at [71, 177] on span "day. Then," at bounding box center [56, 176] width 30 height 8
click at [85, 173] on span "can" at bounding box center [79, 176] width 12 height 8
click at [155, 175] on span "the" at bounding box center [149, 176] width 11 height 8
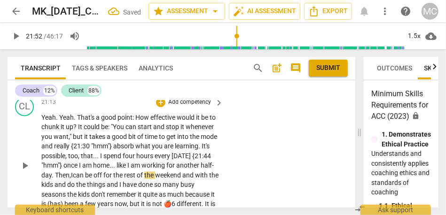
click at [155, 175] on span "the" at bounding box center [149, 176] width 11 height 8
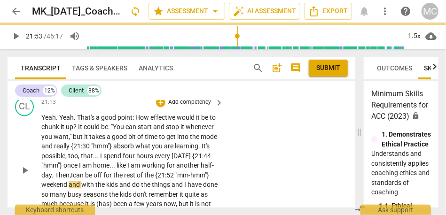
click at [69, 184] on span "weekend" at bounding box center [54, 185] width 27 height 8
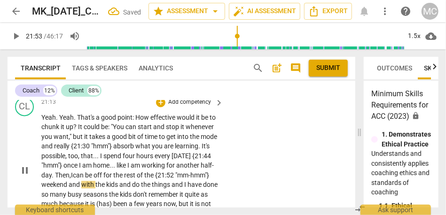
click at [69, 184] on span "weekend" at bounding box center [54, 185] width 27 height 8
click at [81, 185] on span "and" at bounding box center [75, 185] width 13 height 8
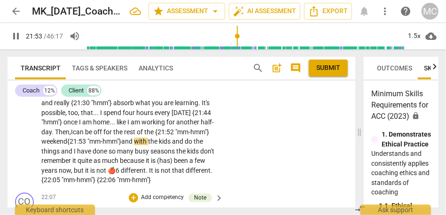
scroll to position [3525, 0]
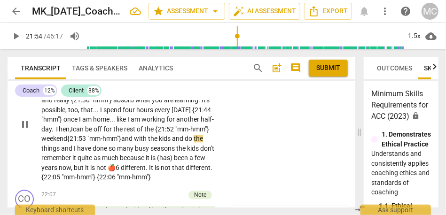
click at [137, 132] on span "rest" at bounding box center [130, 130] width 13 height 8
click at [137, 130] on span "rest" at bounding box center [130, 130] width 13 height 8
click at [137, 128] on span "rest" at bounding box center [130, 130] width 13 height 8
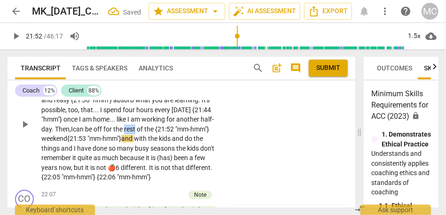
click at [137, 128] on span "rest" at bounding box center [130, 130] width 13 height 8
click at [144, 133] on span "the {21:52 "mm-hmm"}" at bounding box center [176, 130] width 65 height 8
click at [121, 138] on span "weekend {21:53 "mm-hmm"}" at bounding box center [81, 139] width 80 height 8
click at [110, 134] on p "Yeah . Yeah . That's a good point : How effective would it be to chunk it up ? …" at bounding box center [129, 125] width 177 height 116
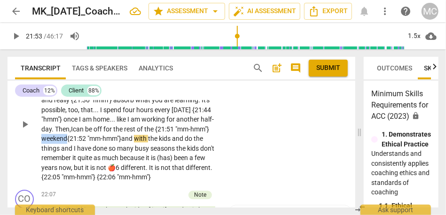
click at [110, 134] on p "Yeah . Yeah . That's a good point : How effective would it be to chunk it up ? …" at bounding box center [129, 125] width 177 height 116
click at [113, 132] on span "for" at bounding box center [108, 130] width 10 height 8
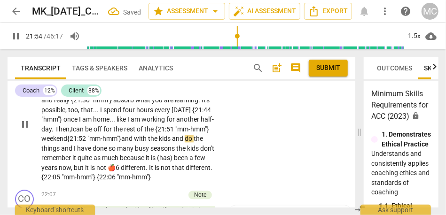
click at [196, 129] on span "the {21:51 "mm-hmm"}" at bounding box center [176, 130] width 65 height 8
click at [121, 137] on span "weekend {21:52 "mm-hmm"}" at bounding box center [81, 139] width 80 height 8
click at [103, 135] on span "weekend, {21:52 "mm-hmm"}" at bounding box center [81, 139] width 81 height 8
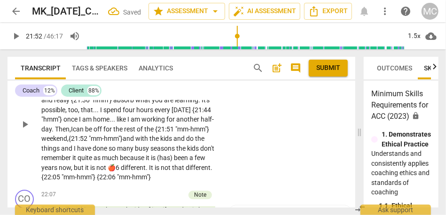
click at [135, 141] on span "and" at bounding box center [129, 139] width 13 height 8
click at [171, 142] on span "and" at bounding box center [177, 139] width 13 height 8
click at [74, 148] on span "and" at bounding box center [67, 149] width 13 height 8
click at [237, 156] on div "CL play_arrow pause 21:13 + Add competency keyboard_arrow_right Yeah . Yeah . T…" at bounding box center [182, 116] width 348 height 139
click at [98, 149] on span "done" at bounding box center [90, 149] width 16 height 8
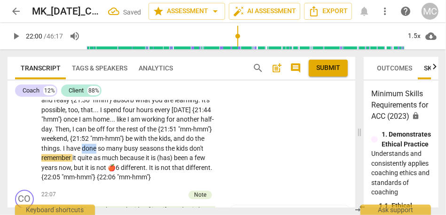
click at [98, 149] on span "done" at bounding box center [90, 149] width 16 height 8
type input "1319"
click at [212, 150] on p "Yeah . Yeah . That's a good point : How effective would it be to chunk it up ? …" at bounding box center [129, 125] width 177 height 116
click at [120, 157] on span "much" at bounding box center [111, 158] width 18 height 8
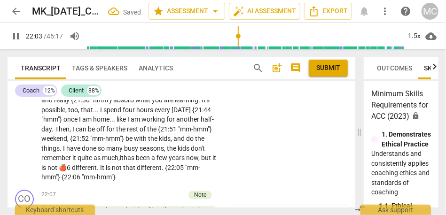
click at [151, 156] on span "een" at bounding box center [146, 158] width 12 height 8
click at [201, 162] on span "but" at bounding box center [206, 158] width 11 height 8
click at [186, 162] on span "now" at bounding box center [192, 158] width 12 height 8
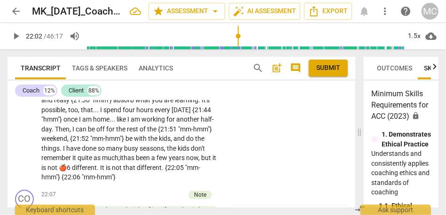
click at [140, 159] on span "it has b" at bounding box center [130, 158] width 20 height 8
click at [97, 168] on span "different" at bounding box center [84, 168] width 25 height 8
click at [254, 165] on div "CL play_arrow pause 21:13 + Add competency keyboard_arrow_right Yeah . Yeah . T…" at bounding box center [182, 116] width 348 height 139
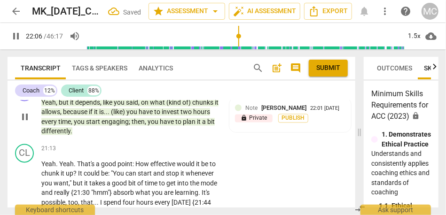
scroll to position [3411, 0]
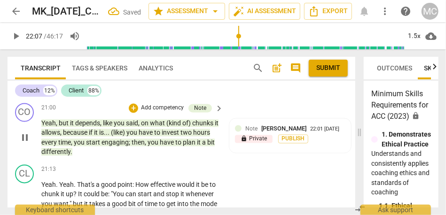
click at [183, 170] on p "Add competency" at bounding box center [189, 170] width 45 height 8
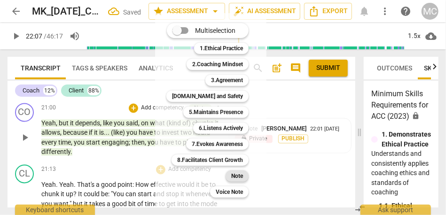
click
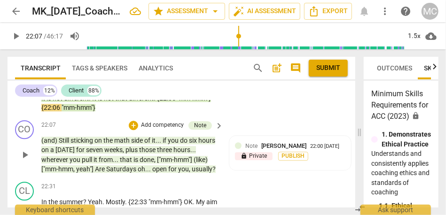
scroll to position [3594, 0]
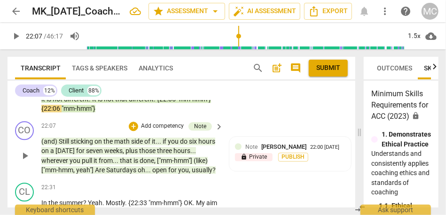
click at [192, 174] on span "usually" at bounding box center [202, 170] width 21 height 8
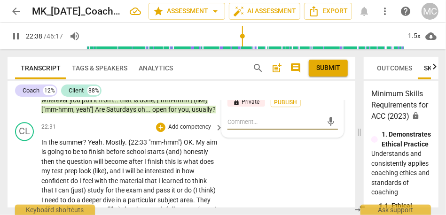
scroll to position [3650, 0]
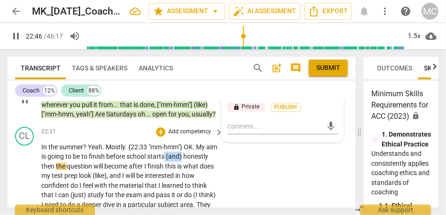
drag, startPoint x: 179, startPoint y: 167, endPoint x: 206, endPoint y: 167, distance: 27.7
type input "1367"
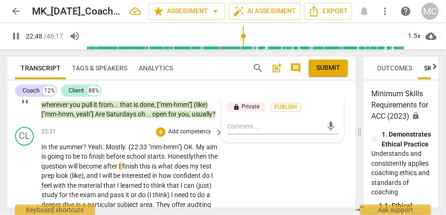
click at [194, 160] on span "Honestly" at bounding box center [181, 157] width 26 height 8
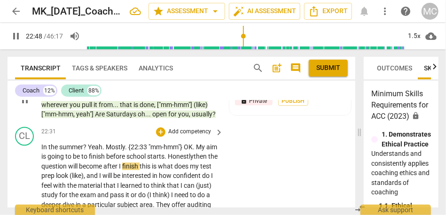
click at [194, 160] on span "Honestly" at bounding box center [181, 157] width 26 height 8
click at [209, 160] on span "the" at bounding box center [213, 157] width 9 height 8
click at [119, 170] on span "after" at bounding box center [111, 167] width 16 height 8
click at [126, 170] on span "finish" at bounding box center [134, 167] width 17 height 8
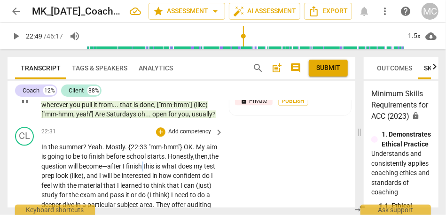
click at [126, 170] on span "finish" at bounding box center [134, 167] width 17 height 8
click at [156, 170] on span "is" at bounding box center [159, 167] width 6 height 8
click at [84, 180] on span "(like)" at bounding box center [77, 176] width 14 height 8
click at [97, 180] on span "and" at bounding box center [90, 176] width 13 height 8
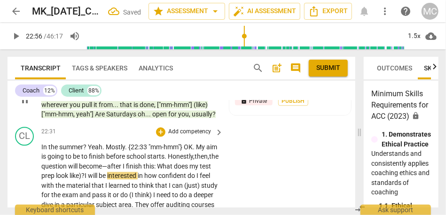
click at [85, 180] on span "like)?" at bounding box center [77, 176] width 15 height 8
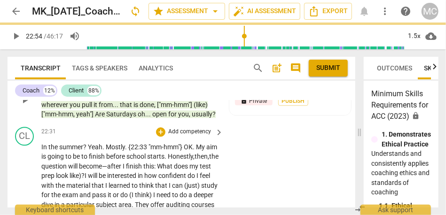
click at [85, 180] on span "like)?" at bounding box center [77, 176] width 15 height 8
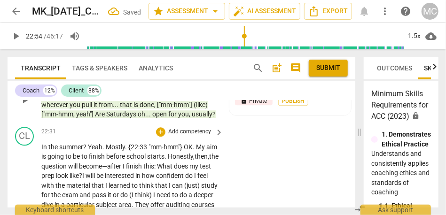
click at [96, 180] on span "will" at bounding box center [91, 176] width 11 height 8
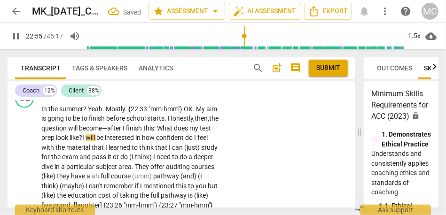
scroll to position [3692, 0]
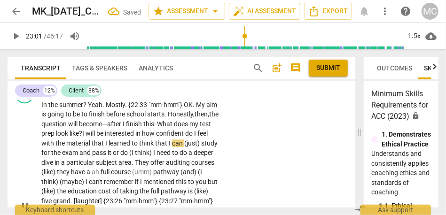
click at [132, 147] on span "to" at bounding box center [136, 144] width 8 height 8
click at [109, 147] on span "learned" at bounding box center [120, 144] width 23 height 8
click at [132, 147] on span "to" at bounding box center [136, 144] width 8 height 8
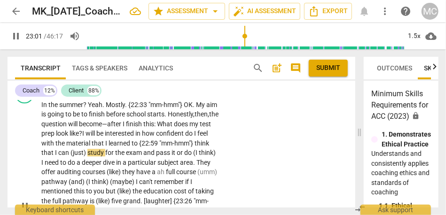
click at [105, 157] on span "study" at bounding box center [96, 153] width 18 height 8
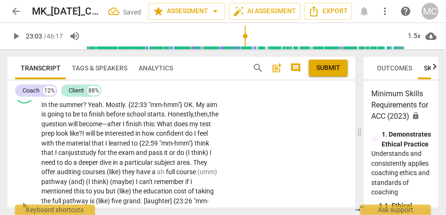
click at [105, 147] on span "that" at bounding box center [99, 144] width 14 height 8
click at [164, 157] on span "it" at bounding box center [166, 153] width 5 height 8
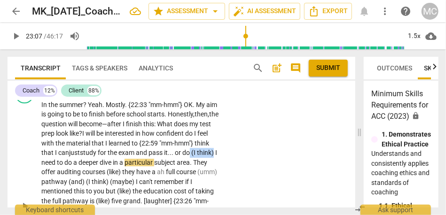
drag, startPoint x: 150, startPoint y: 172, endPoint x: 125, endPoint y: 172, distance: 24.9
click at [125, 172] on p "In the summer ? Yeah . Mostly . {22:33 "mm-hmm"} OK . My aim is going to be to …" at bounding box center [129, 206] width 177 height 212
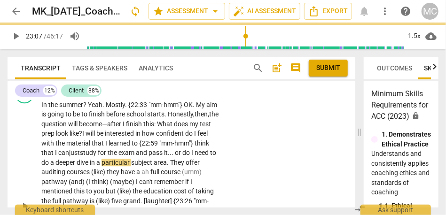
click at [182, 157] on span "do" at bounding box center [186, 153] width 8 height 8
click at [170, 166] on span "They" at bounding box center [178, 163] width 16 height 8
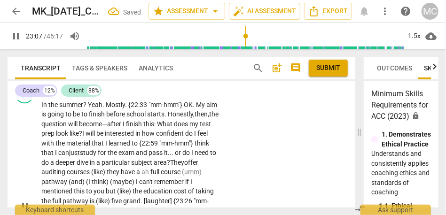
click at [272, 181] on div "CL play_arrow pause 22:31 + Add competency keyboard_arrow_right In the summer ?…" at bounding box center [182, 198] width 348 height 235
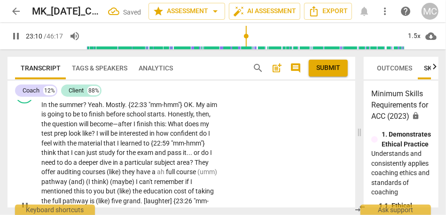
click at [136, 176] on span "they" at bounding box center [129, 172] width 14 height 8
type input "1392"
click at [107, 176] on span "courses ." at bounding box center [94, 172] width 25 height 8
click at [121, 176] on span "They" at bounding box center [114, 172] width 14 height 8
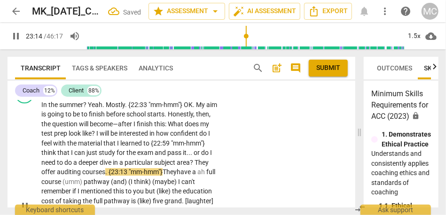
scroll to position [3717, 0]
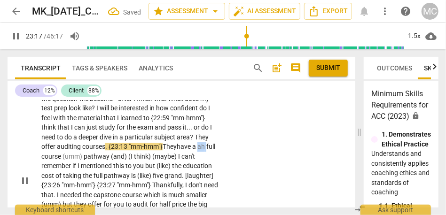
drag, startPoint x: 50, startPoint y: 166, endPoint x: 30, endPoint y: 166, distance: 20.7
click at [30, 166] on div "CL play_arrow pause 22:31 + Add competency keyboard_arrow_right In the summer ?…" at bounding box center [182, 172] width 348 height 235
click at [60, 160] on span "course" at bounding box center [51, 157] width 21 height 8
drag, startPoint x: 100, startPoint y: 166, endPoint x: 78, endPoint y: 166, distance: 22.1
click at [78, 166] on p "In the summer ? Yeah . Mostly . {22:33 "mm-hmm"} OK . My aim is going to be to …" at bounding box center [129, 181] width 177 height 212
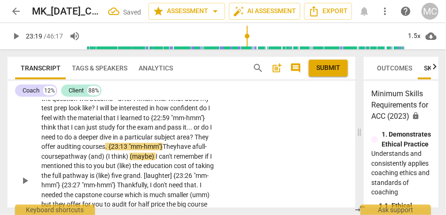
click at [59, 160] on span "course" at bounding box center [51, 157] width 20 height 8
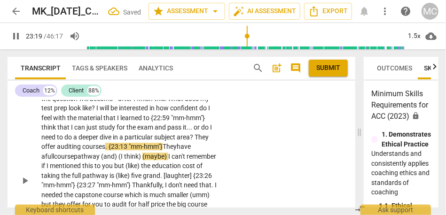
click at [63, 160] on span "course" at bounding box center [64, 157] width 20 height 8
drag, startPoint x: 172, startPoint y: 166, endPoint x: 105, endPoint y: 166, distance: 66.8
click at [105, 166] on p "In the summer ? Yeah . Mostly . {22:33 "mm-hmm"} OK . My aim is going to be to …" at bounding box center [129, 181] width 177 height 212
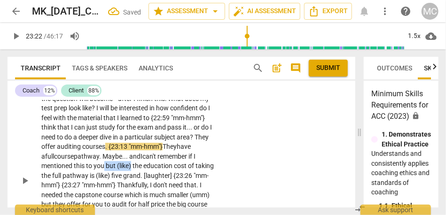
drag, startPoint x: 133, startPoint y: 175, endPoint x: 104, endPoint y: 175, distance: 28.7
click at [104, 175] on p "In the summer ? Yeah . Mostly . {22:33 "mm-hmm"} OK . My aim is going to be to …" at bounding box center [129, 181] width 177 height 212
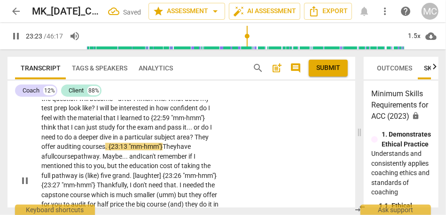
click at [232, 177] on div "CL play_arrow pause 22:31 + Add competency keyboard_arrow_right In the summer ?…" at bounding box center [182, 172] width 348 height 235
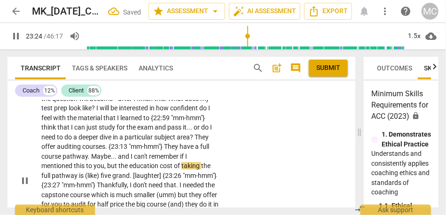
click at [111, 170] on span "but" at bounding box center [112, 166] width 11 height 8
click at [103, 180] on span "five" at bounding box center [107, 176] width 12 height 8
type input "1405"
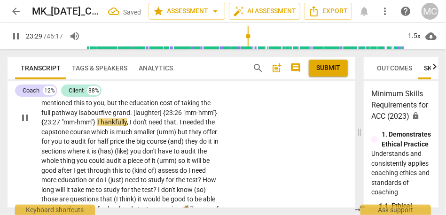
scroll to position [3790, 0]
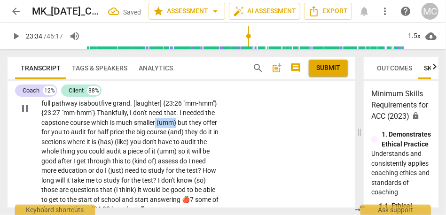
drag, startPoint x: 190, startPoint y: 132, endPoint x: 230, endPoint y: 132, distance: 39.5
click at [230, 132] on div "CL play_arrow pause 22:31 + Add competency keyboard_arrow_right In the summer ?…" at bounding box center [182, 100] width 348 height 235
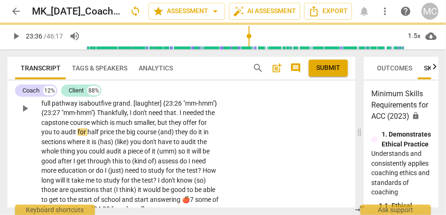
click at [91, 126] on span "course" at bounding box center [80, 123] width 21 height 8
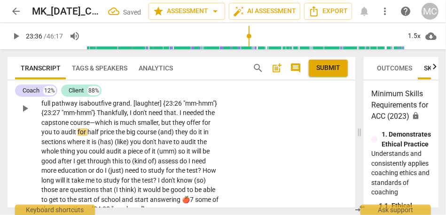
click at [161, 126] on span at bounding box center [160, 123] width 1 height 8
click at [175, 126] on span "but" at bounding box center [169, 123] width 11 height 8
click at [54, 136] on span "you" at bounding box center [47, 132] width 12 height 8
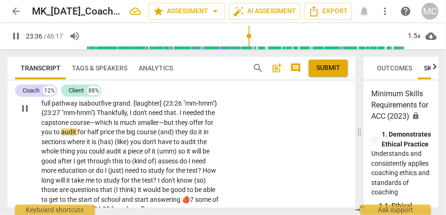
click at [78, 136] on span "audit" at bounding box center [69, 132] width 16 height 8
click at [119, 136] on span "price" at bounding box center [112, 132] width 16 height 8
click at [123, 136] on span "price—" at bounding box center [113, 132] width 19 height 8
drag, startPoint x: 57, startPoint y: 152, endPoint x: 33, endPoint y: 152, distance: 24.0
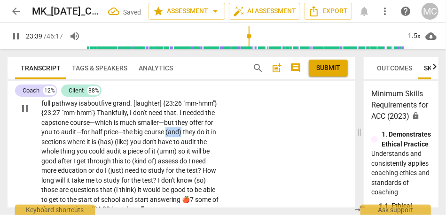
click at [33, 152] on div "CL play_arrow pause 22:31 + Add competency keyboard_arrow_right In the summer ?…" at bounding box center [182, 100] width 348 height 235
click at [134, 136] on span "the" at bounding box center [128, 132] width 11 height 8
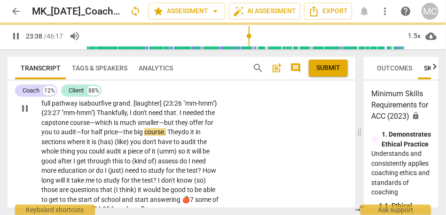
click at [144, 136] on span "course." at bounding box center [155, 132] width 22 height 8
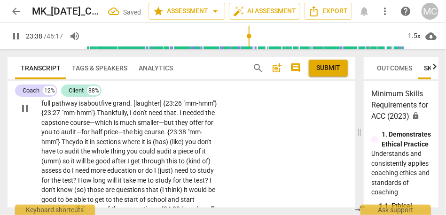
click at [195, 147] on p "In the summer ? Yeah . Mostly . {22:33 "mm-hmm"} OK . My aim is going to be to …" at bounding box center [129, 108] width 177 height 212
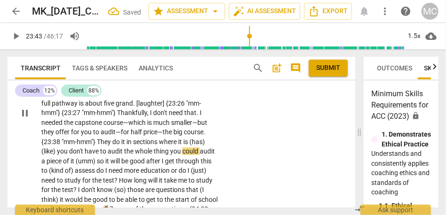
type input "1424"
drag, startPoint x: 57, startPoint y: 162, endPoint x: 160, endPoint y: 150, distance: 103.6
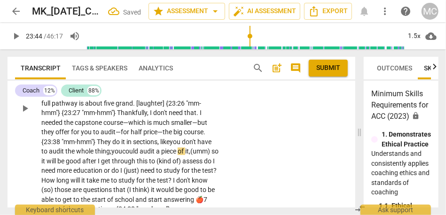
drag, startPoint x: 197, startPoint y: 163, endPoint x: 243, endPoint y: 163, distance: 46.1
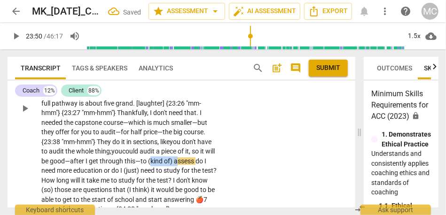
drag, startPoint x: 160, startPoint y: 166, endPoint x: 188, endPoint y: 170, distance: 27.5
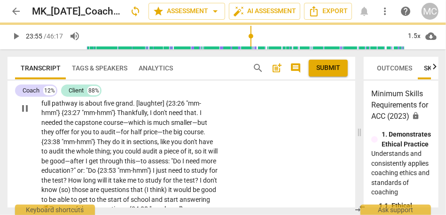
type input "1436"
type input "1437"
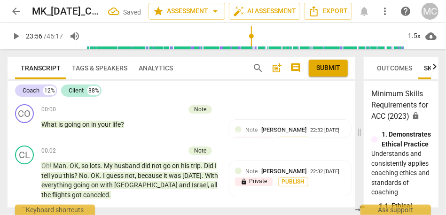
scroll to position [3790, 0]
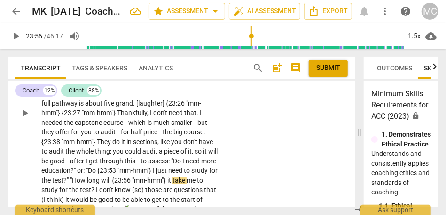
click at [168, 174] on span "just" at bounding box center [162, 171] width 12 height 8
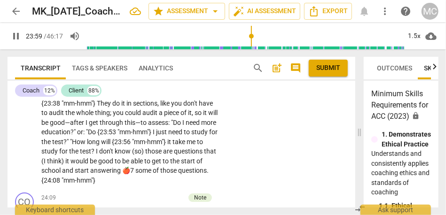
click at [99, 155] on span "I" at bounding box center [97, 152] width 3 height 8
type input "1441"
click at [164, 155] on span "those" at bounding box center [155, 152] width 18 height 8
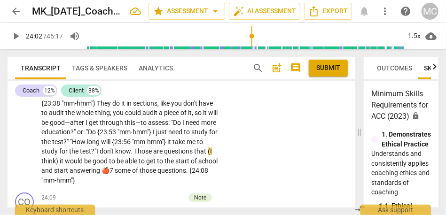
click at [235, 164] on div "CL play_arrow pause 22:31 + Add competency keyboard_arrow_right In the summer ?…" at bounding box center [182, 67] width 348 height 245
click at [155, 155] on span "Those" at bounding box center [144, 152] width 19 height 8
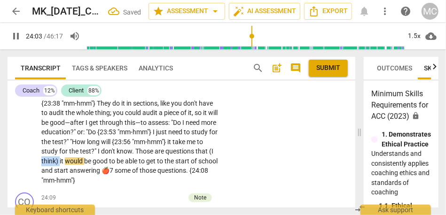
drag, startPoint x: 78, startPoint y: 169, endPoint x: 56, endPoint y: 169, distance: 21.2
click at [56, 169] on p "In the summer ? Yeah . Mostly . {22:33 "mm-hmm"} OK . My aim is going to be to …" at bounding box center [129, 75] width 177 height 222
type input "1444"
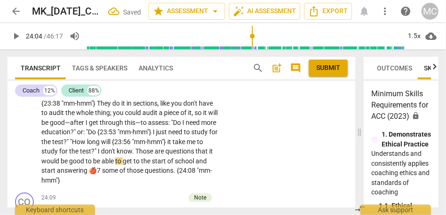
click at [165, 155] on span "are" at bounding box center [160, 152] width 11 height 8
click at [196, 155] on span "questions" at bounding box center [180, 152] width 30 height 8
click at [165, 155] on span "are" at bounding box center [160, 152] width 11 height 8
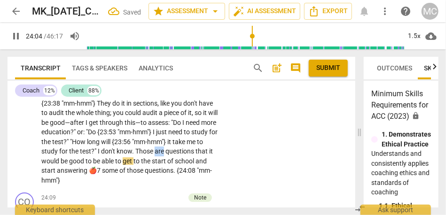
click at [165, 155] on span "are" at bounding box center [160, 152] width 11 height 8
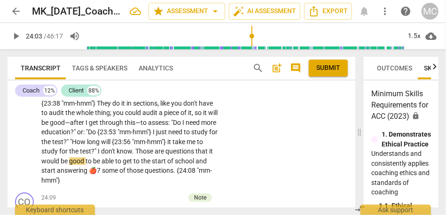
click at [209, 155] on span "it" at bounding box center [211, 152] width 4 height 8
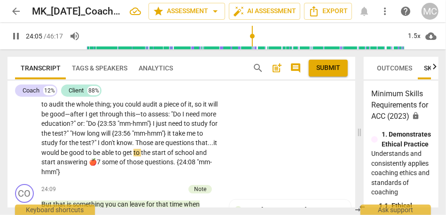
click at [69, 157] on span "be" at bounding box center [65, 153] width 8 height 8
click at [102, 166] on span "🍎7" at bounding box center [95, 162] width 13 height 8
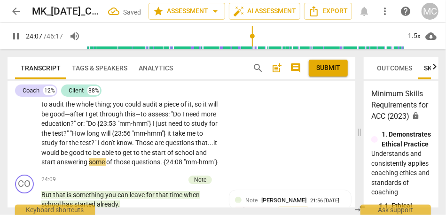
click at [243, 161] on div "CL play_arrow pause 22:31 + Add competency keyboard_arrow_right In the summer ?…" at bounding box center [182, 53] width 348 height 235
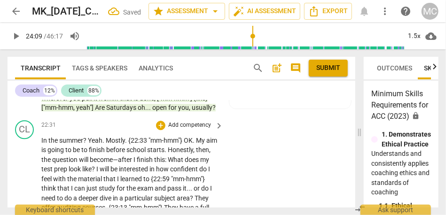
type input "1450"
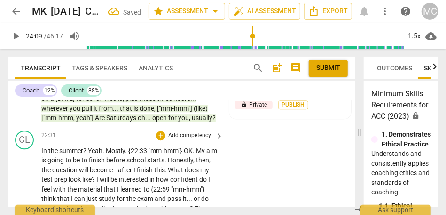
click at [188, 140] on p "Add competency" at bounding box center [189, 136] width 45 height 8
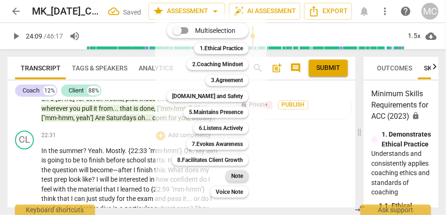
click at [234, 180] on b "Note" at bounding box center [237, 176] width 12 height 11
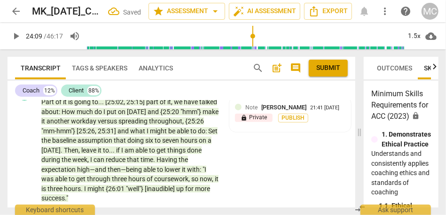
scroll to position [4168, 0]
